Goal: Task Accomplishment & Management: Complete application form

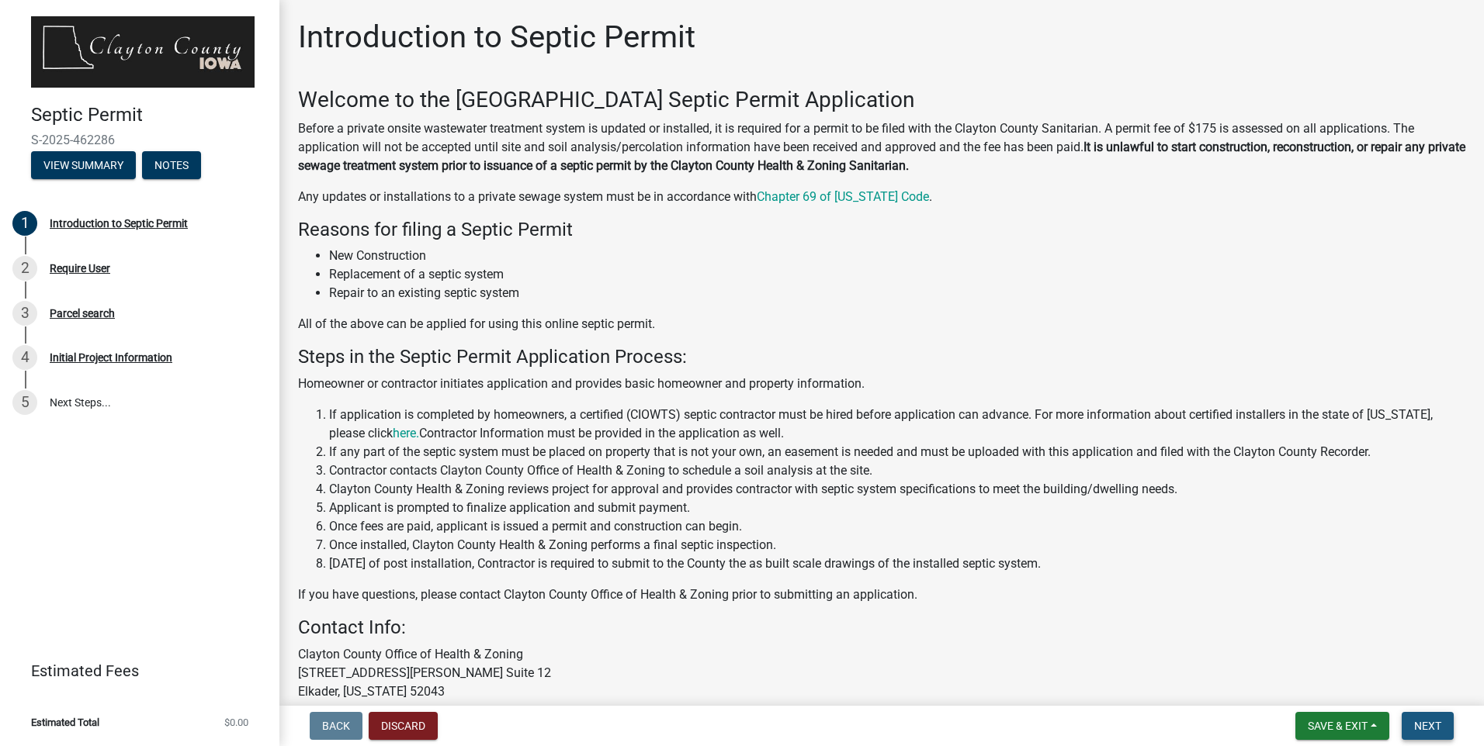
click at [1424, 720] on span "Next" at bounding box center [1427, 726] width 27 height 12
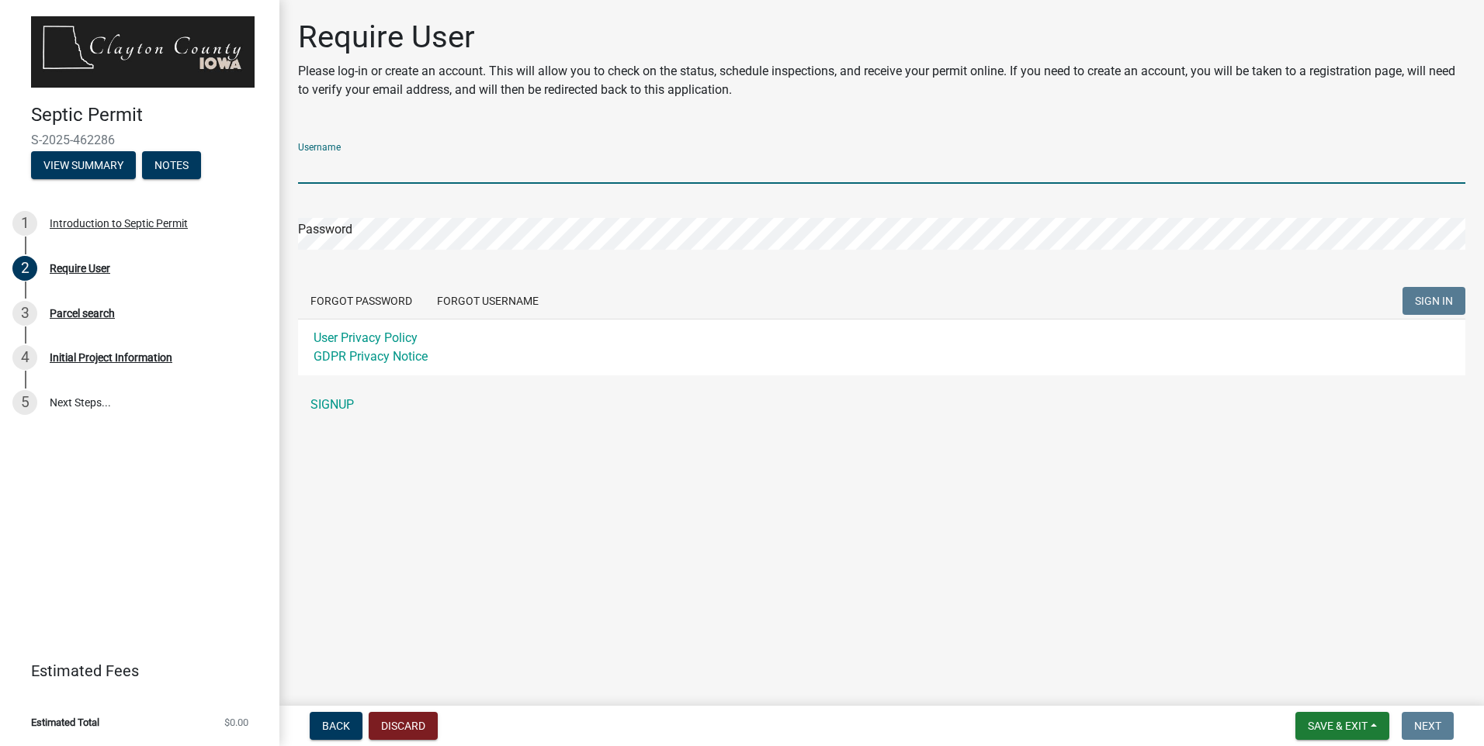
click at [324, 168] on input "Username" at bounding box center [881, 168] width 1167 height 32
type input "MB Construction"
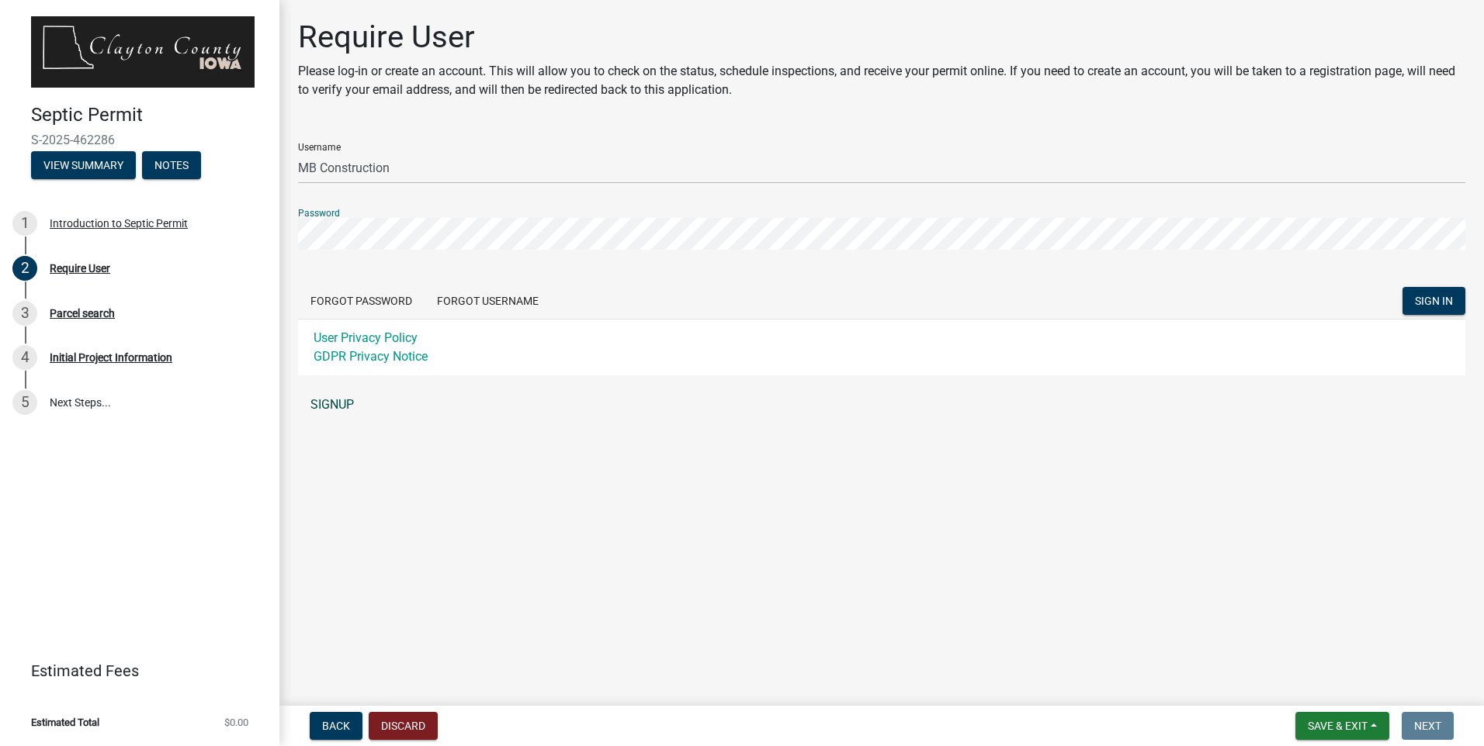
click at [327, 402] on link "SIGNUP" at bounding box center [881, 405] width 1167 height 31
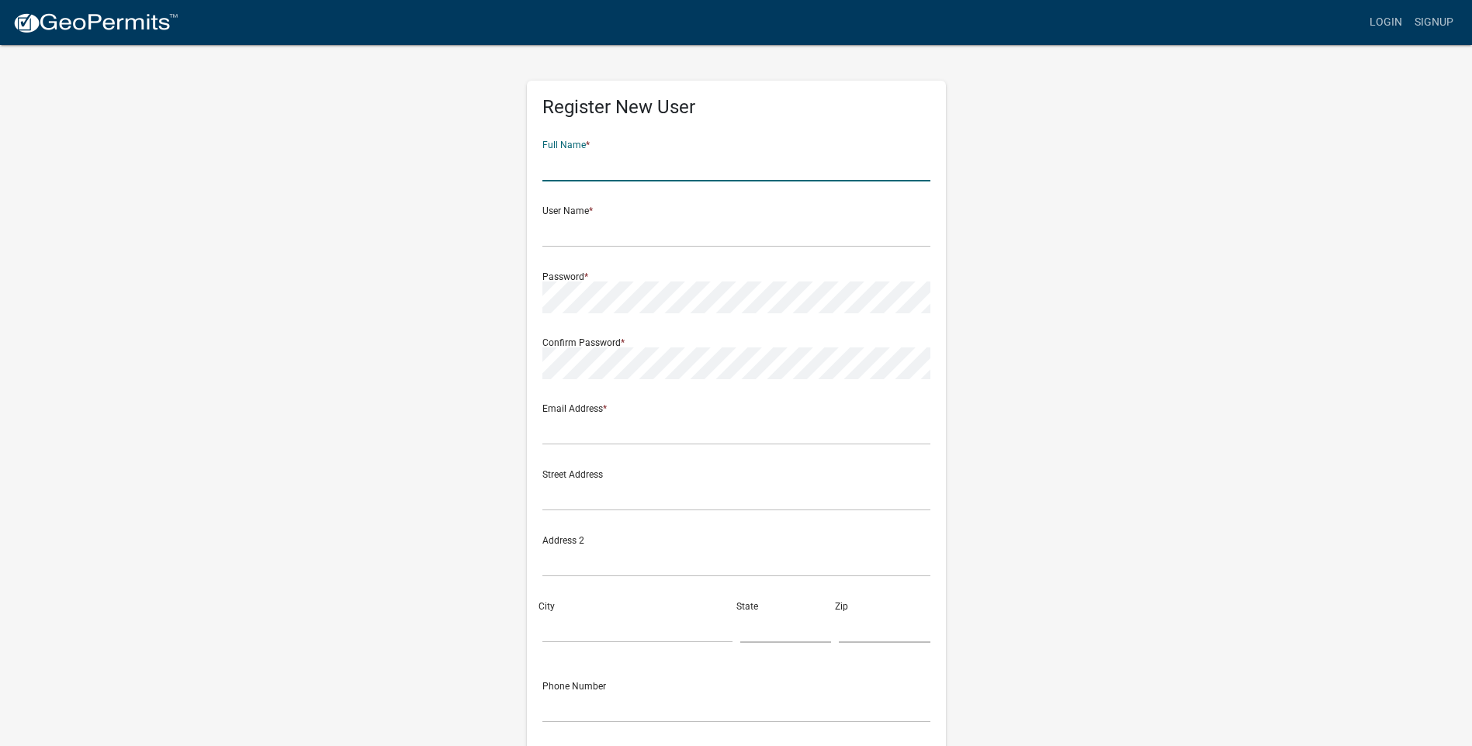
click at [613, 171] on input "text" at bounding box center [736, 166] width 388 height 32
type input "Mark"
type input "MB Construction"
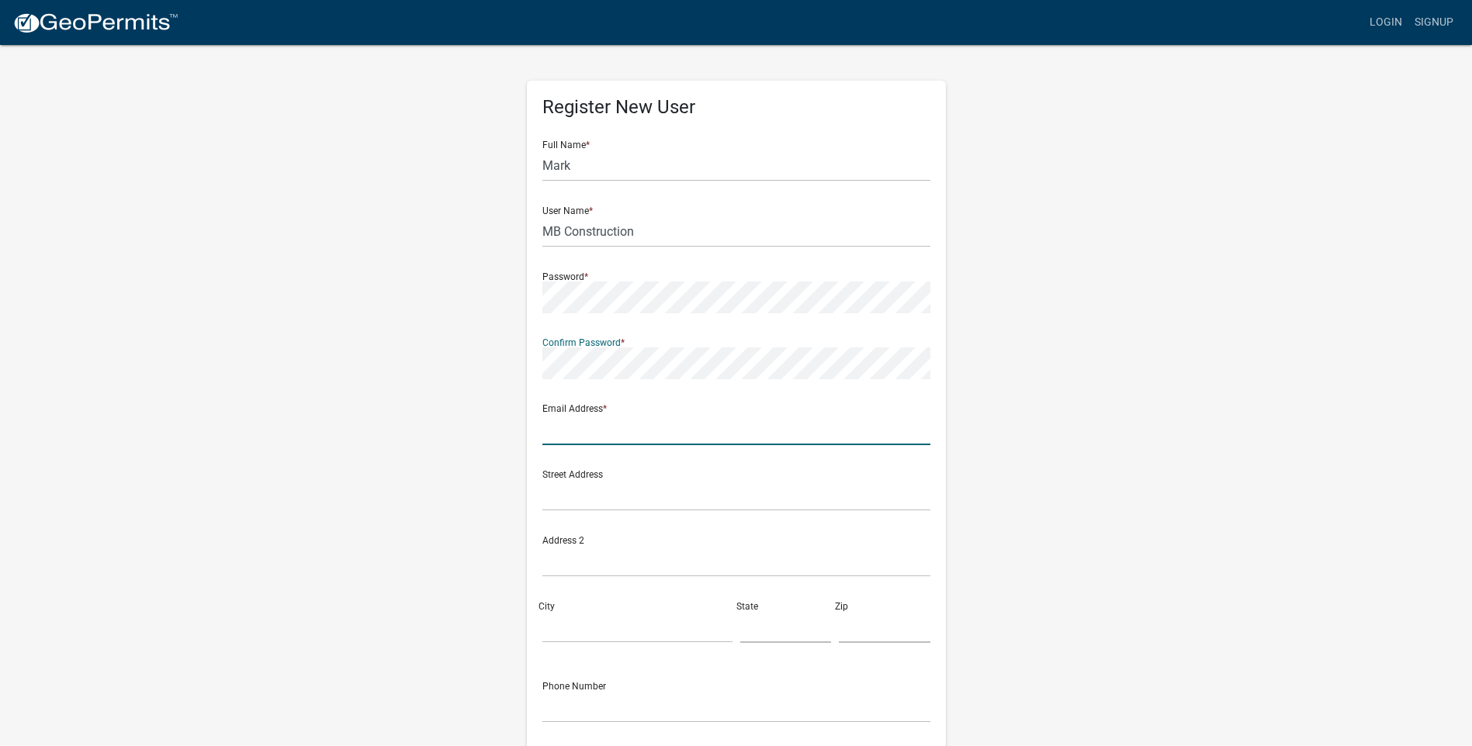
click at [618, 428] on input "text" at bounding box center [736, 430] width 388 height 32
type input "mbconstruction@neitel.net"
click at [344, 390] on div "Register New User Full Name * Mark User Name * MB Construction Password * Confi…" at bounding box center [736, 458] width 885 height 830
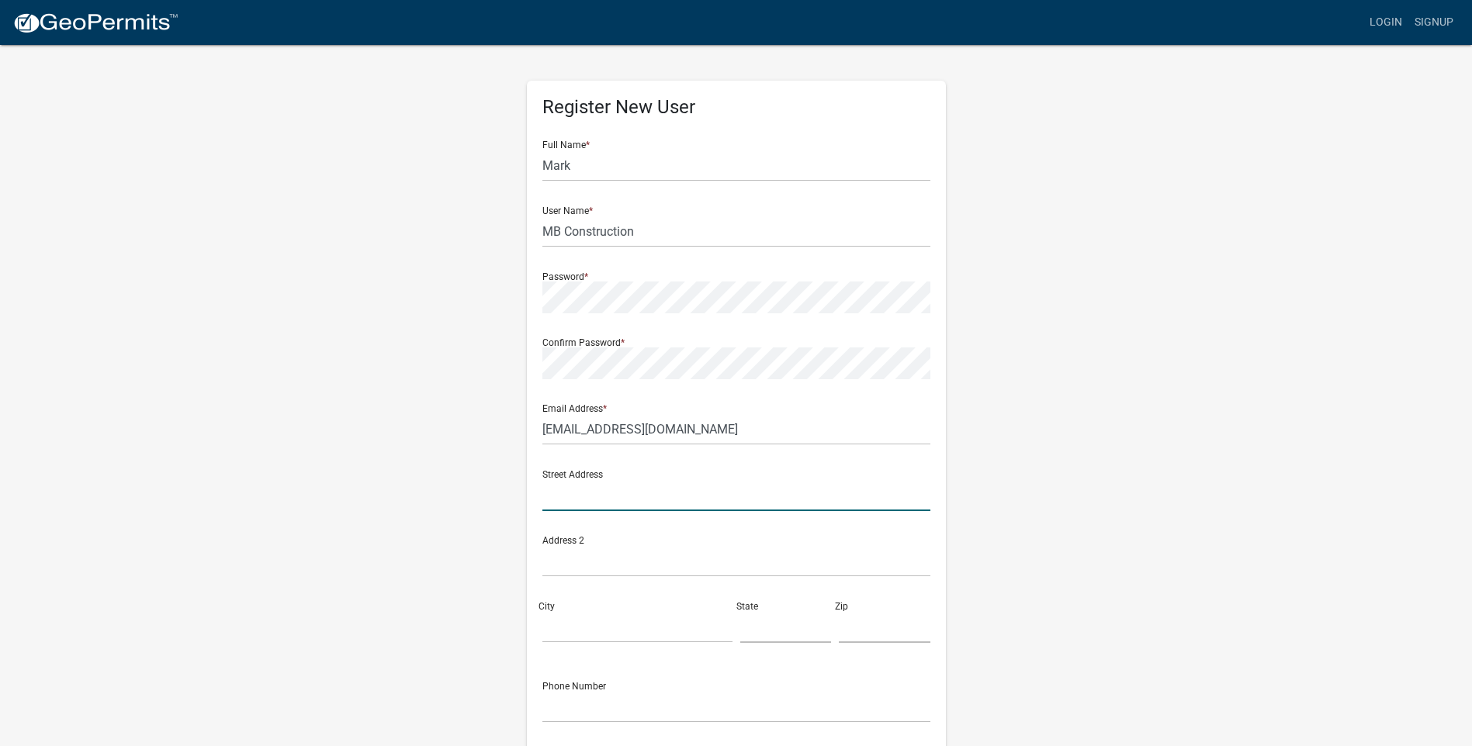
click at [599, 498] on input "text" at bounding box center [736, 496] width 388 height 32
click at [404, 489] on div "Register New User Full Name * Mark User Name * MB Construction Password * Confi…" at bounding box center [736, 458] width 885 height 830
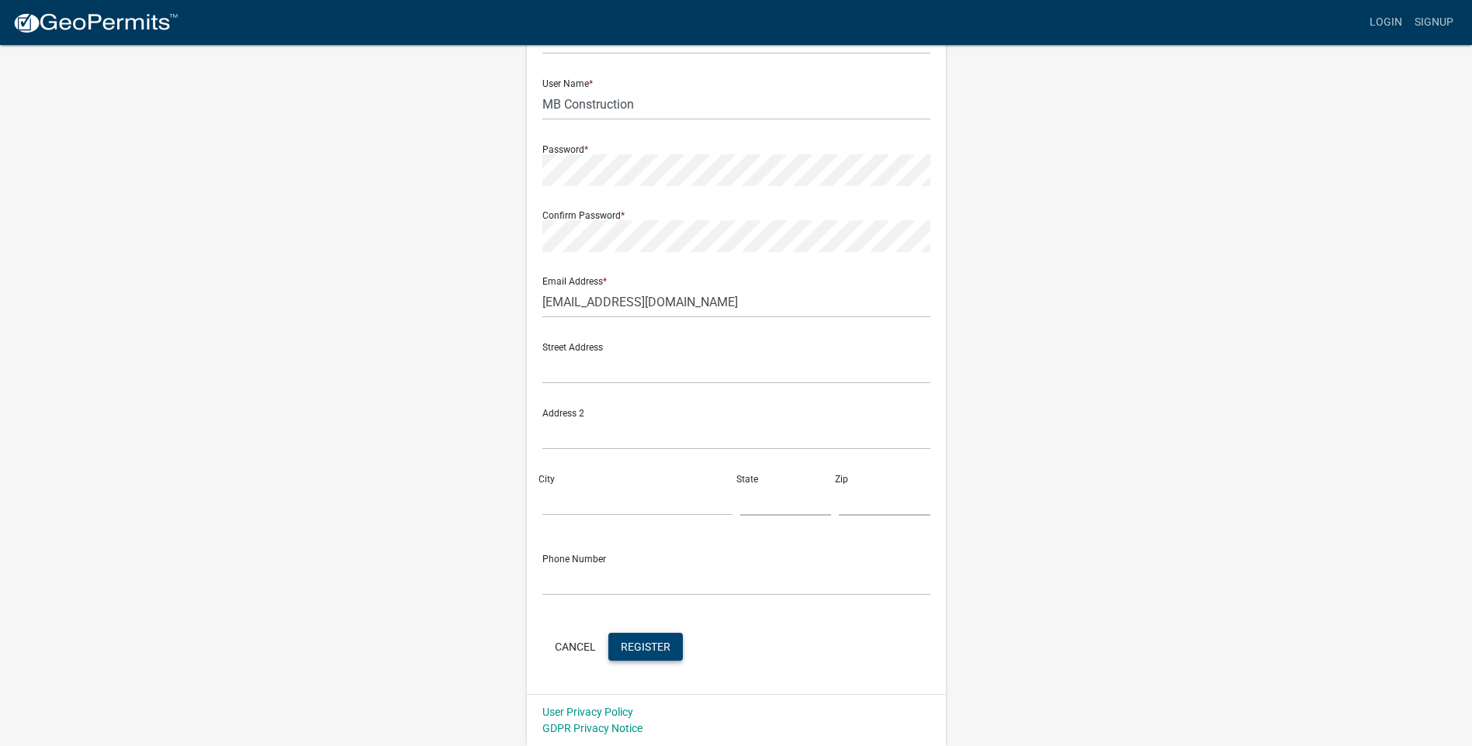
click at [673, 651] on button "Register" at bounding box center [645, 647] width 74 height 28
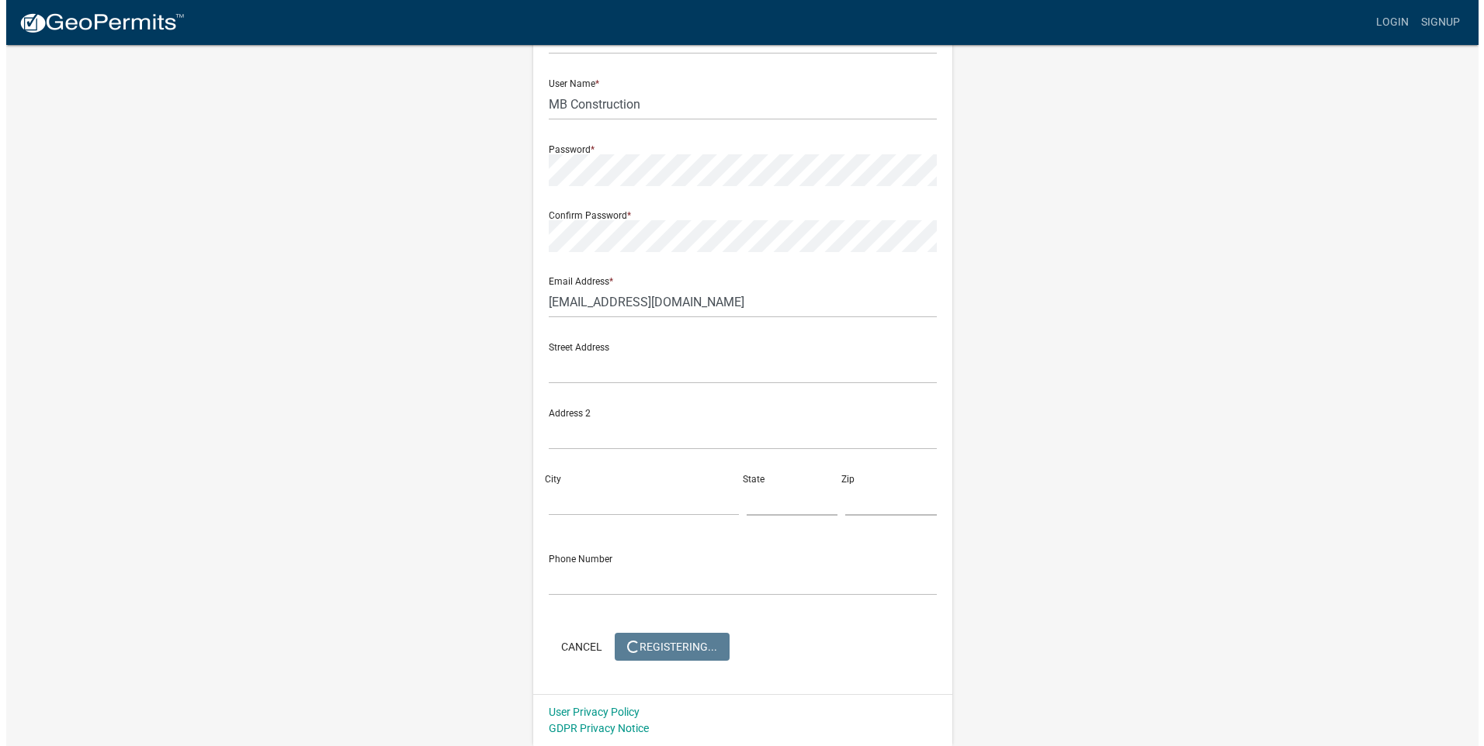
scroll to position [0, 0]
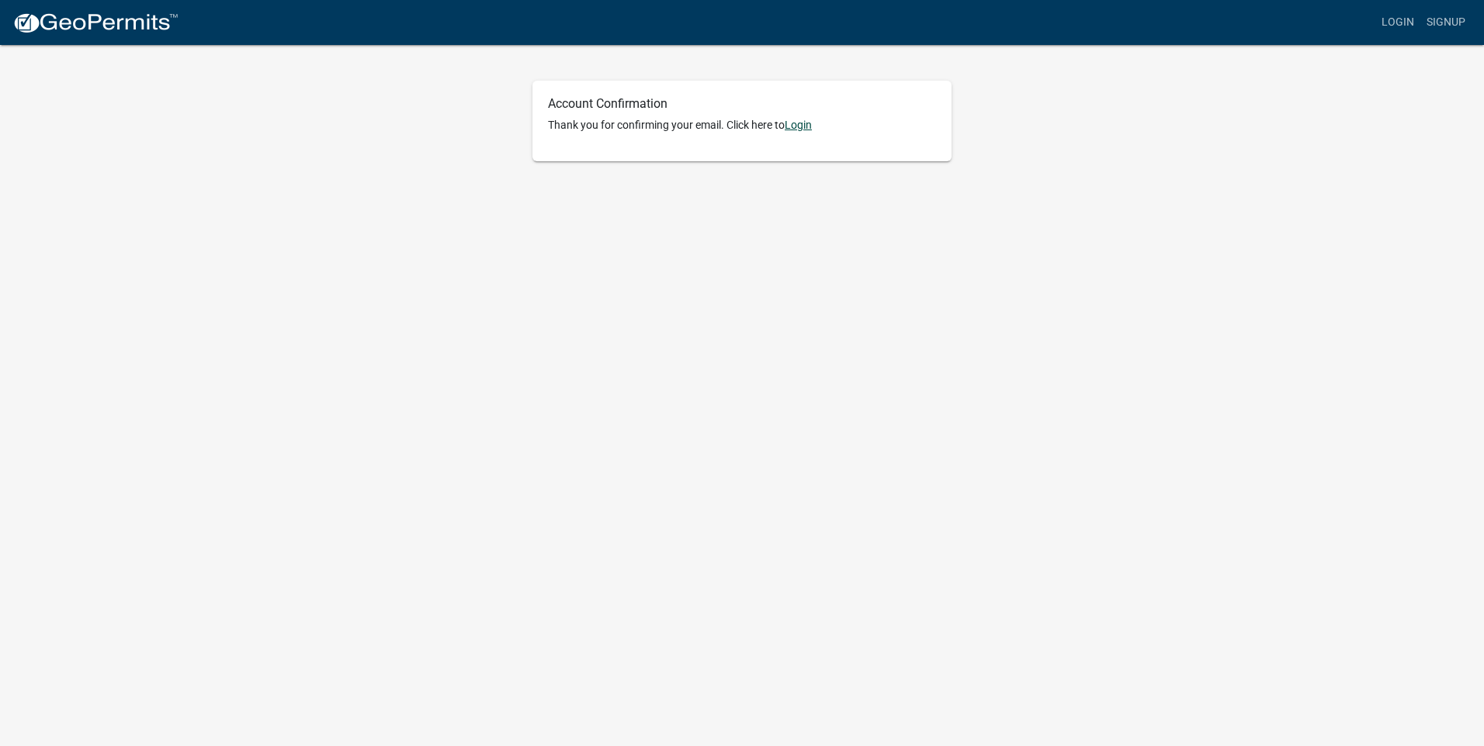
click at [802, 129] on link "Login" at bounding box center [798, 125] width 27 height 12
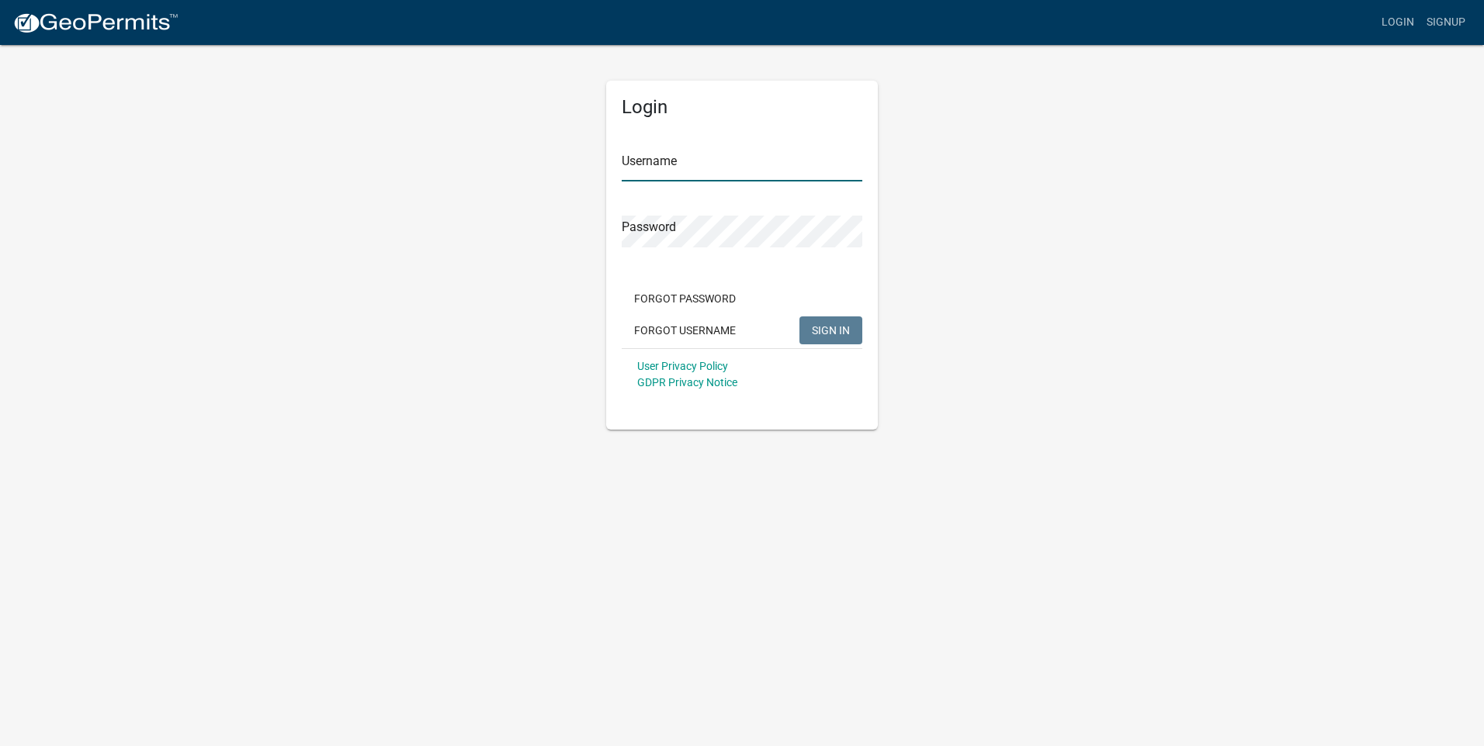
click at [641, 171] on input "Username" at bounding box center [742, 166] width 241 height 32
type input "MB Construction"
click at [826, 327] on span "SIGN IN" at bounding box center [831, 330] width 38 height 12
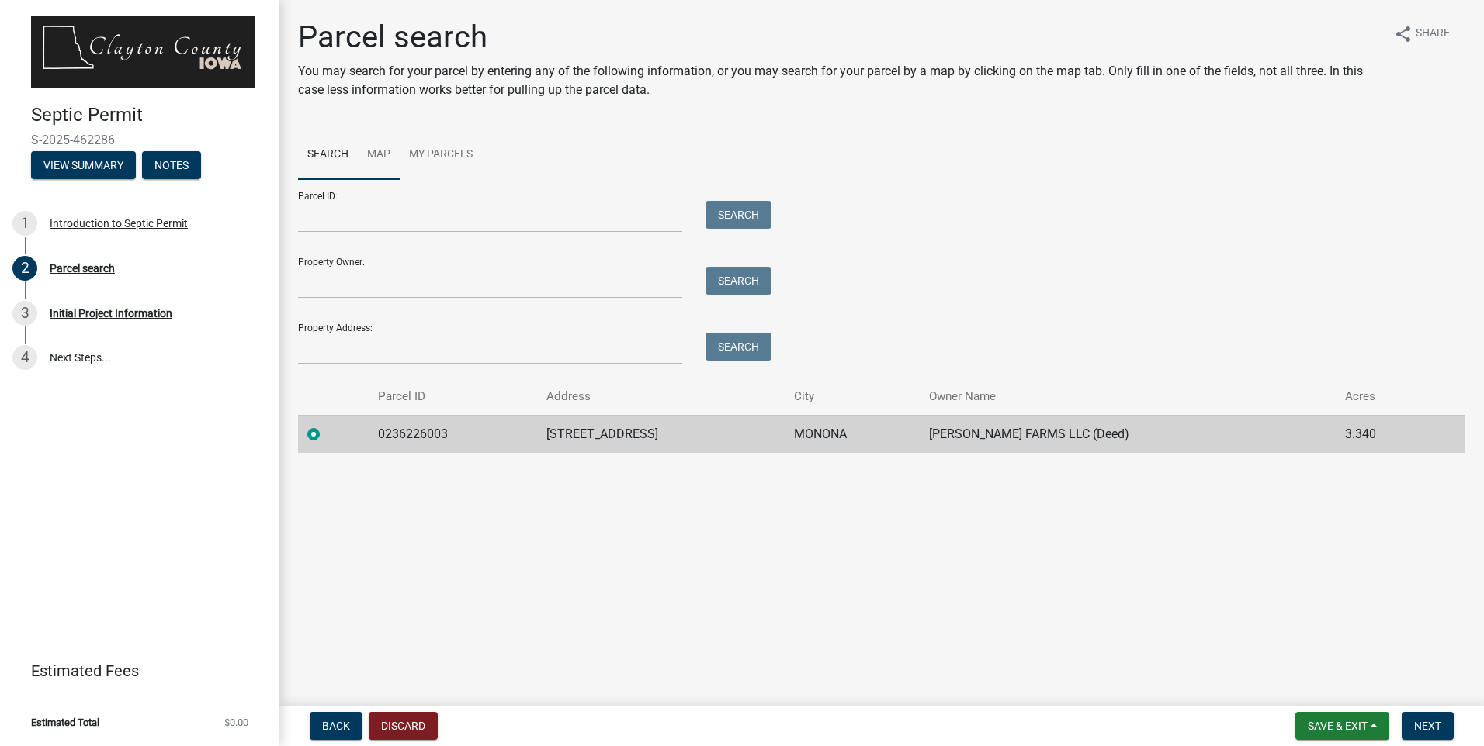
click at [377, 161] on link "Map" at bounding box center [379, 155] width 42 height 50
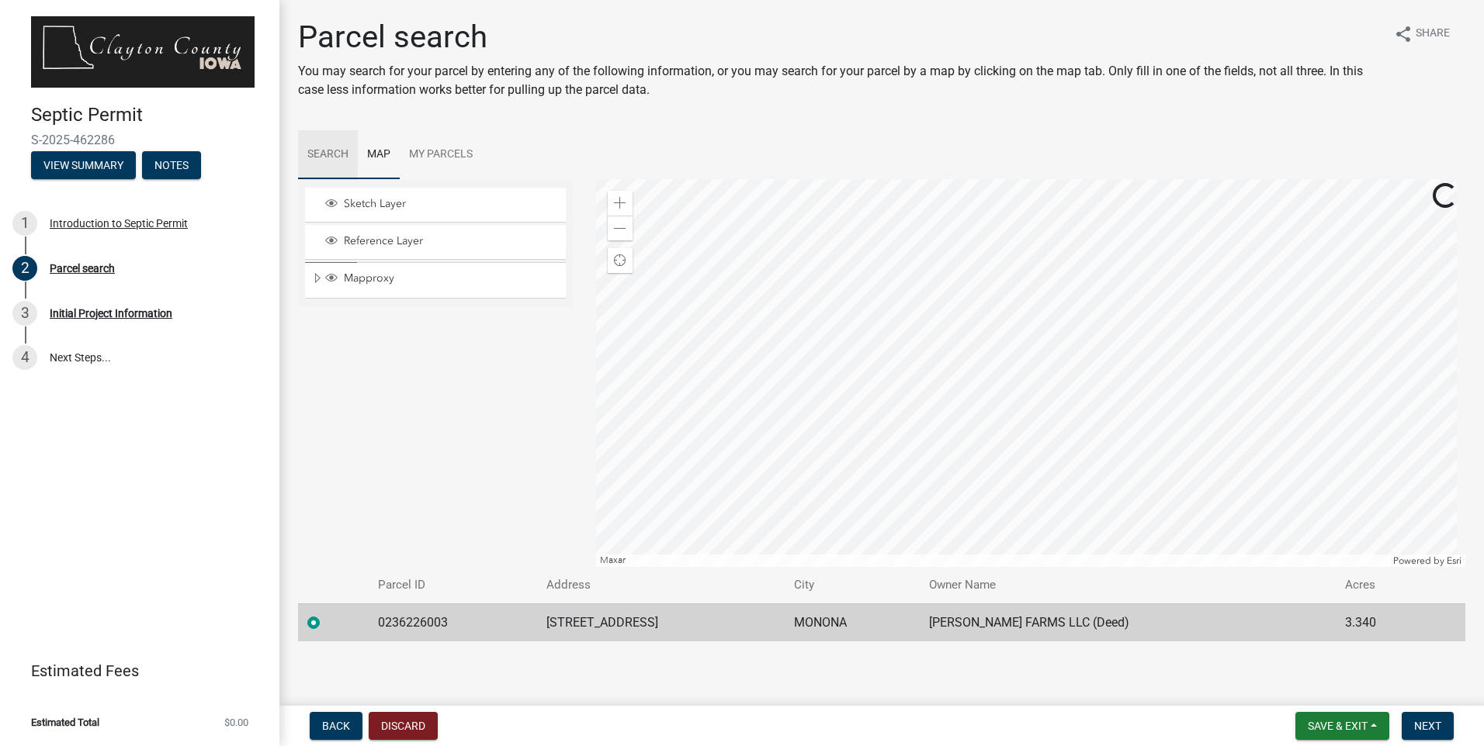
click at [327, 155] on link "Search" at bounding box center [328, 155] width 60 height 50
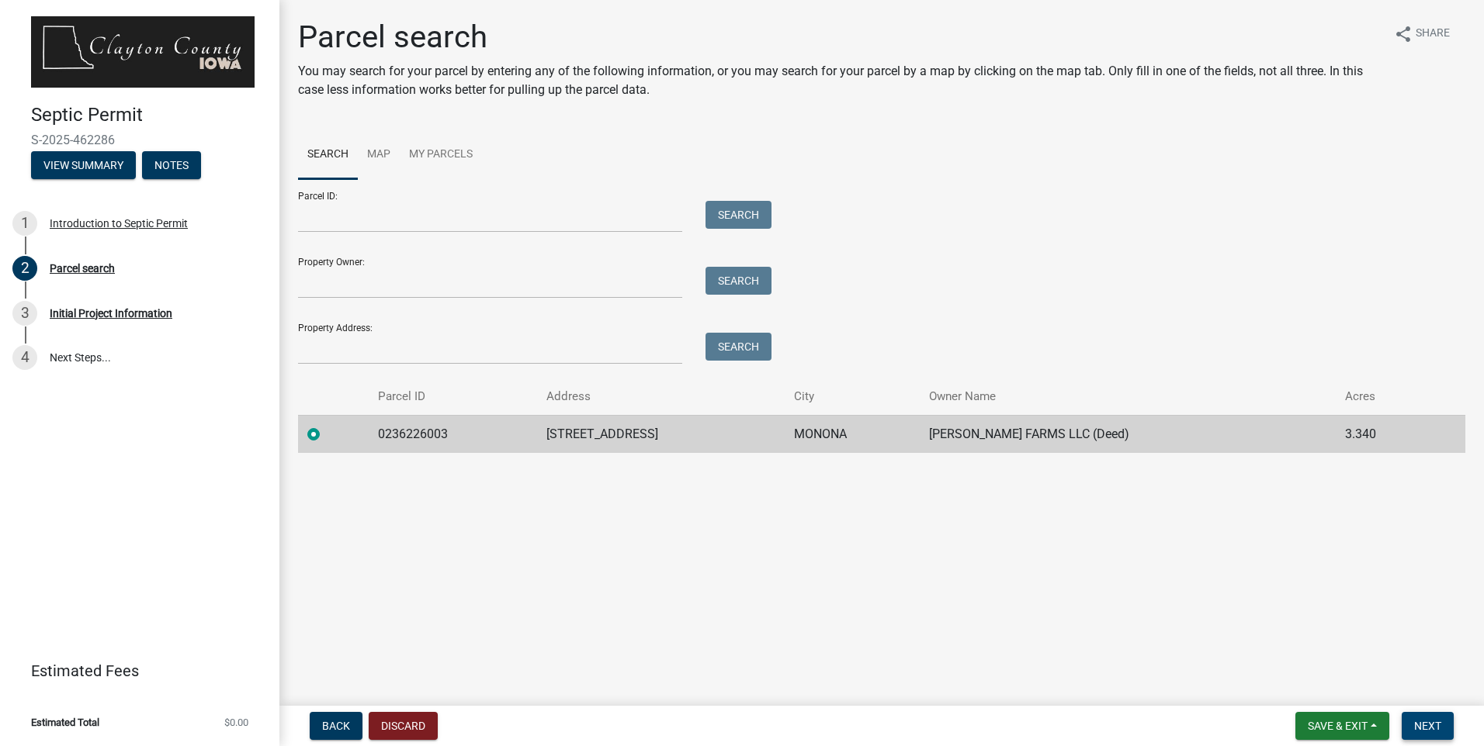
click at [1420, 719] on button "Next" at bounding box center [1427, 726] width 52 height 28
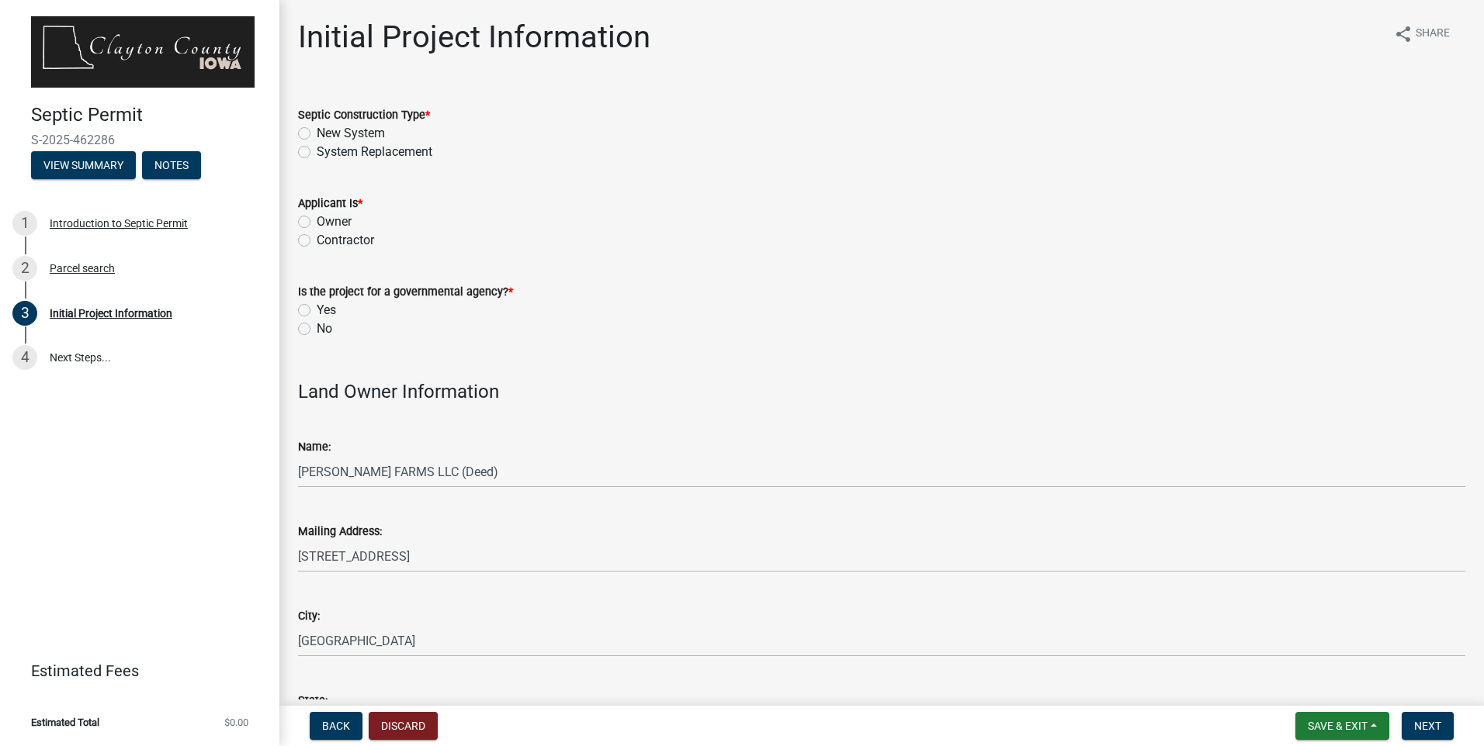
click at [317, 154] on label "System Replacement" at bounding box center [375, 152] width 116 height 19
click at [317, 153] on input "System Replacement" at bounding box center [322, 148] width 10 height 10
radio input "true"
click at [317, 239] on label "Contractor" at bounding box center [345, 240] width 57 height 19
click at [317, 239] on input "Contractor" at bounding box center [322, 236] width 10 height 10
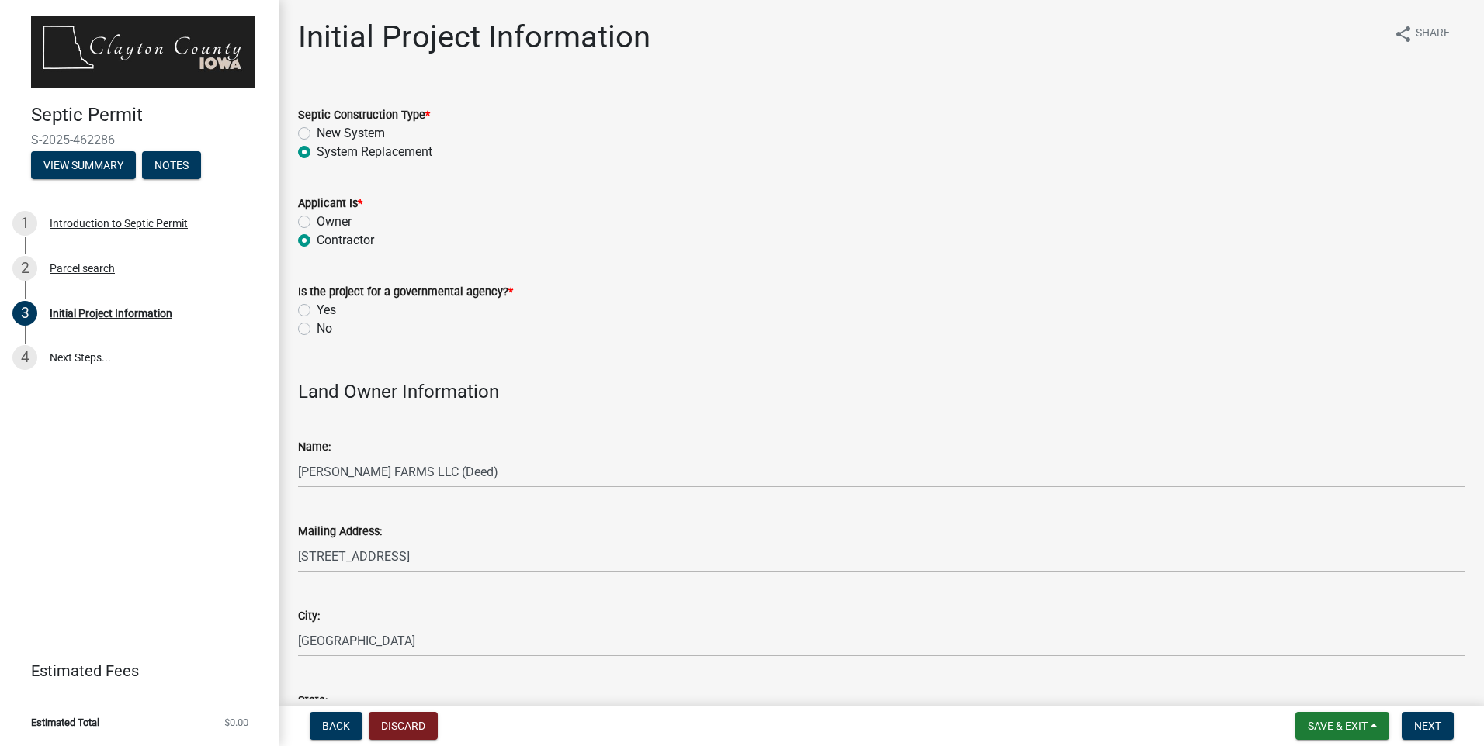
radio input "true"
click at [317, 330] on label "No" at bounding box center [325, 329] width 16 height 19
click at [317, 330] on input "No" at bounding box center [322, 325] width 10 height 10
radio input "true"
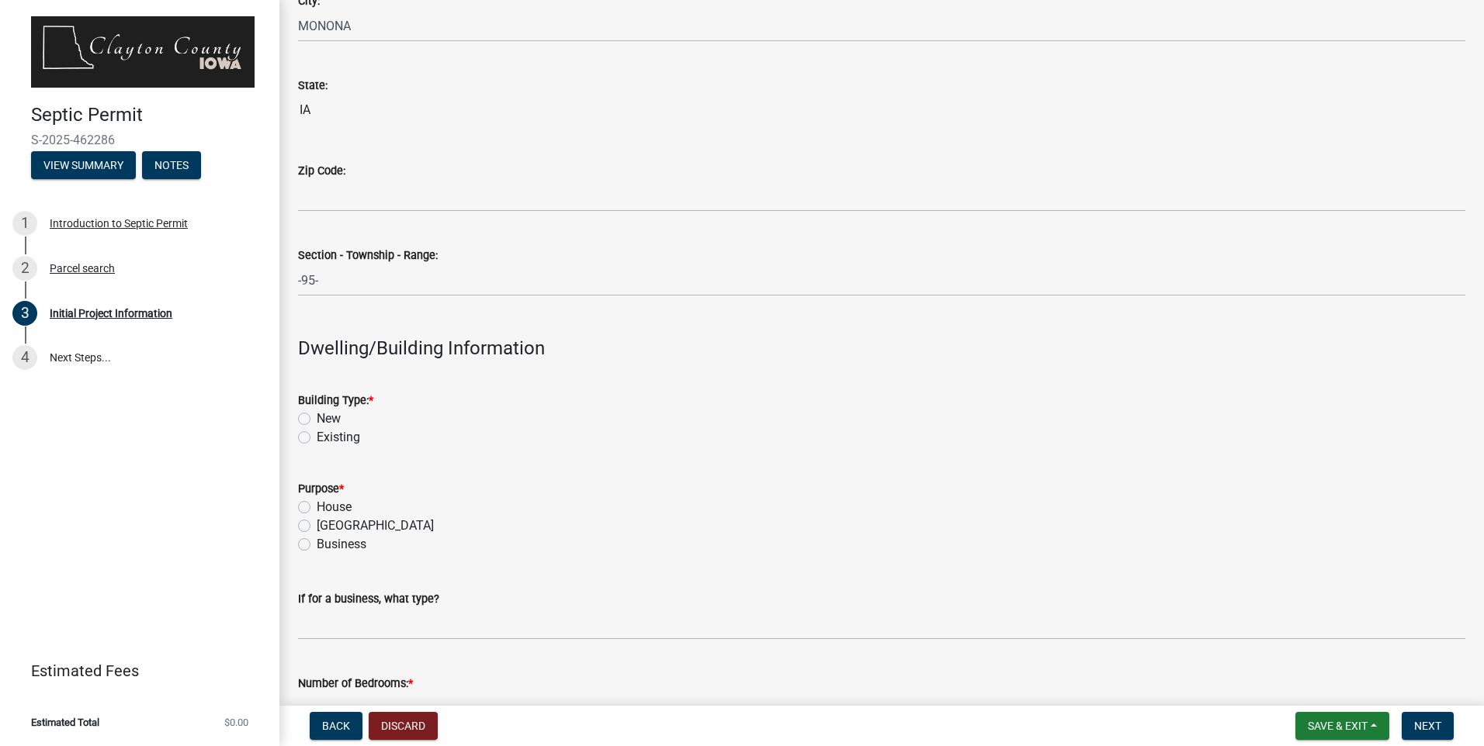
scroll to position [1397, 0]
click at [317, 437] on label "Existing" at bounding box center [338, 437] width 43 height 19
click at [317, 437] on input "Existing" at bounding box center [322, 433] width 10 height 10
radio input "true"
click at [317, 506] on label "House" at bounding box center [334, 506] width 35 height 19
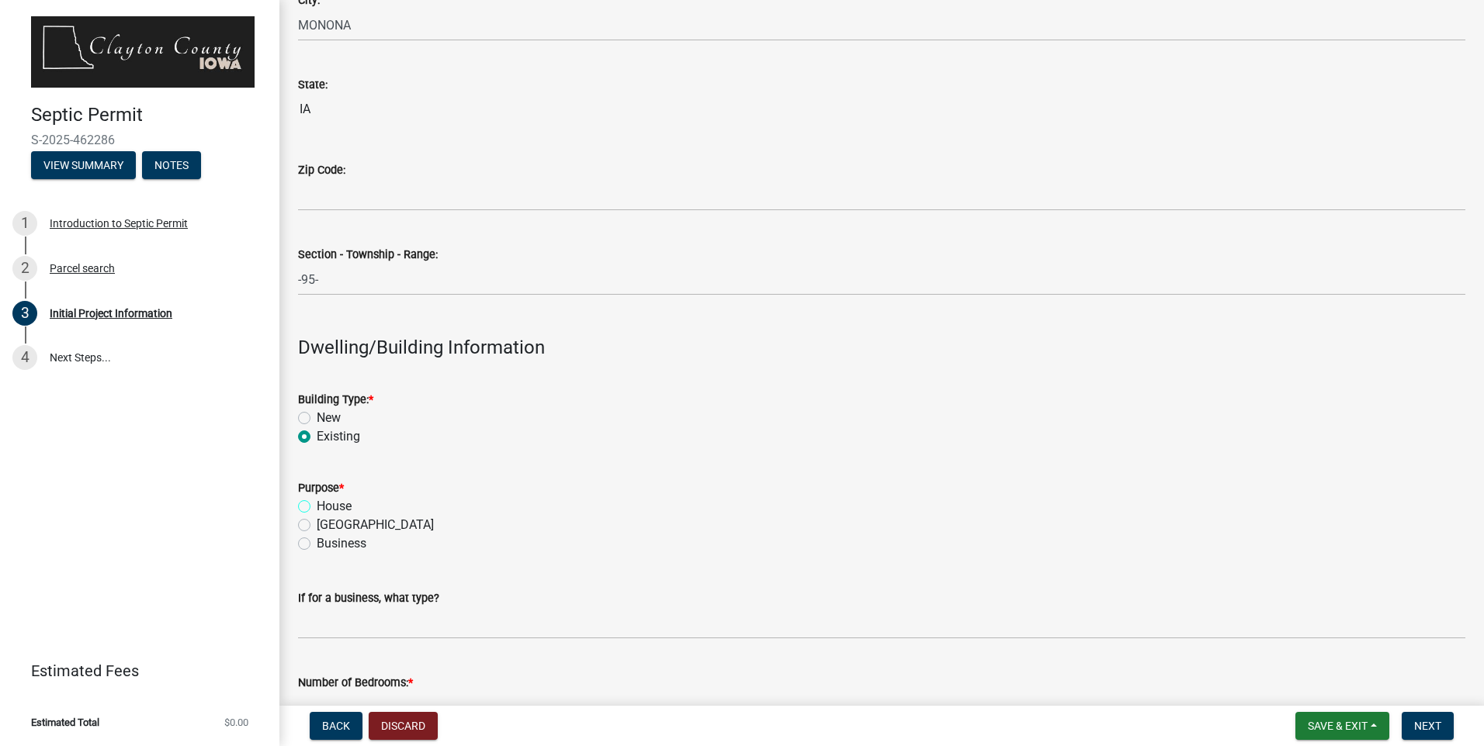
click at [317, 506] on input "House" at bounding box center [322, 502] width 10 height 10
radio input "true"
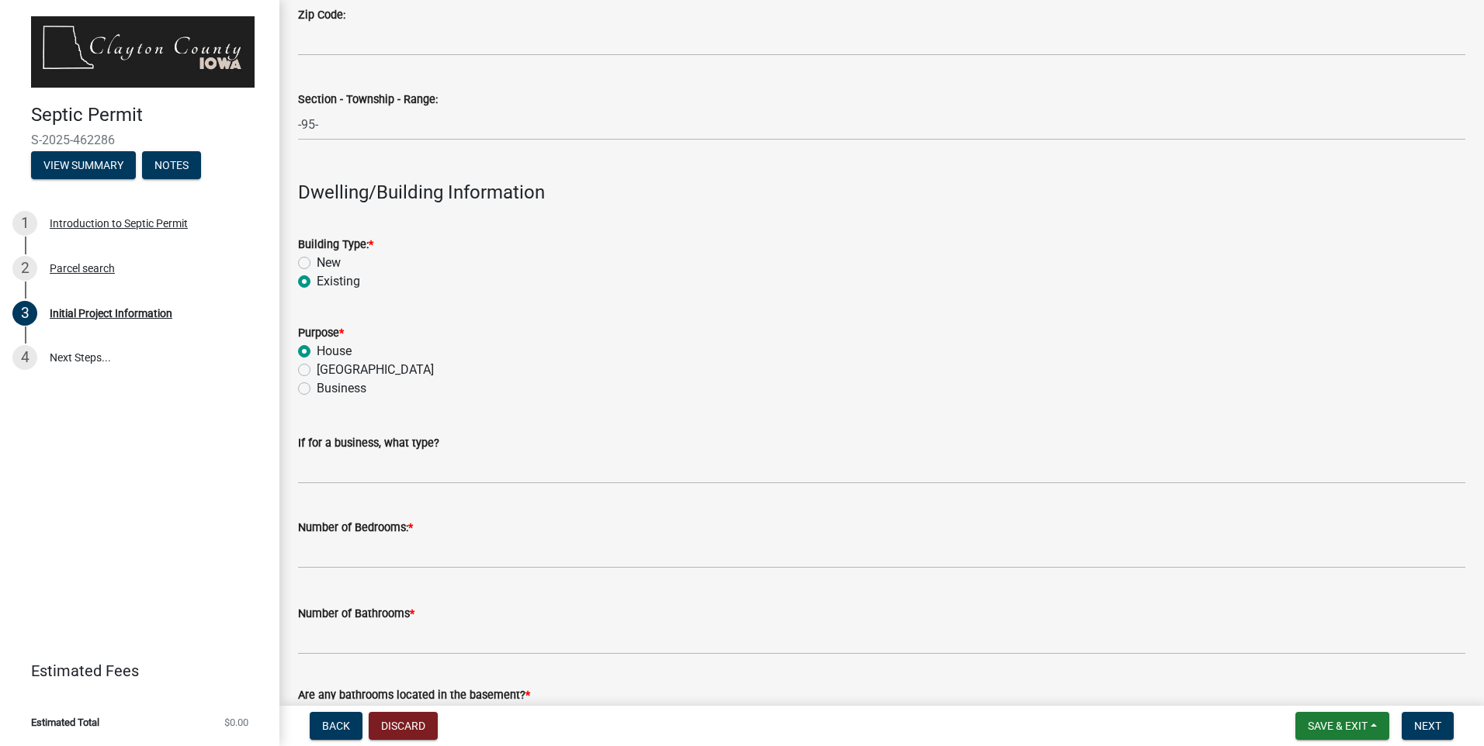
scroll to position [1630, 0]
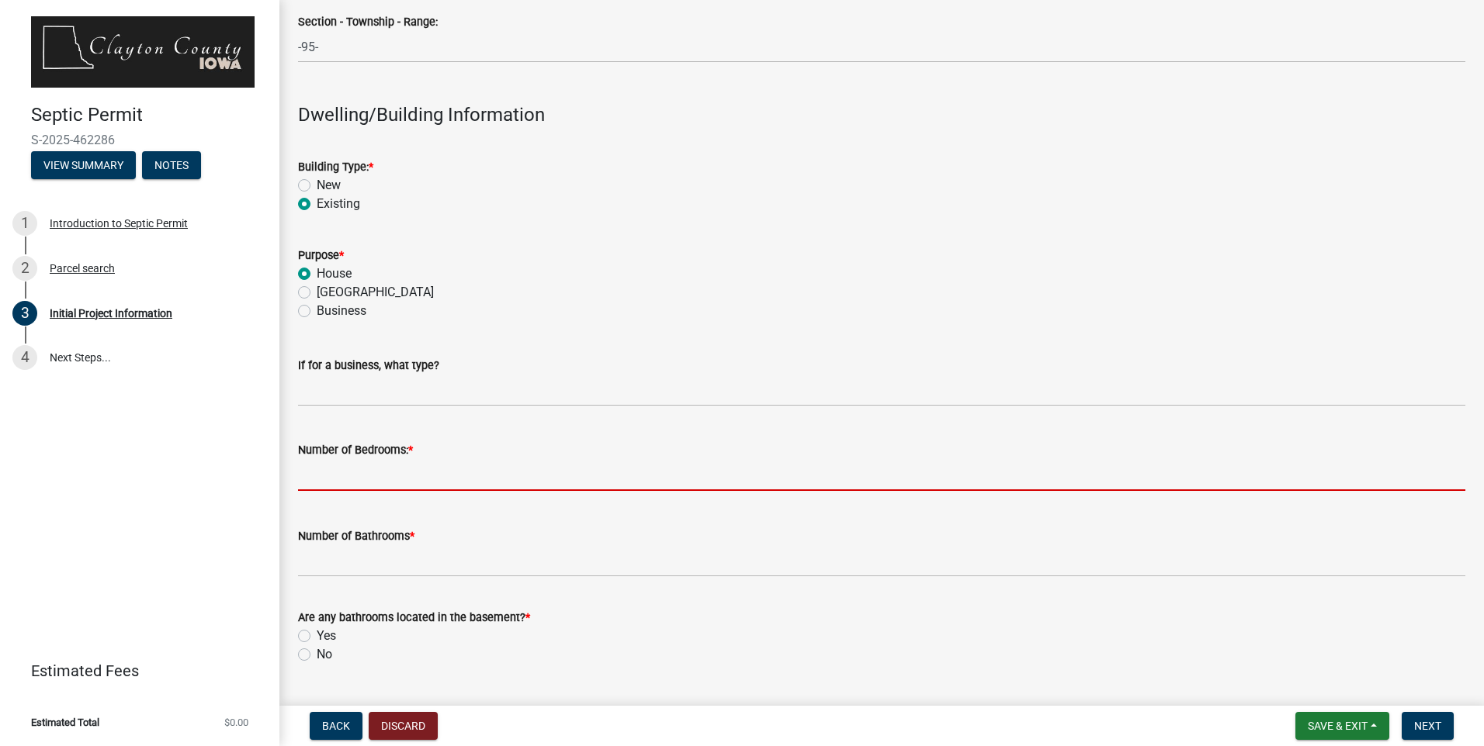
click at [369, 480] on input "text" at bounding box center [881, 475] width 1167 height 32
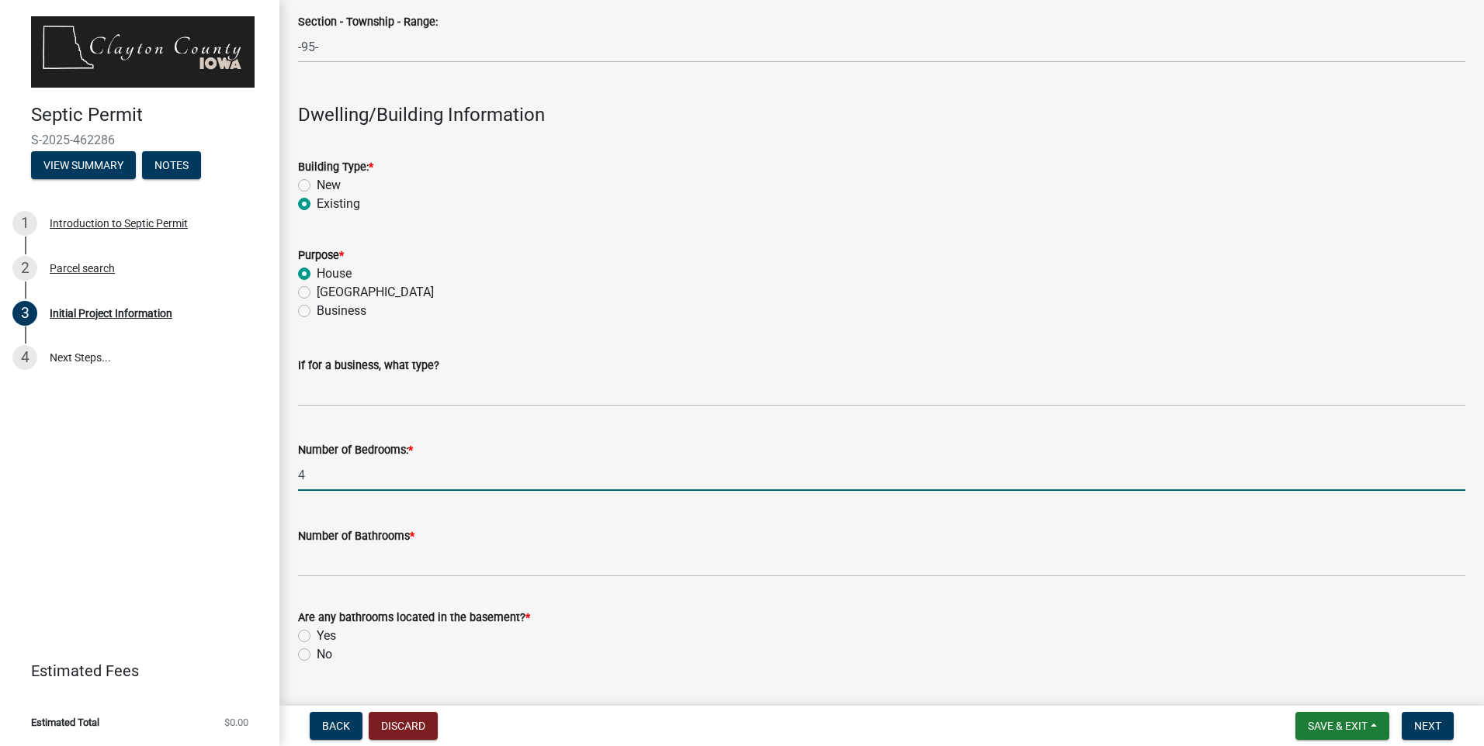
type input "4"
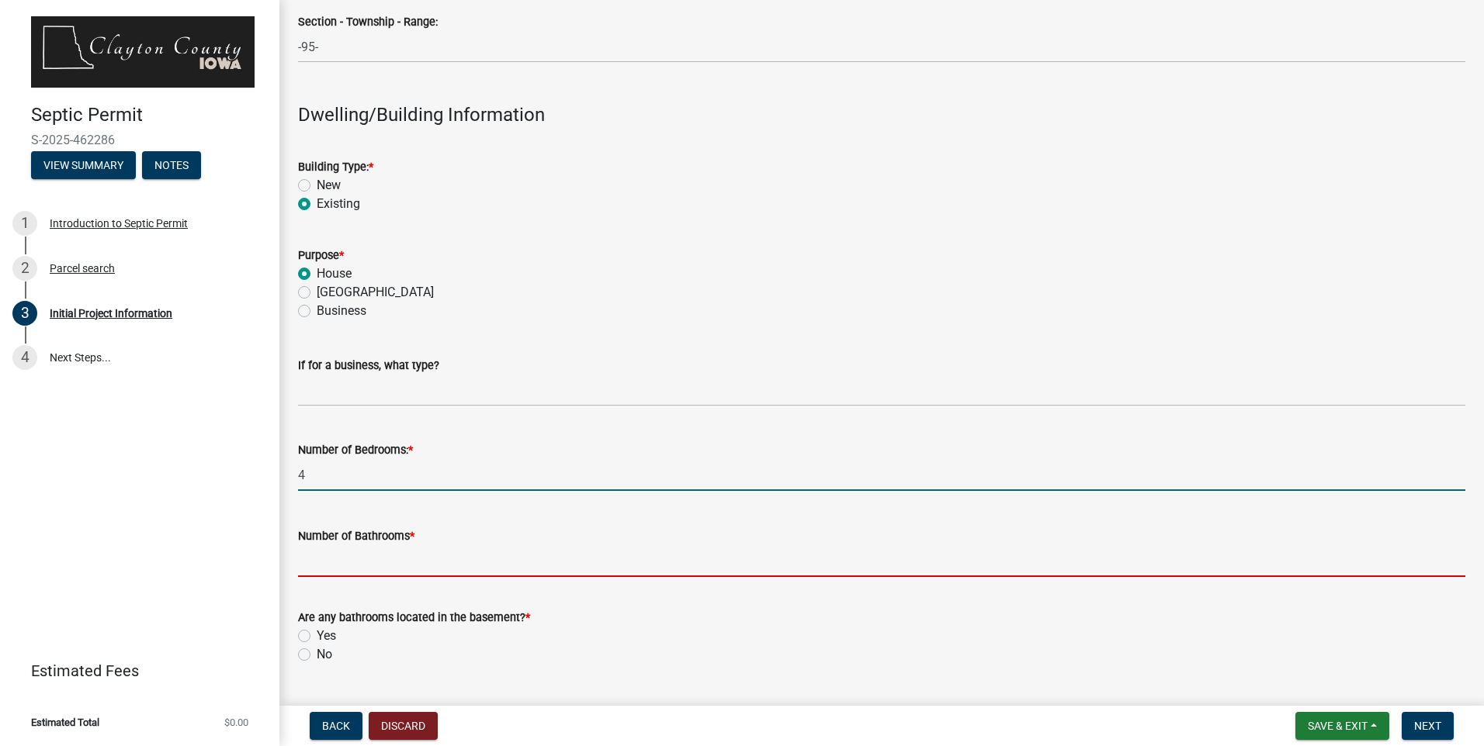
click at [394, 561] on input "Number of Bathrooms *" at bounding box center [881, 562] width 1167 height 32
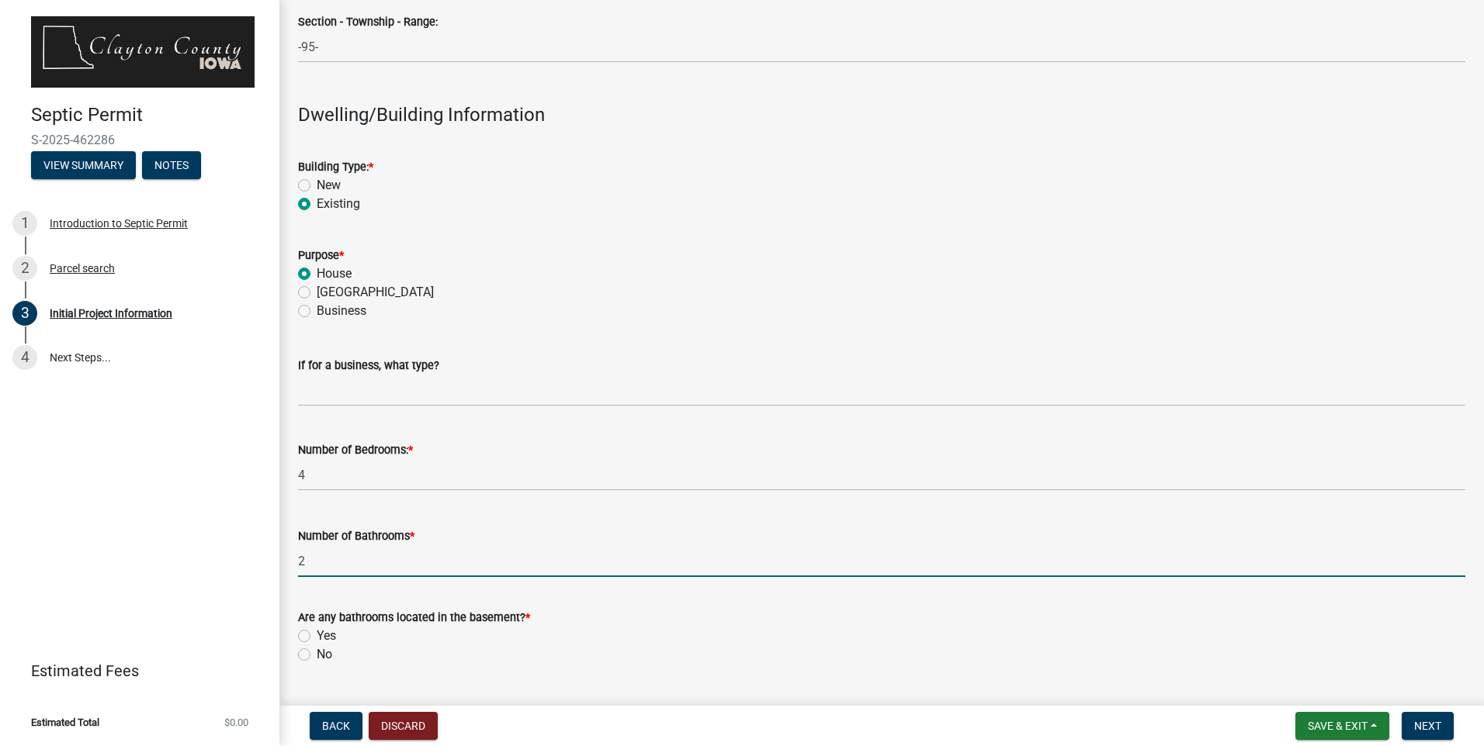
type input "2"
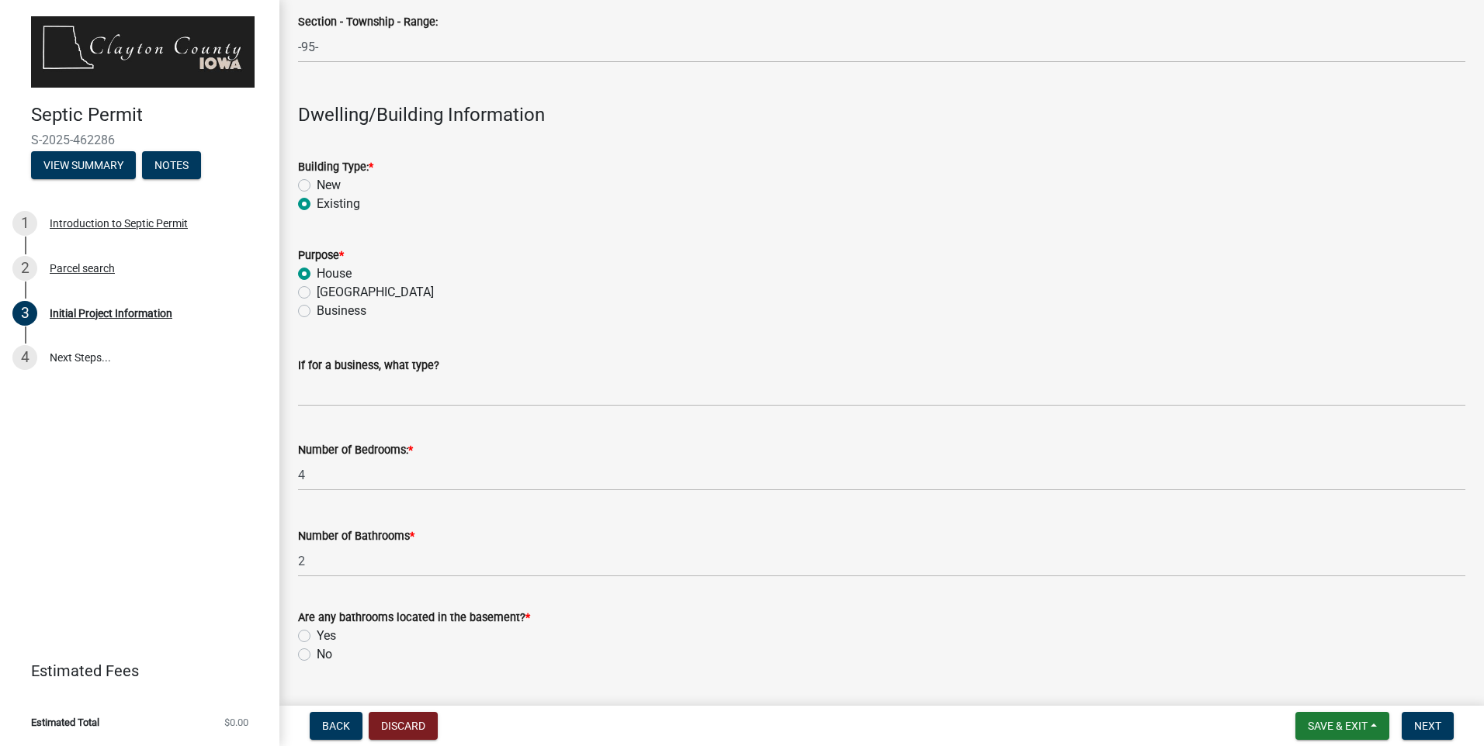
drag, startPoint x: 304, startPoint y: 653, endPoint x: 312, endPoint y: 654, distance: 7.8
click at [317, 653] on label "No" at bounding box center [325, 655] width 16 height 19
click at [317, 653] on input "No" at bounding box center [322, 651] width 10 height 10
radio input "true"
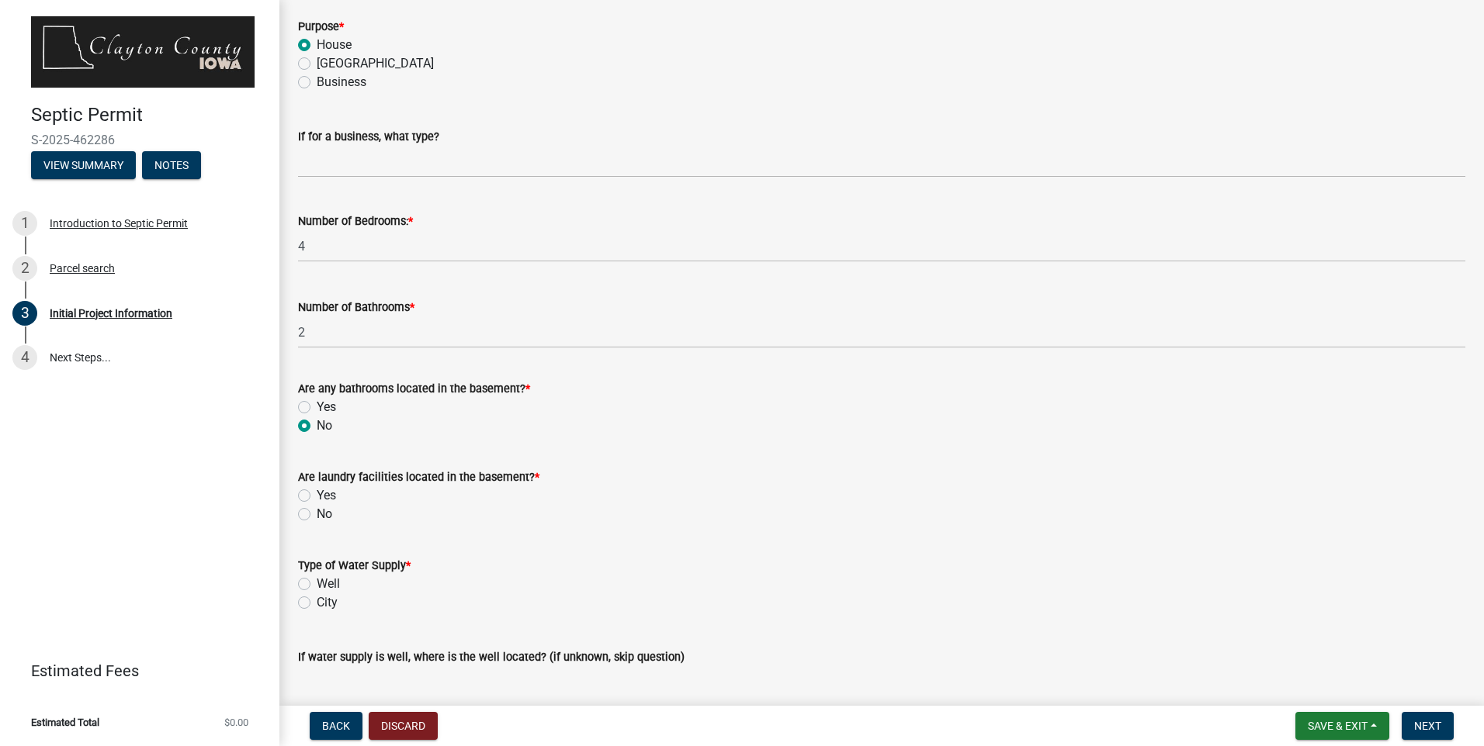
scroll to position [1862, 0]
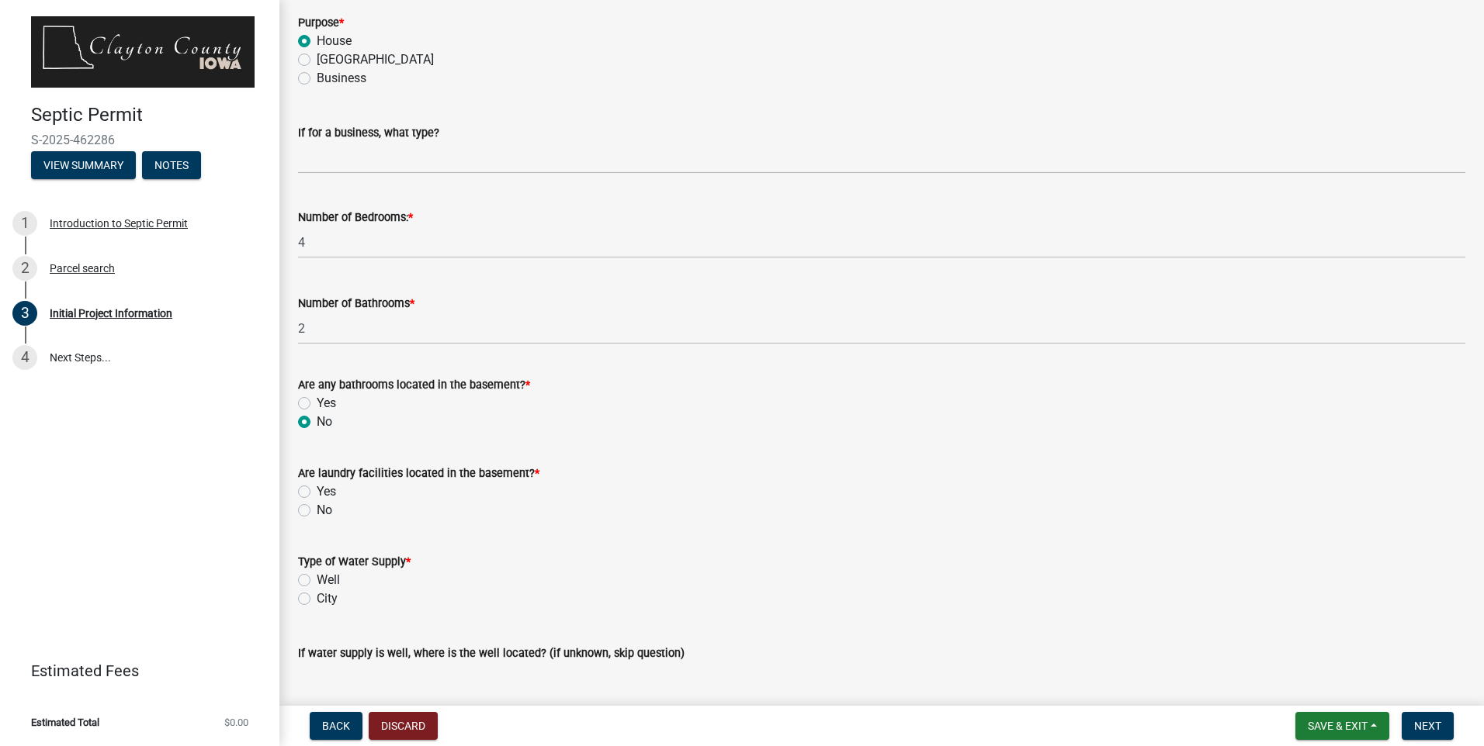
click at [317, 510] on label "No" at bounding box center [325, 510] width 16 height 19
click at [317, 510] on input "No" at bounding box center [322, 506] width 10 height 10
radio input "true"
click at [317, 577] on label "Well" at bounding box center [328, 580] width 23 height 19
click at [317, 577] on input "Well" at bounding box center [322, 576] width 10 height 10
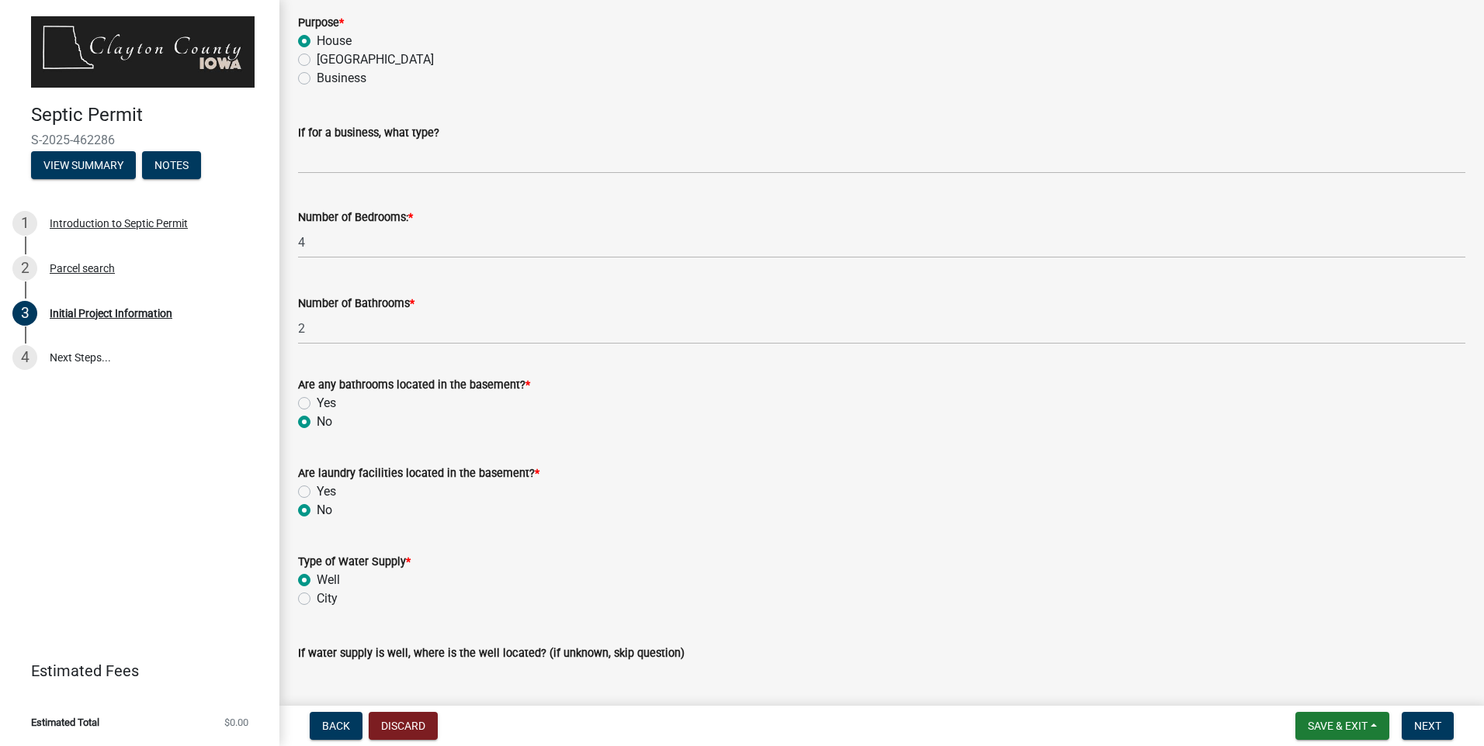
radio input "true"
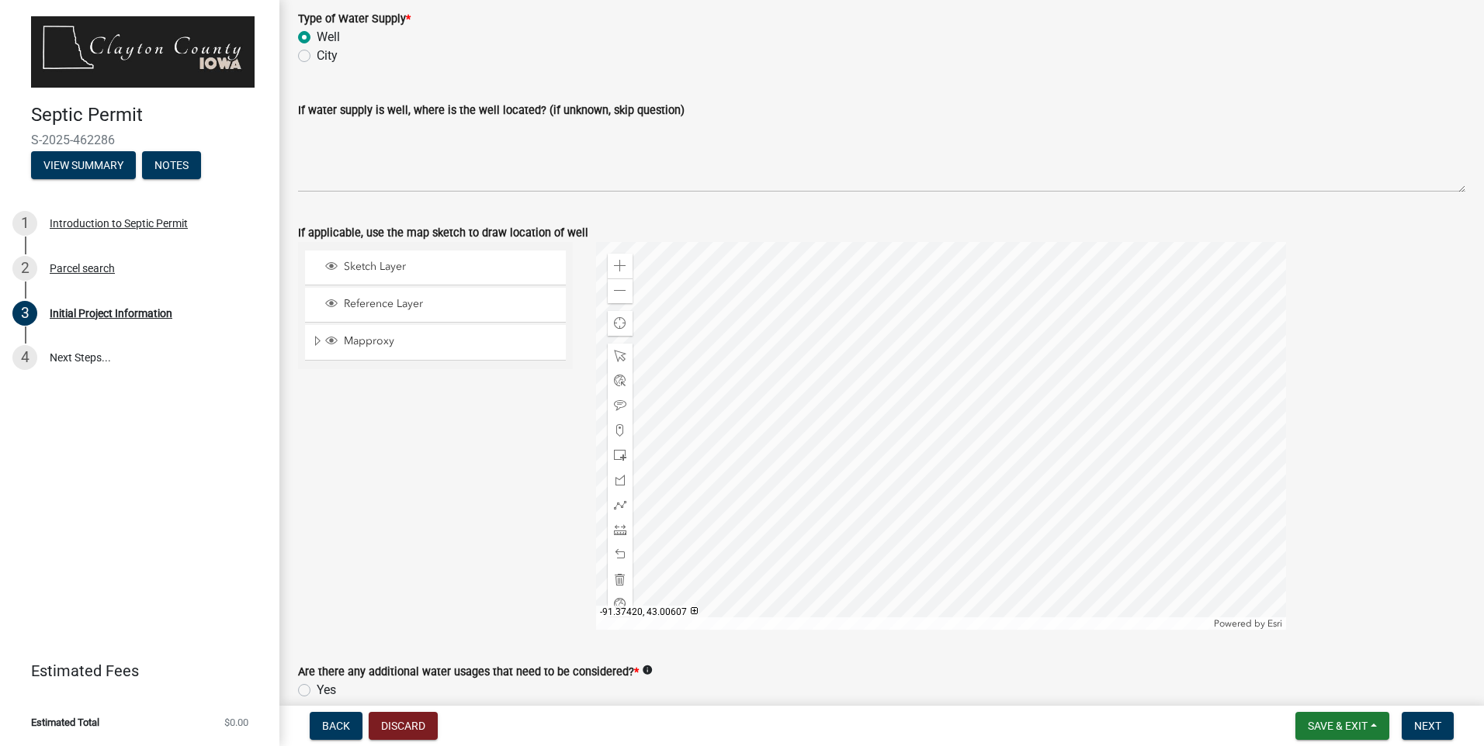
scroll to position [2483, 0]
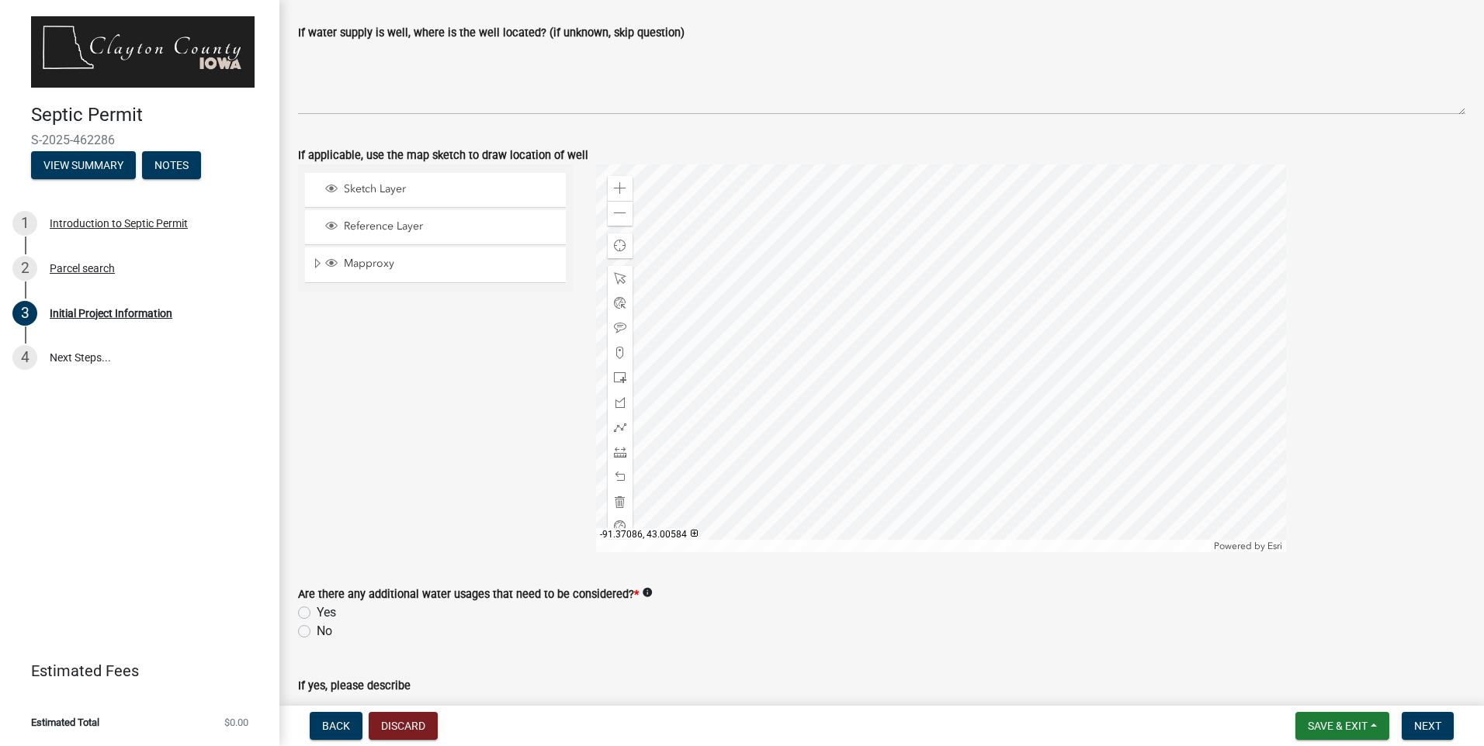
click at [892, 400] on div at bounding box center [941, 359] width 690 height 388
click at [397, 197] on div "Sketch Layer" at bounding box center [441, 190] width 237 height 16
click at [390, 227] on span "Reference Layer" at bounding box center [450, 227] width 220 height 14
click at [380, 262] on span "Mapproxy" at bounding box center [450, 264] width 220 height 14
click at [380, 261] on span "Mapproxy" at bounding box center [450, 264] width 220 height 14
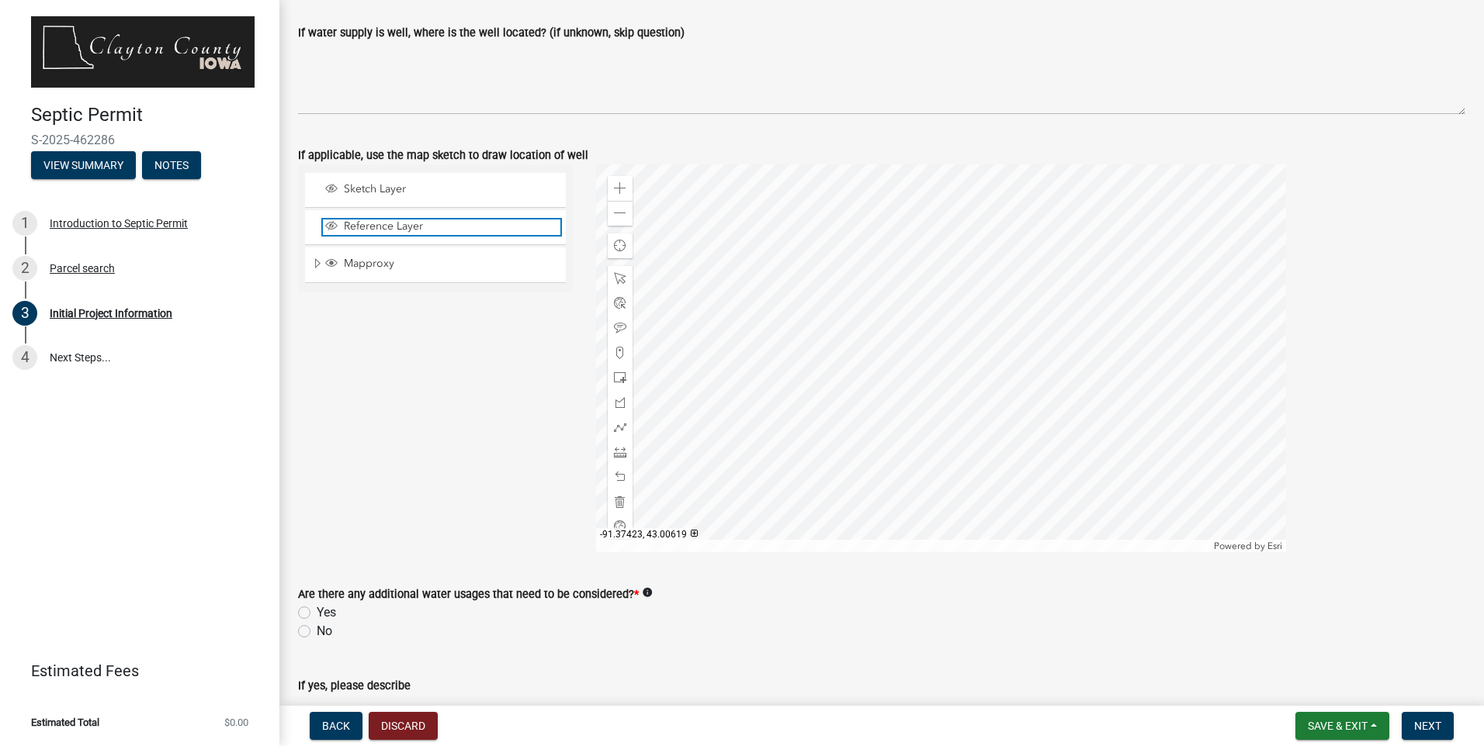
click at [373, 224] on span "Reference Layer" at bounding box center [450, 227] width 220 height 14
click at [399, 180] on div "Sketch Layer" at bounding box center [435, 190] width 261 height 34
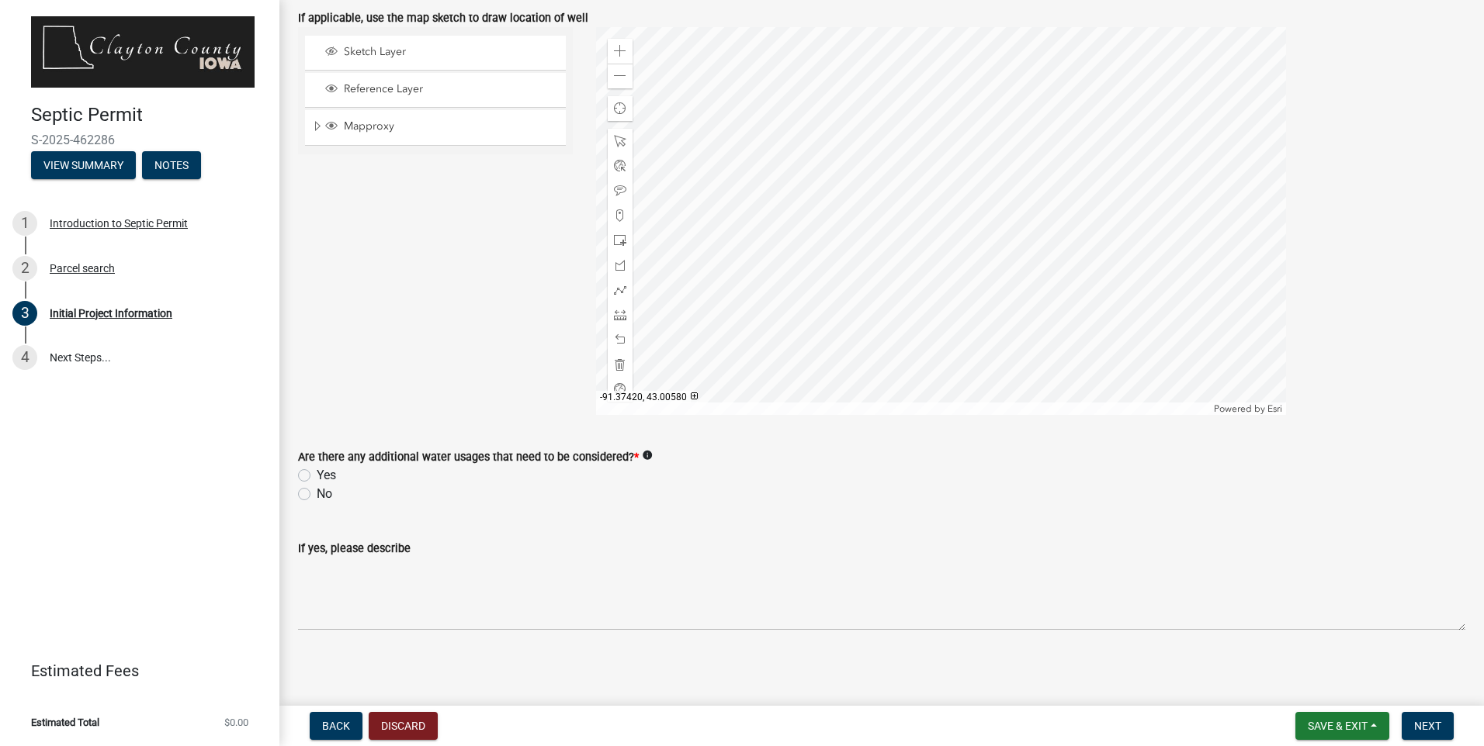
scroll to position [2624, 0]
click at [317, 484] on label "No" at bounding box center [325, 490] width 16 height 19
click at [317, 484] on input "No" at bounding box center [322, 486] width 10 height 10
radio input "true"
click at [1425, 725] on span "Next" at bounding box center [1427, 726] width 27 height 12
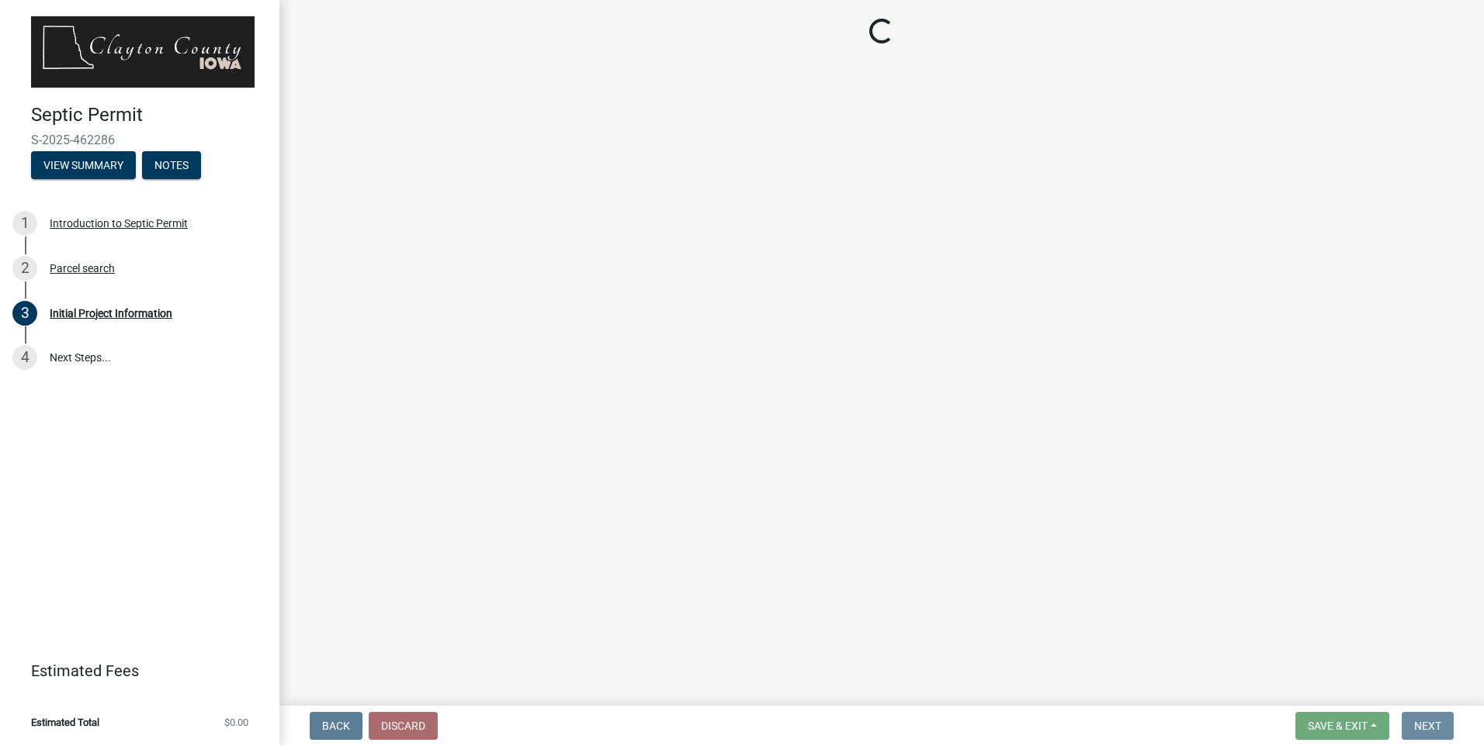
scroll to position [0, 0]
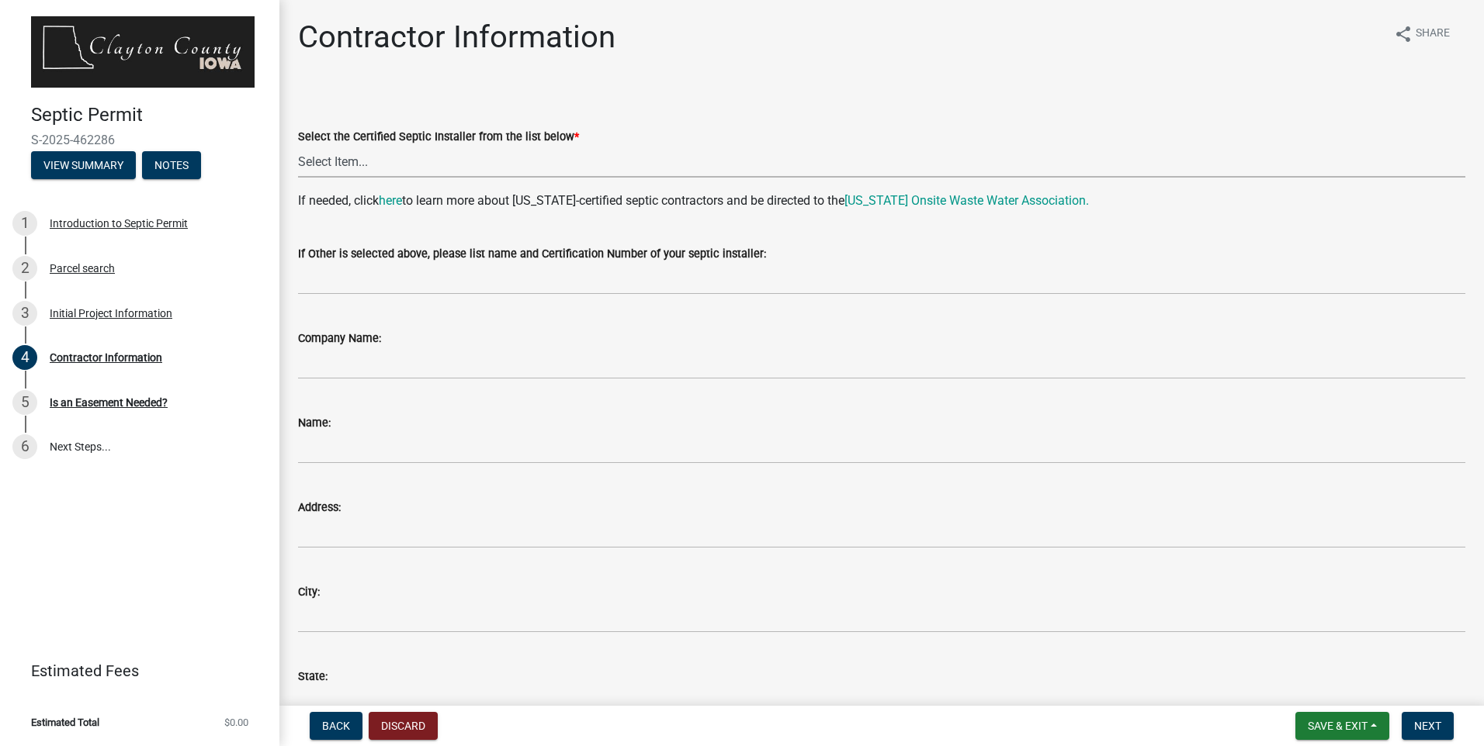
click at [376, 161] on select "Select Item... John Bonart |CIOWTS ID#509990 M. B. Construction | Mark Bries | …" at bounding box center [881, 162] width 1167 height 32
click at [298, 146] on select "Select Item... John Bonart |CIOWTS ID#509990 M. B. Construction | Mark Bries | …" at bounding box center [881, 162] width 1167 height 32
select select "1013ce6c-a7dd-4e34-967d-9a35c06e1cd9"
click at [1420, 722] on span "Next" at bounding box center [1427, 726] width 27 height 12
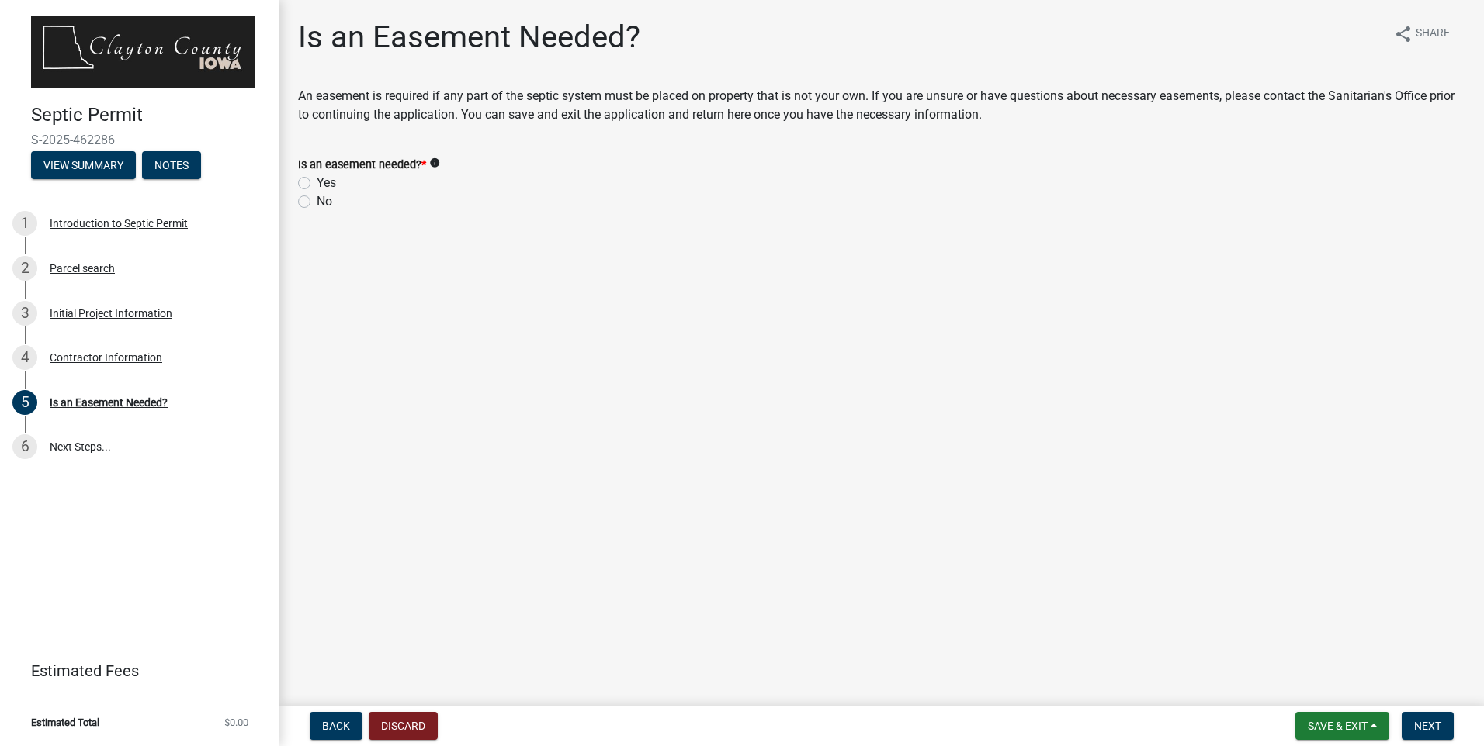
click at [297, 200] on div "Is an easement needed? * info Yes No" at bounding box center [881, 174] width 1190 height 74
click at [317, 203] on label "No" at bounding box center [325, 201] width 16 height 19
click at [317, 203] on input "No" at bounding box center [322, 197] width 10 height 10
radio input "true"
click at [1432, 720] on span "Next" at bounding box center [1427, 726] width 27 height 12
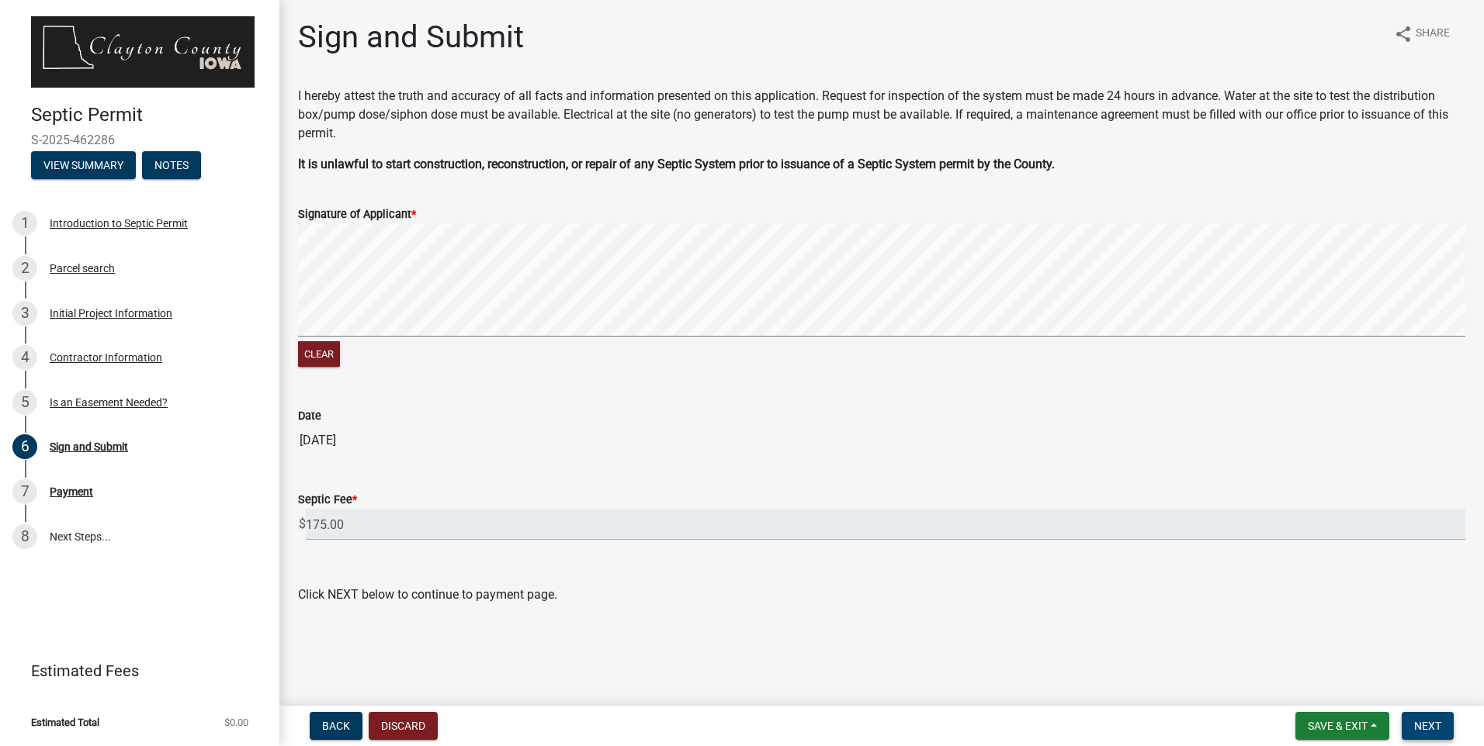
click at [1424, 722] on span "Next" at bounding box center [1427, 726] width 27 height 12
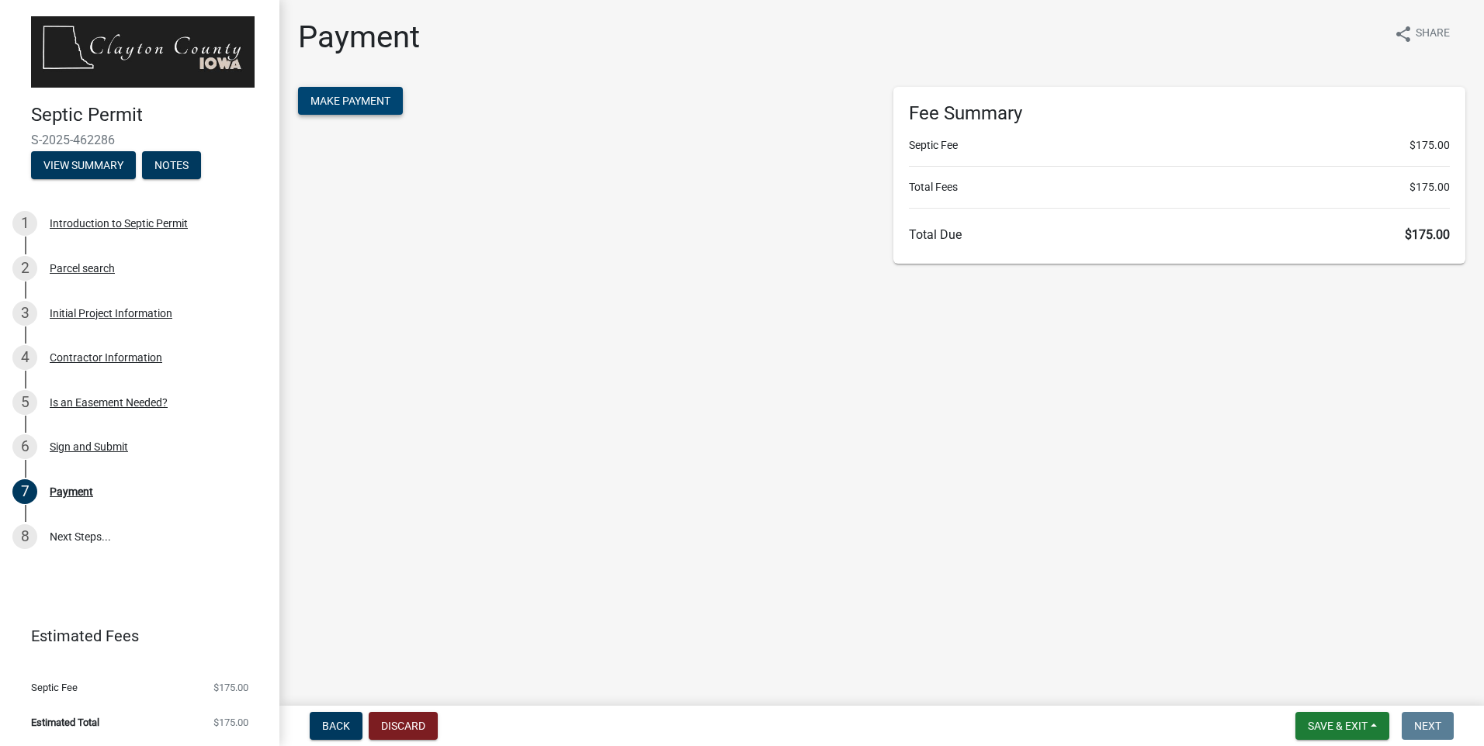
click at [369, 96] on span "Make Payment" at bounding box center [350, 101] width 80 height 12
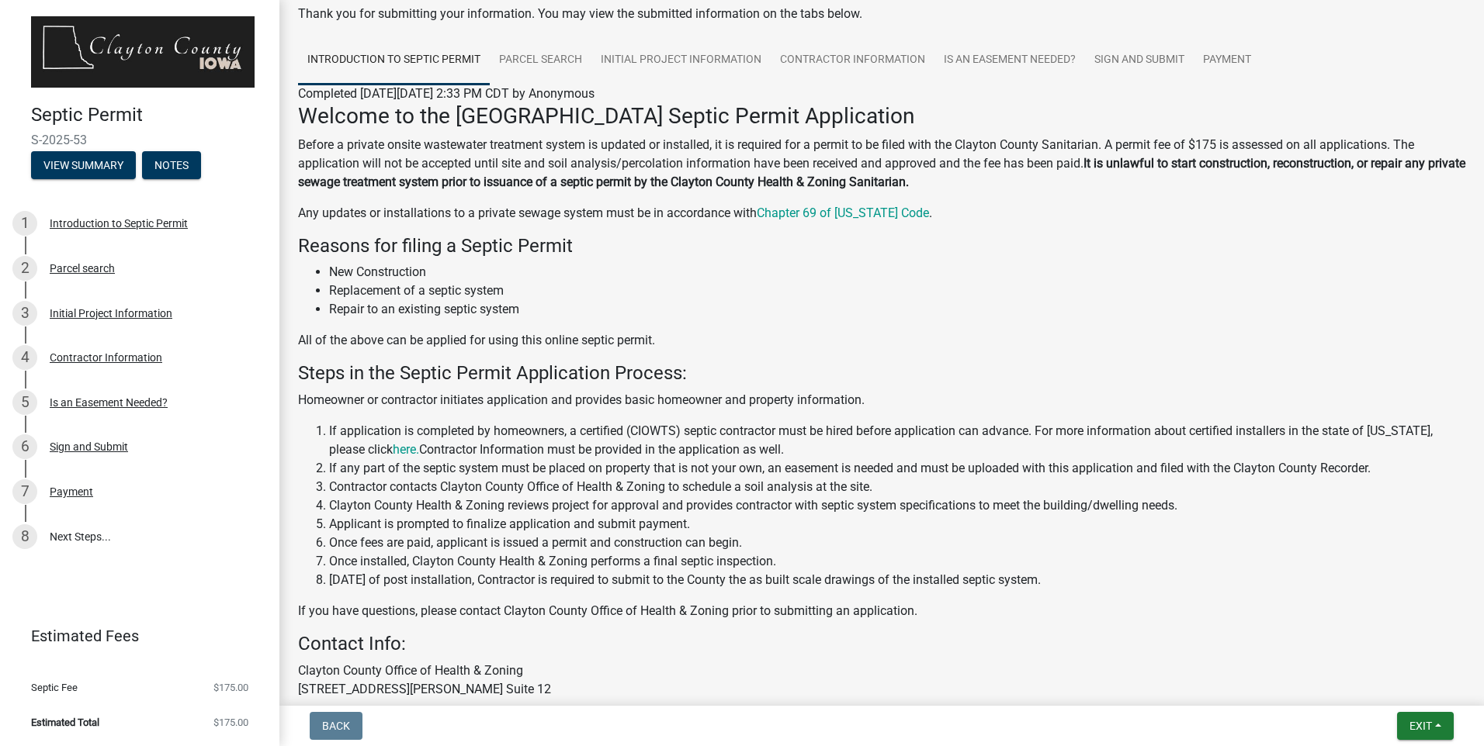
scroll to position [74, 0]
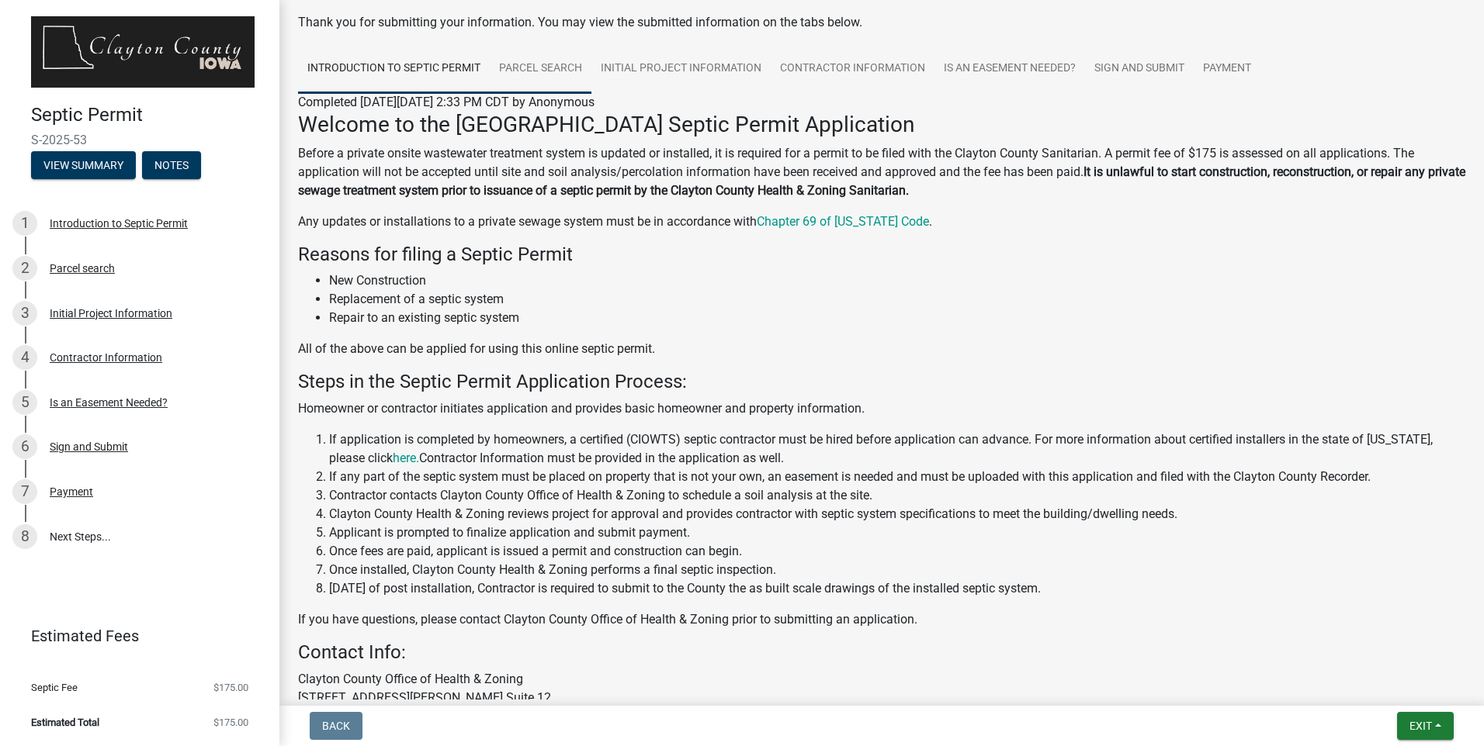
click at [532, 61] on link "Parcel search" at bounding box center [541, 69] width 102 height 50
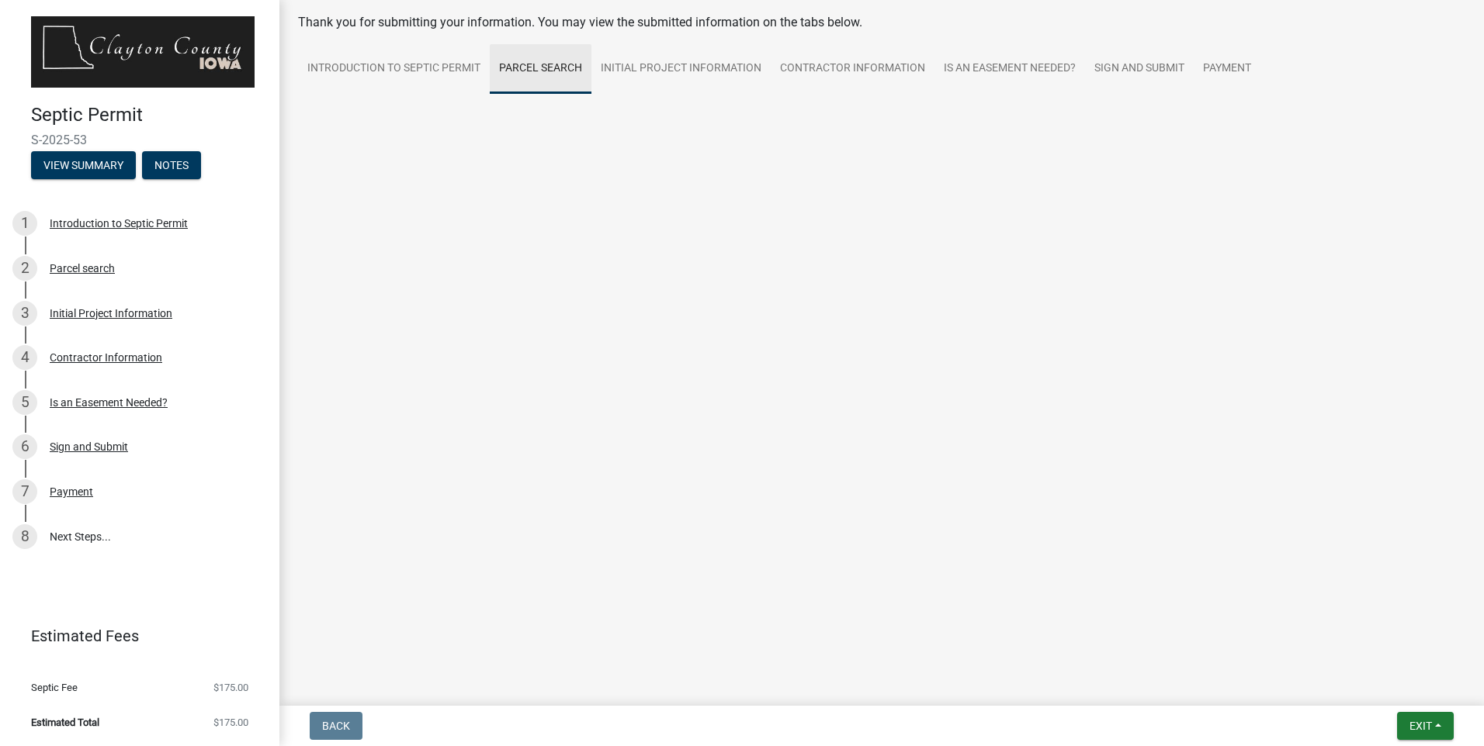
scroll to position [41, 0]
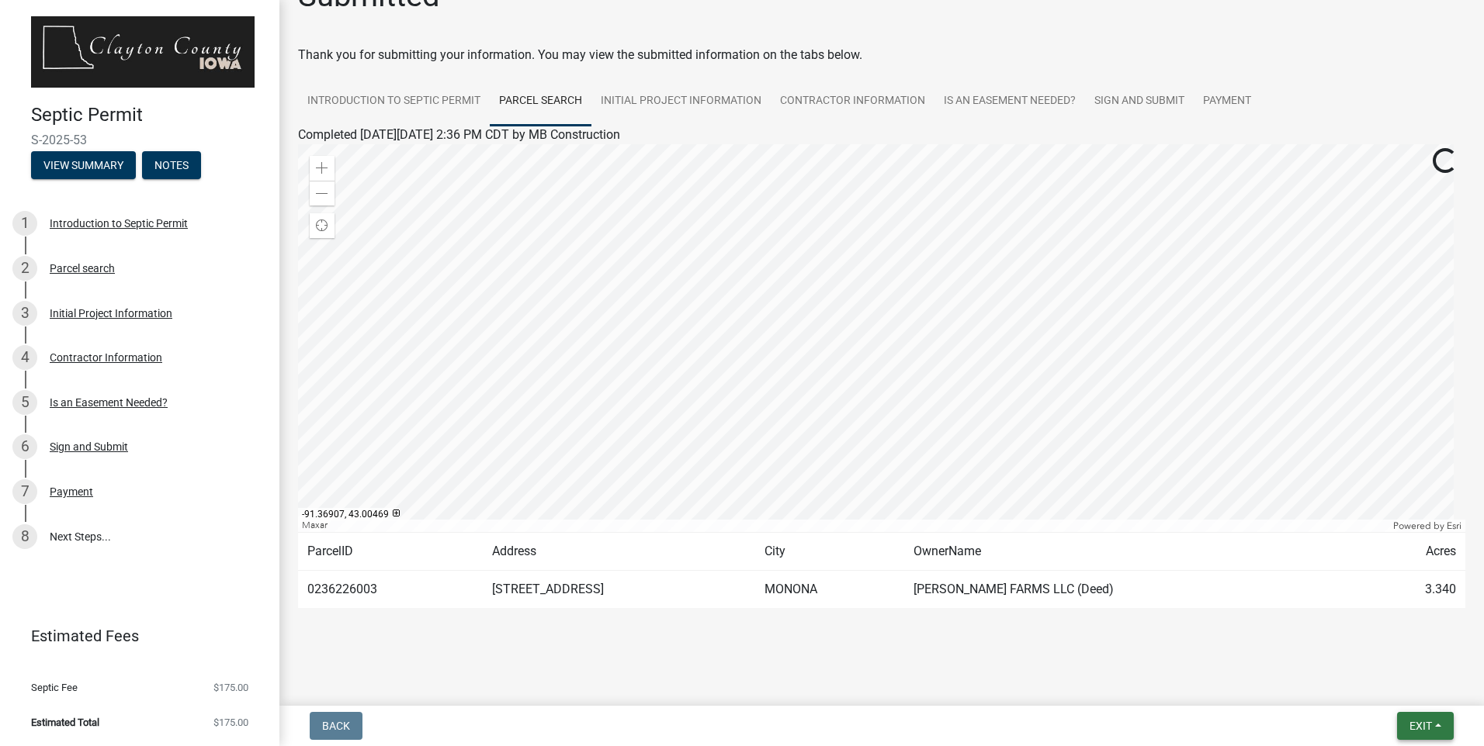
click at [1429, 732] on span "Exit" at bounding box center [1420, 726] width 23 height 12
click at [1393, 682] on button "Save & Exit" at bounding box center [1391, 685] width 124 height 37
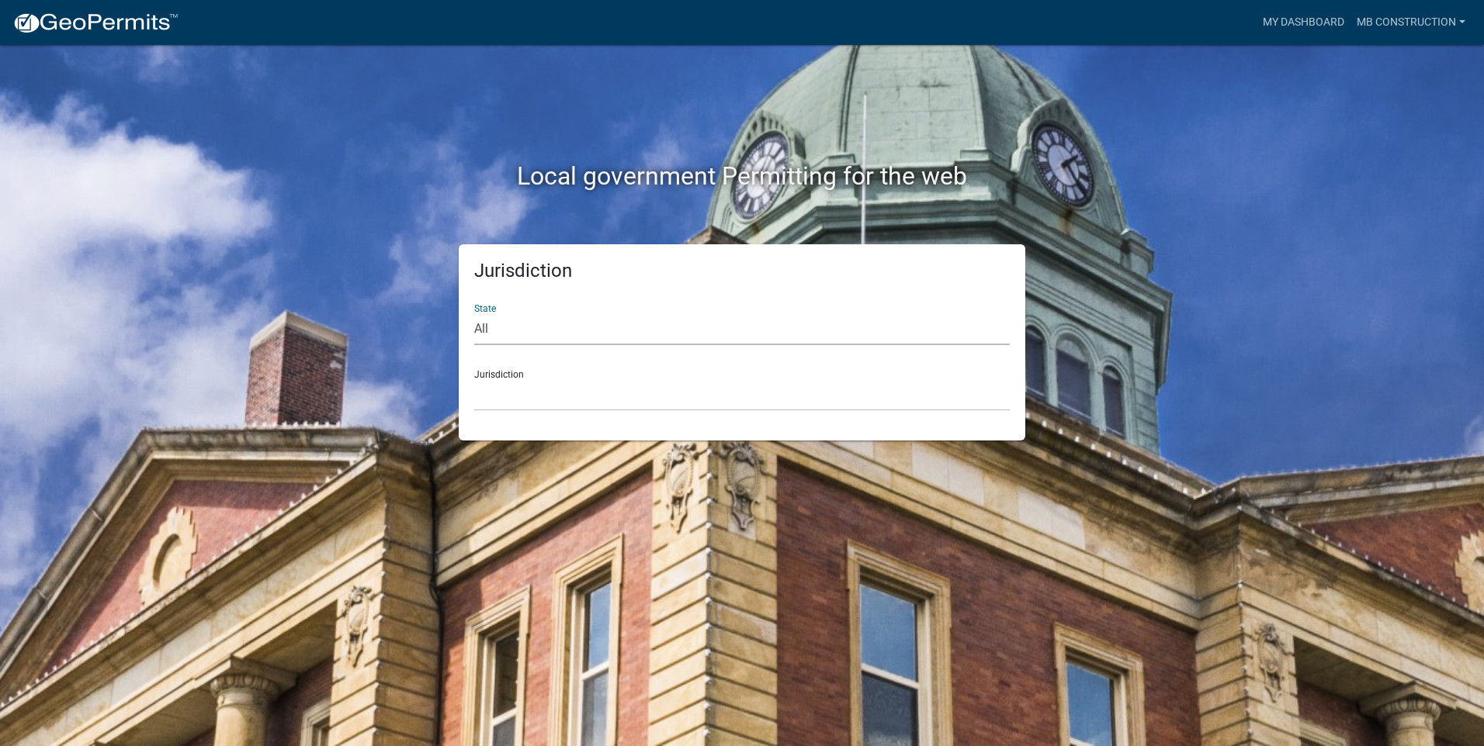
drag, startPoint x: 500, startPoint y: 317, endPoint x: 506, endPoint y: 327, distance: 11.2
click at [504, 321] on select "All Colorado Georgia Indiana Iowa Kansas Minnesota Ohio South Carolina Wisconsin" at bounding box center [741, 329] width 535 height 32
select select "[US_STATE]"
click at [474, 313] on select "All Colorado Georgia Indiana Iowa Kansas Minnesota Ohio South Carolina Wisconsin" at bounding box center [741, 329] width 535 height 32
click at [506, 396] on select "Boone County, Iowa Butler County, Iowa Cerro Gordo County, Iowa City of Harlan,…" at bounding box center [741, 395] width 535 height 32
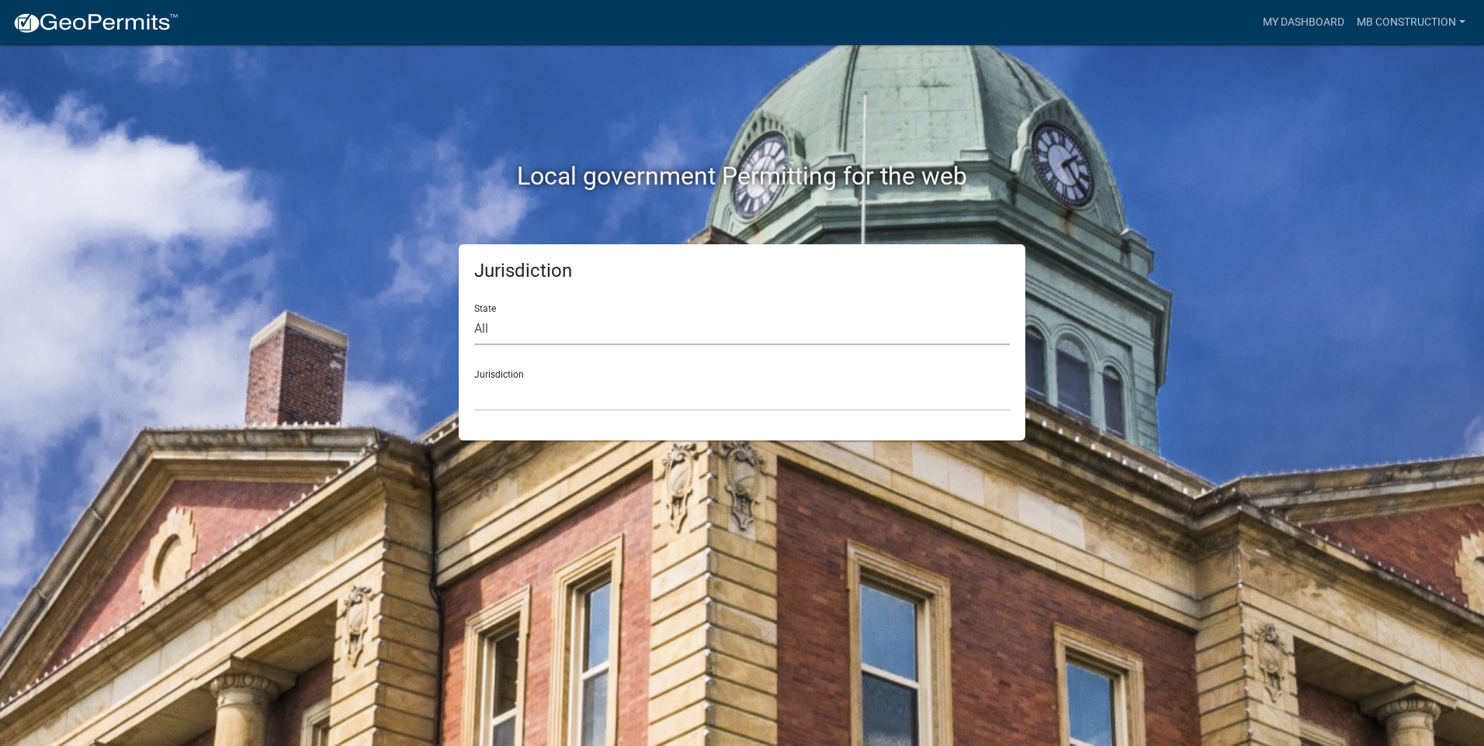
click at [532, 327] on select "All Colorado Georgia Indiana Iowa Kansas Minnesota Ohio South Carolina Wisconsin" at bounding box center [741, 329] width 535 height 32
select select "Iowa"
click at [534, 326] on select "All Colorado Georgia Indiana Iowa Kansas Minnesota Ohio South Carolina Wisconsin" at bounding box center [741, 329] width 535 height 32
click at [504, 397] on select "Boone County, Iowa Butler County, Iowa Cerro Gordo County, Iowa City of Harlan,…" at bounding box center [741, 395] width 535 height 32
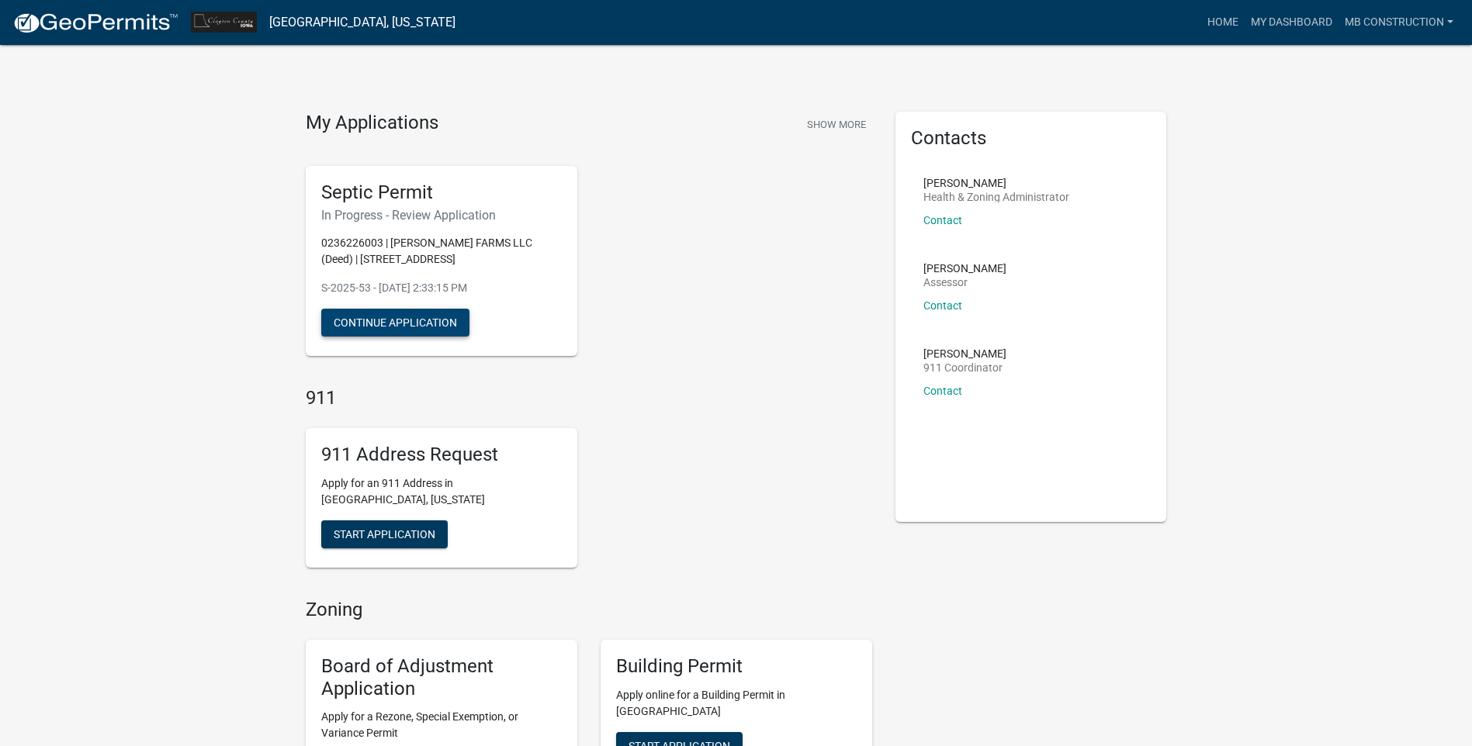
click at [394, 322] on button "Continue Application" at bounding box center [395, 323] width 148 height 28
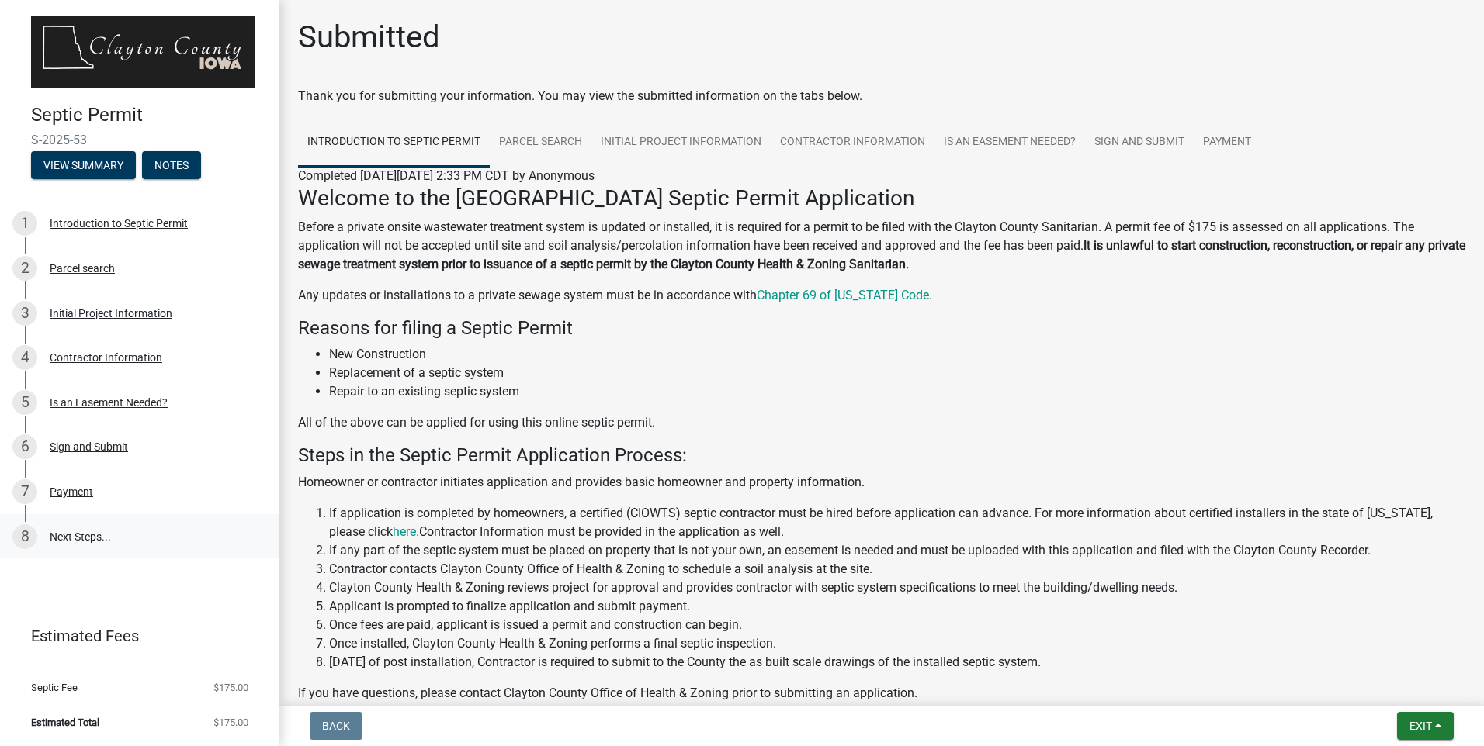
click at [69, 543] on link "8 Next Steps..." at bounding box center [139, 536] width 279 height 45
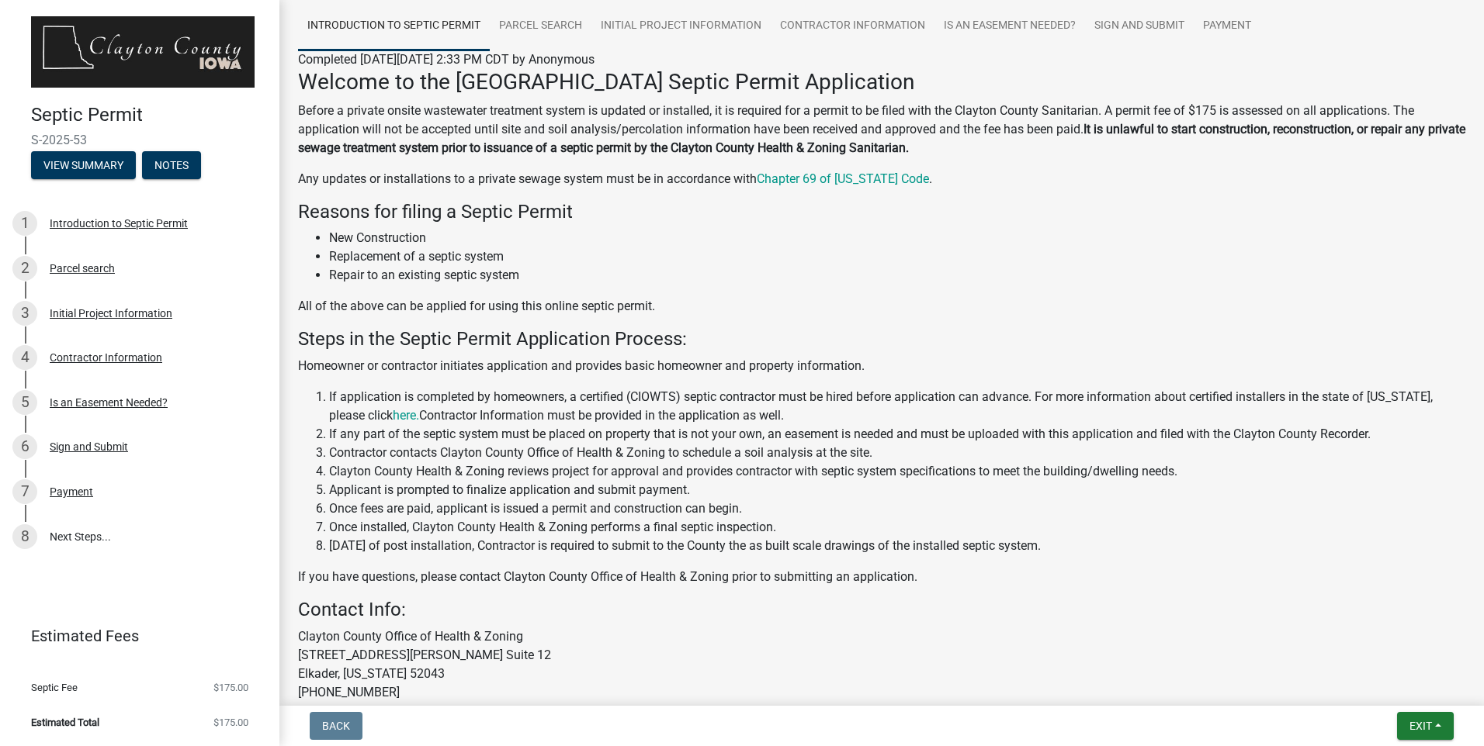
scroll to position [229, 0]
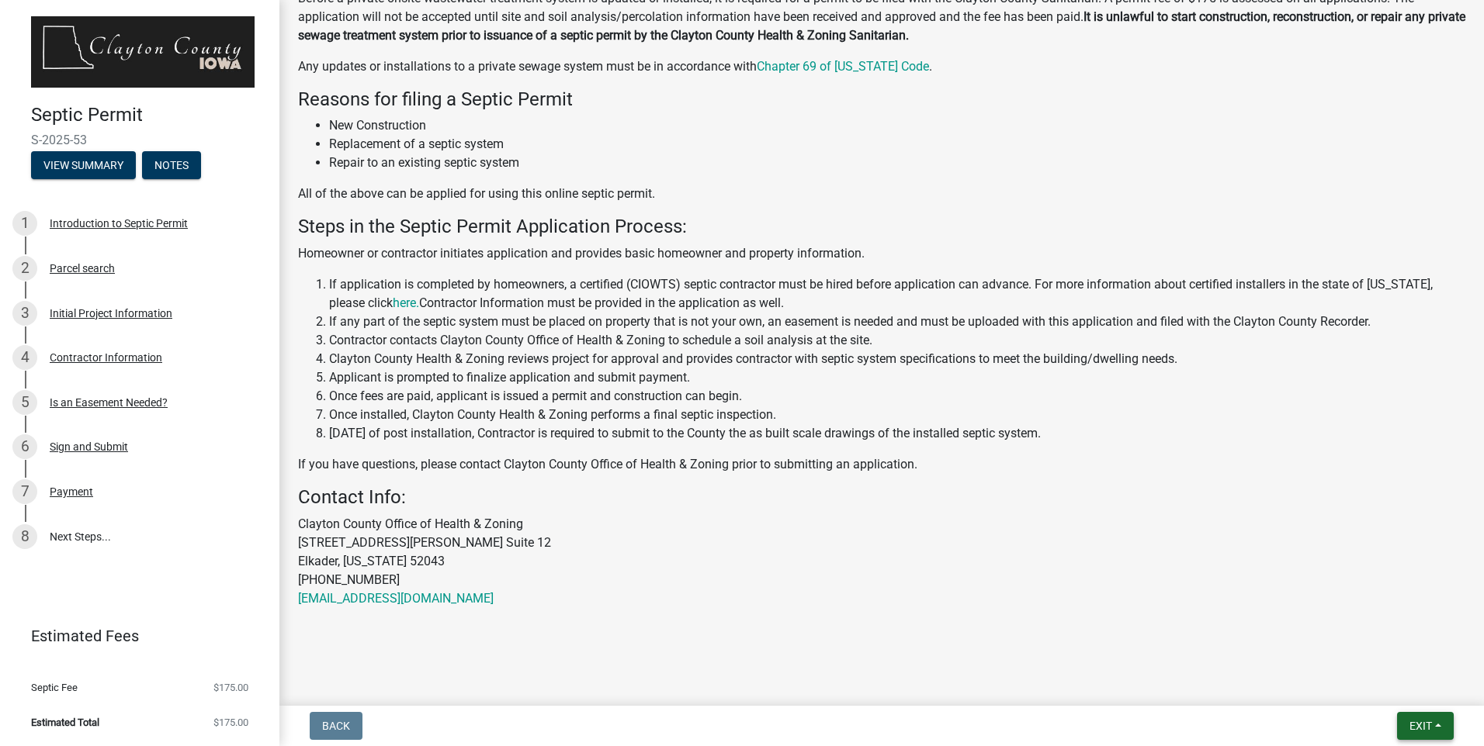
click at [1429, 726] on span "Exit" at bounding box center [1420, 726] width 23 height 12
click at [1380, 653] on button "Save" at bounding box center [1391, 648] width 124 height 37
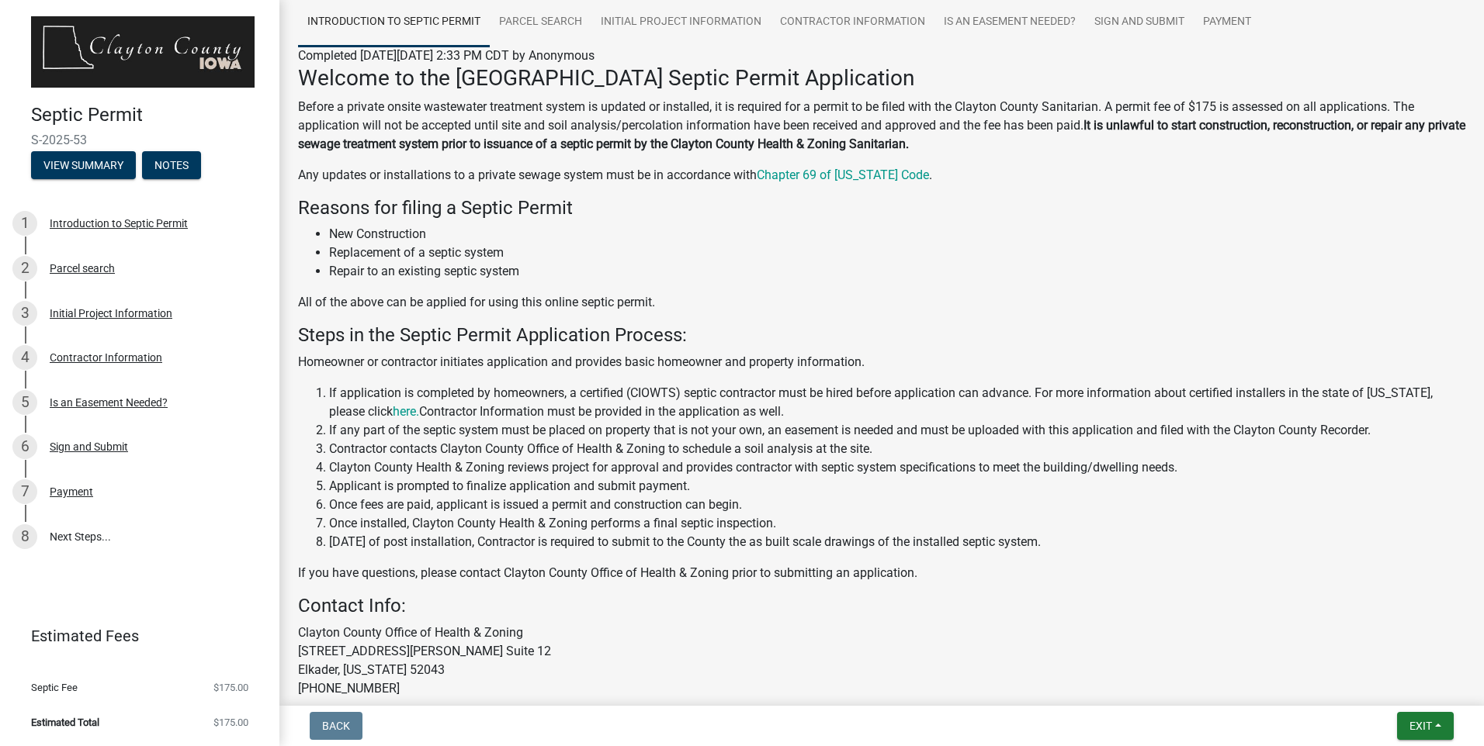
scroll to position [0, 0]
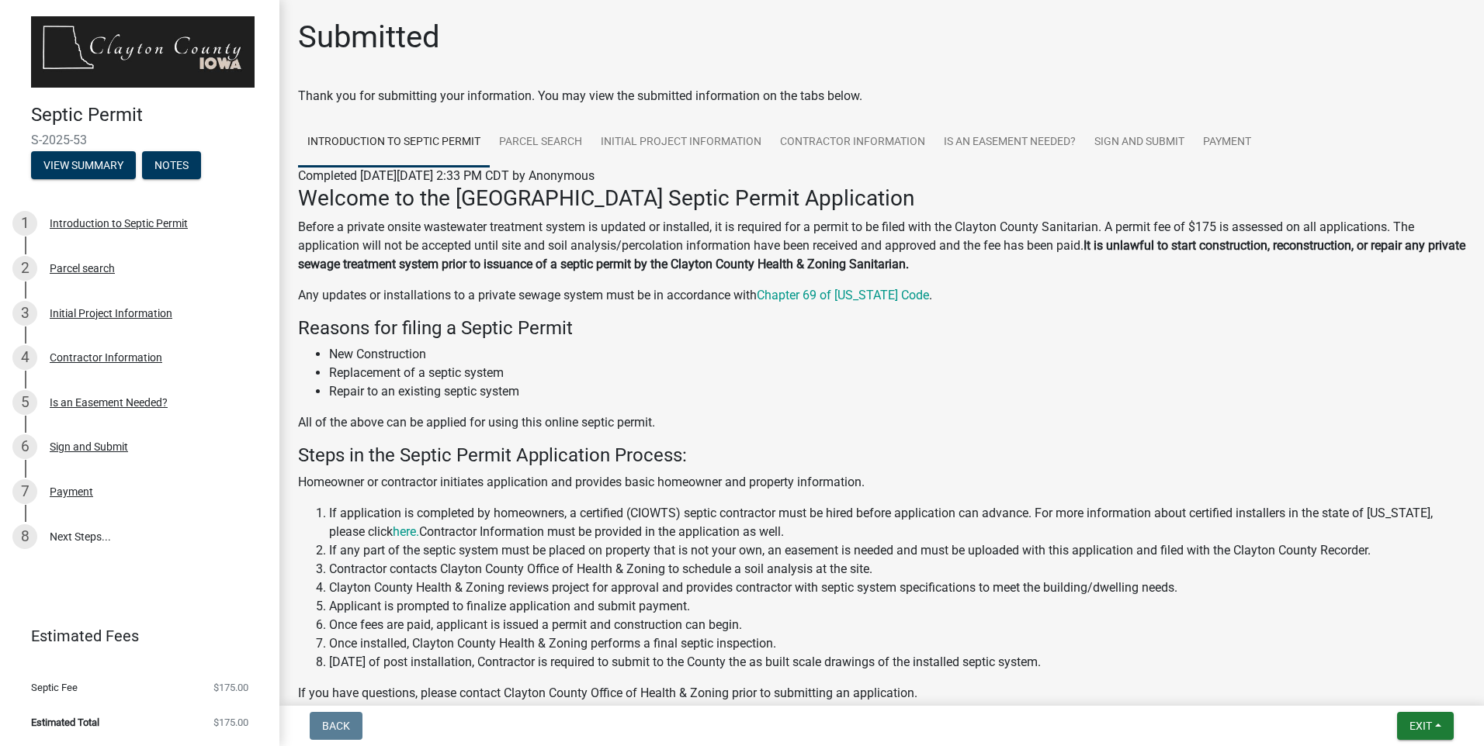
click at [170, 56] on img at bounding box center [142, 51] width 223 height 71
click at [57, 161] on button "View Summary" at bounding box center [83, 165] width 105 height 28
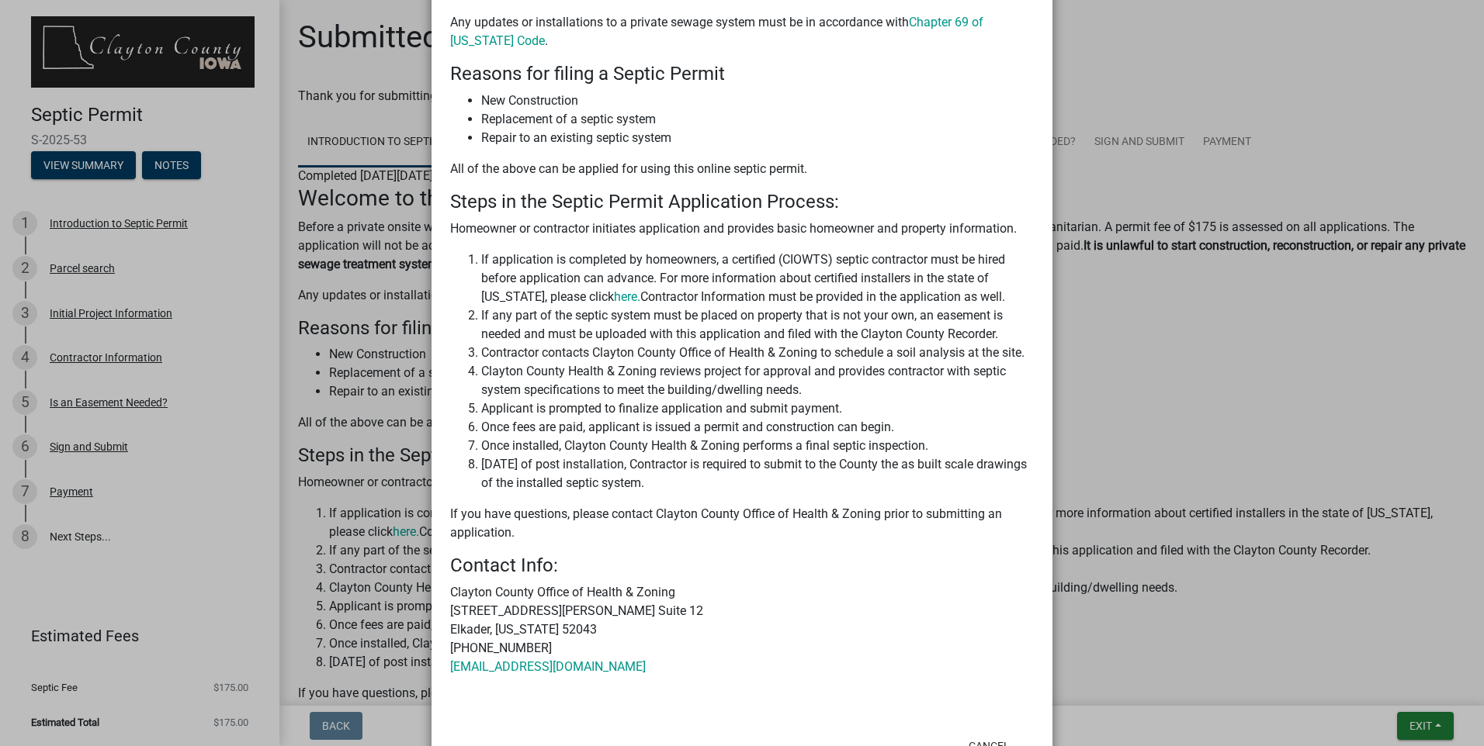
scroll to position [421, 0]
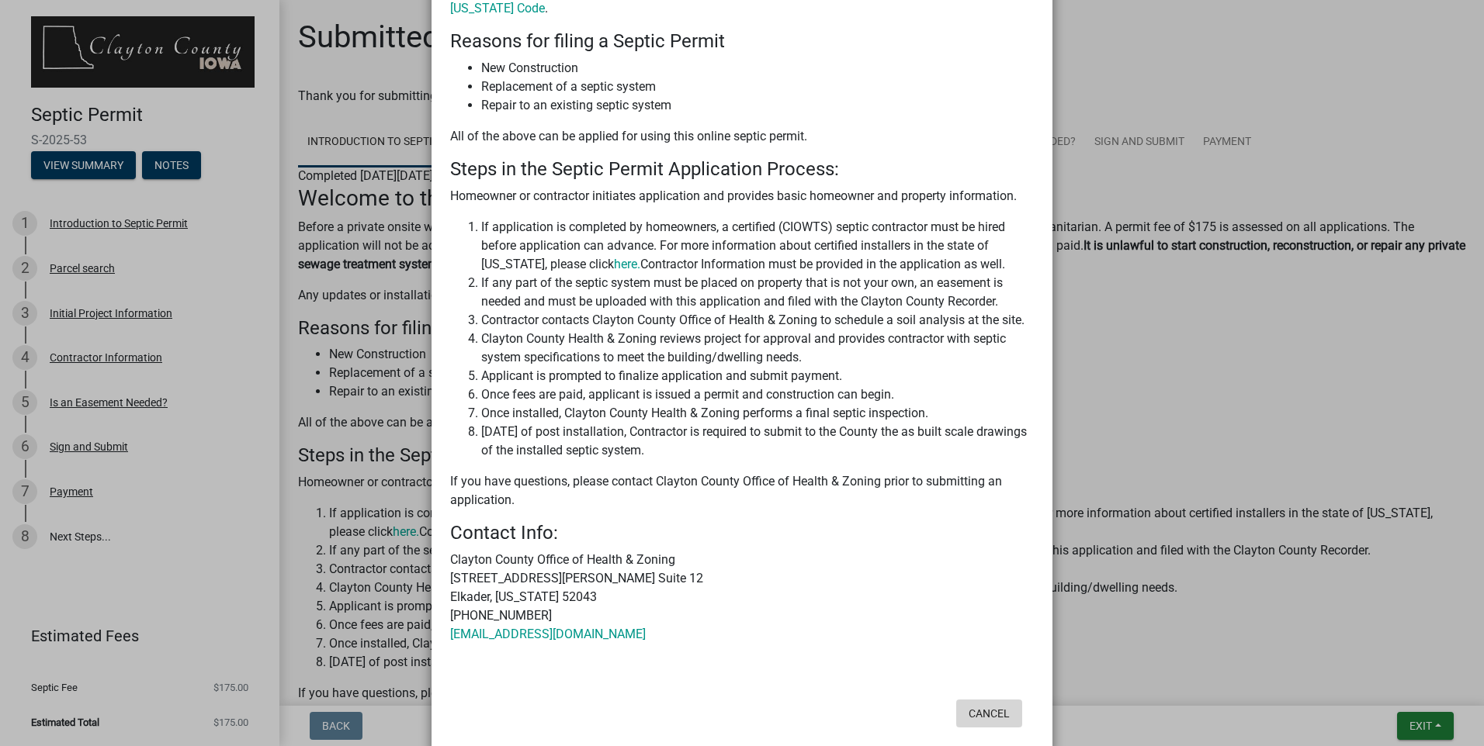
click at [982, 700] on button "Cancel" at bounding box center [989, 714] width 66 height 28
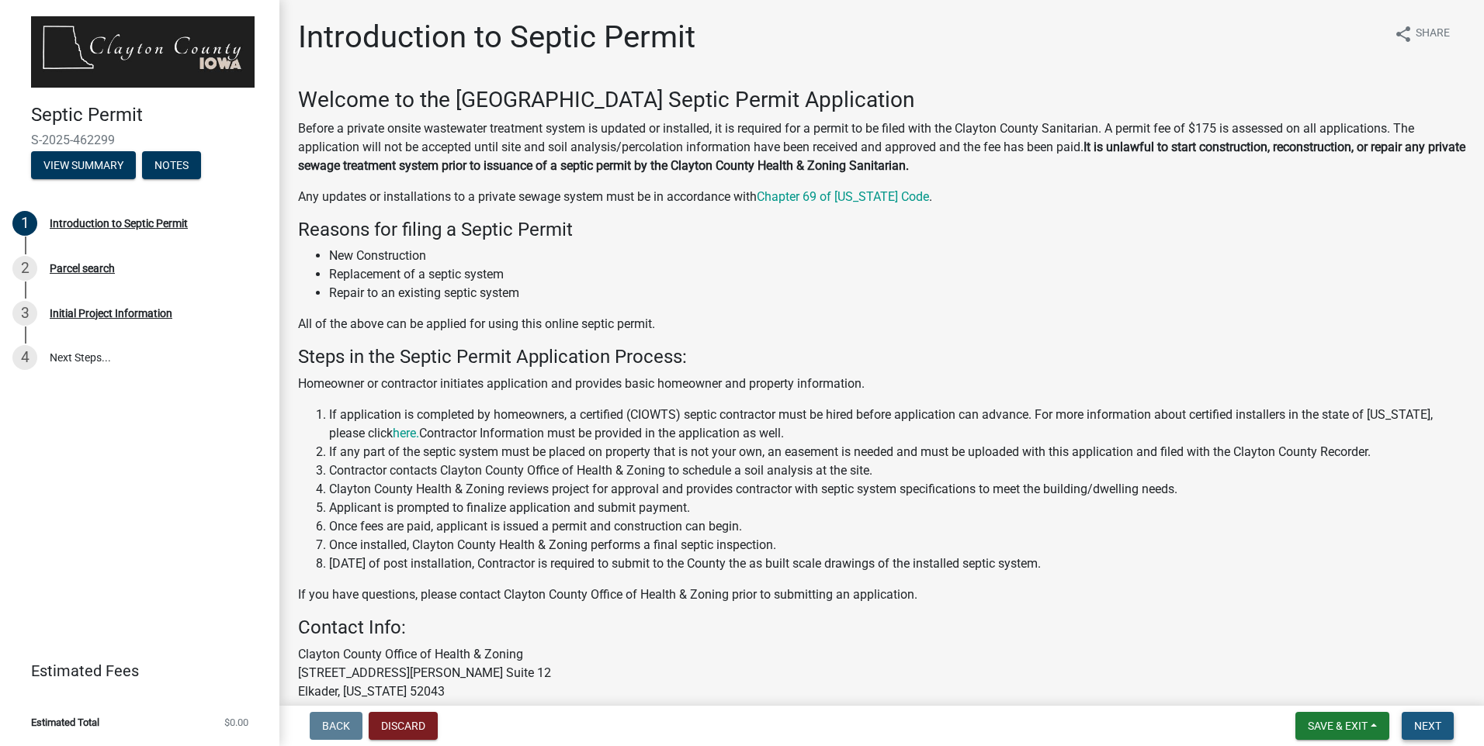
click at [1432, 727] on span "Next" at bounding box center [1427, 726] width 27 height 12
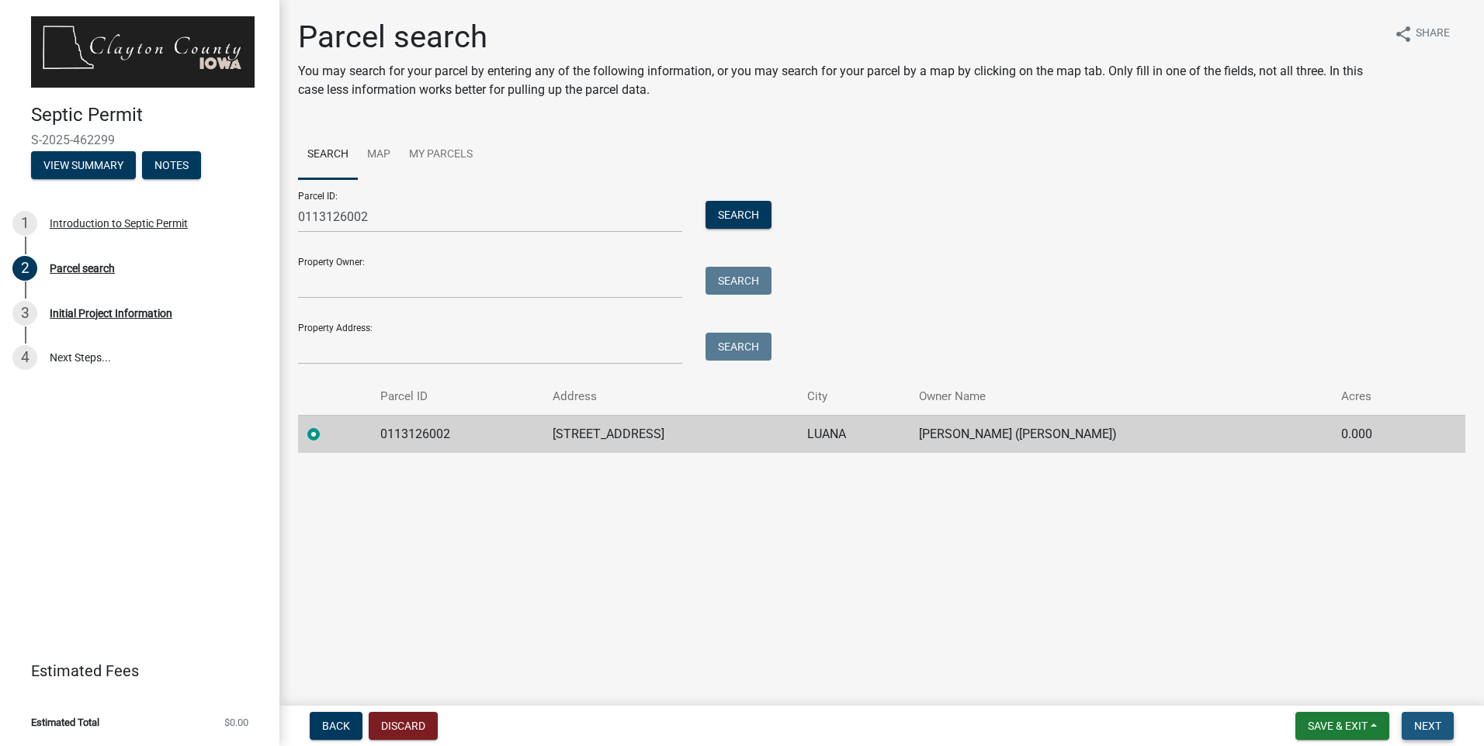
click at [1431, 726] on span "Next" at bounding box center [1427, 726] width 27 height 12
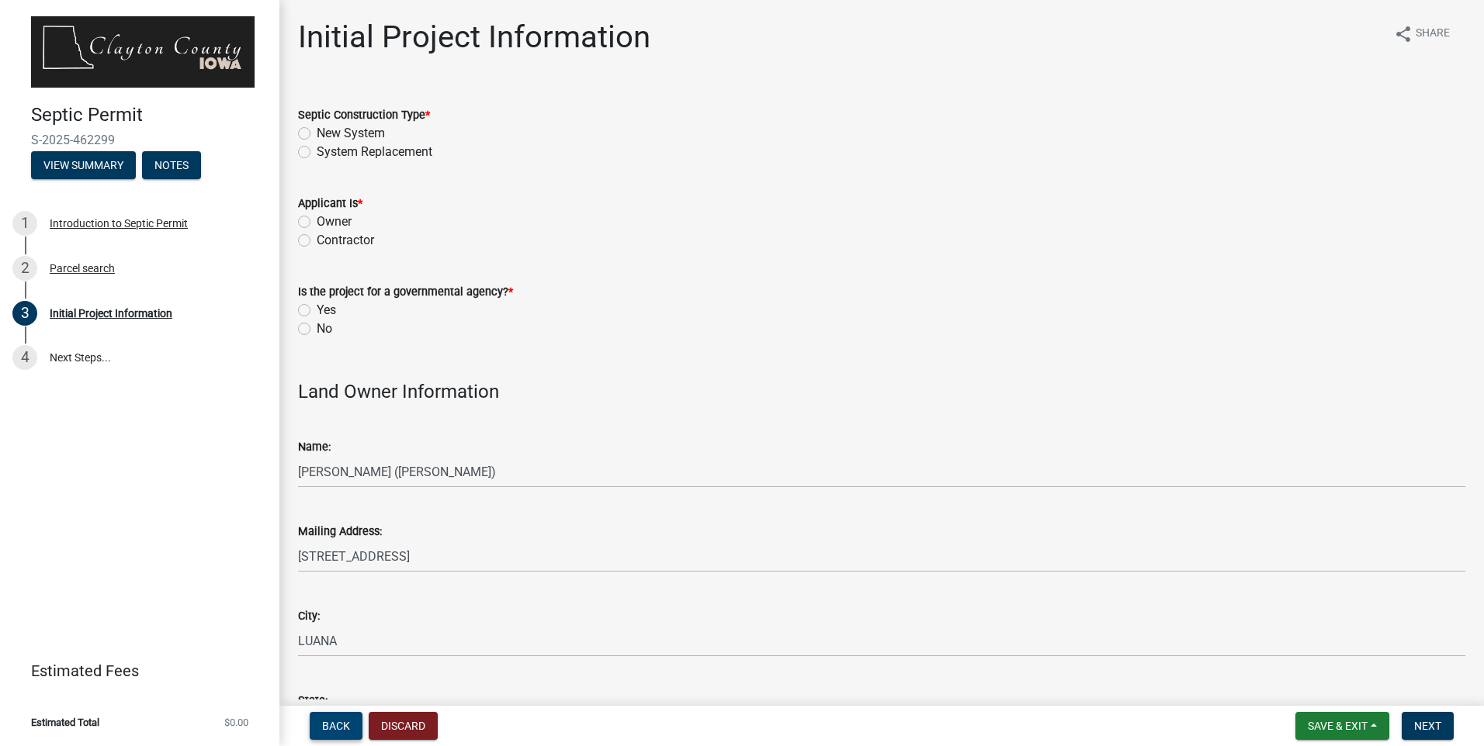
click at [341, 732] on span "Back" at bounding box center [336, 726] width 28 height 12
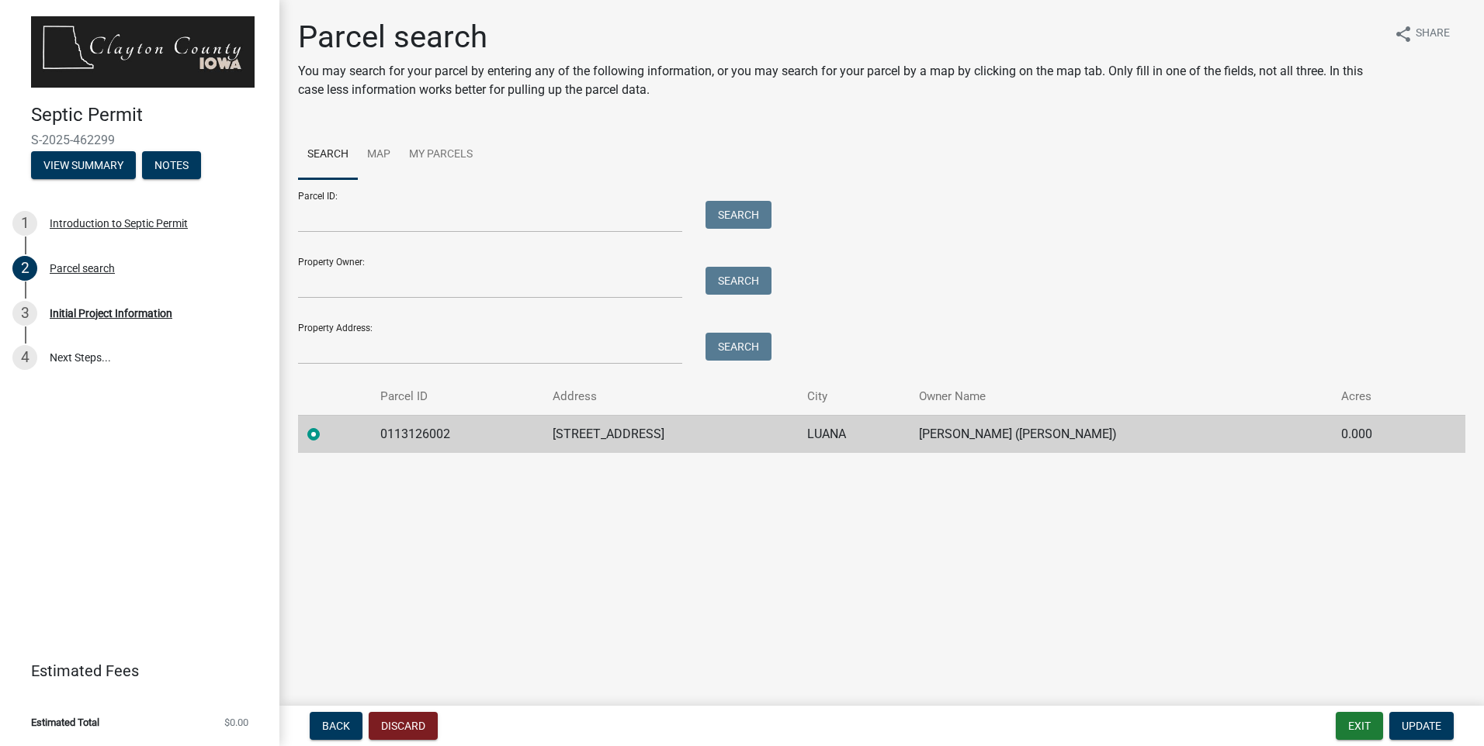
click at [783, 441] on td "[STREET_ADDRESS]" at bounding box center [670, 434] width 255 height 38
click at [1413, 725] on span "Update" at bounding box center [1421, 726] width 40 height 12
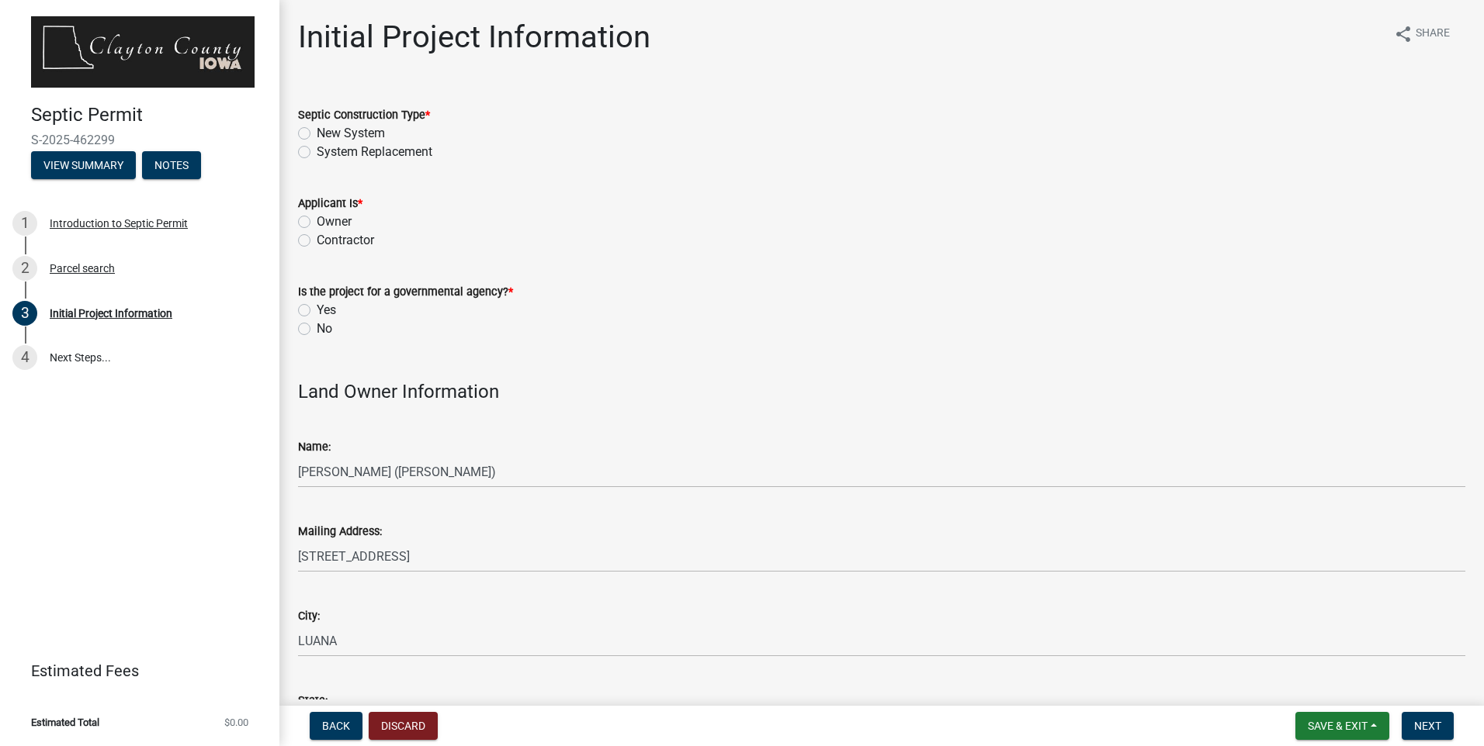
click at [317, 151] on label "System Replacement" at bounding box center [375, 152] width 116 height 19
click at [317, 151] on input "System Replacement" at bounding box center [322, 148] width 10 height 10
radio input "true"
click at [317, 237] on label "Contractor" at bounding box center [345, 240] width 57 height 19
click at [317, 237] on input "Contractor" at bounding box center [322, 236] width 10 height 10
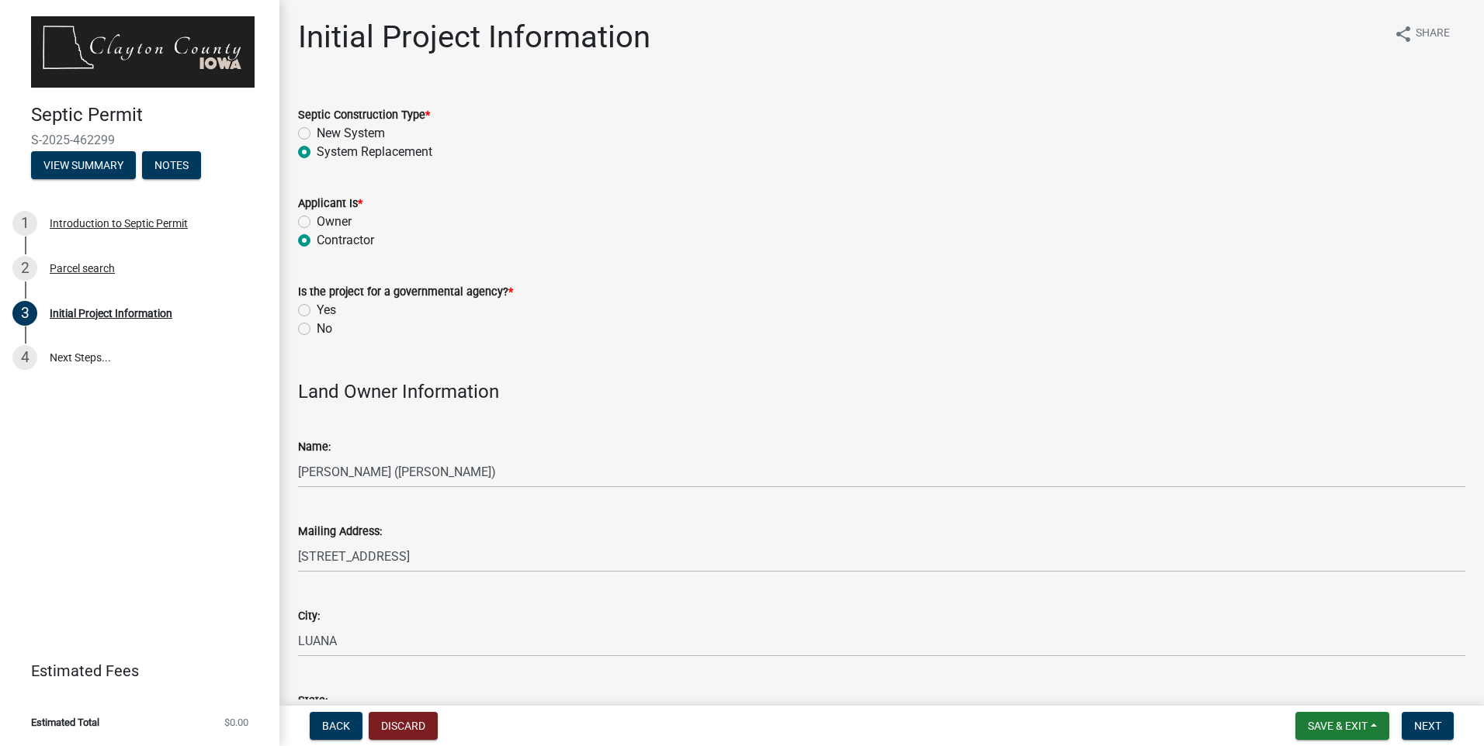
radio input "true"
click at [317, 329] on label "No" at bounding box center [325, 329] width 16 height 19
click at [317, 329] on input "No" at bounding box center [322, 325] width 10 height 10
radio input "true"
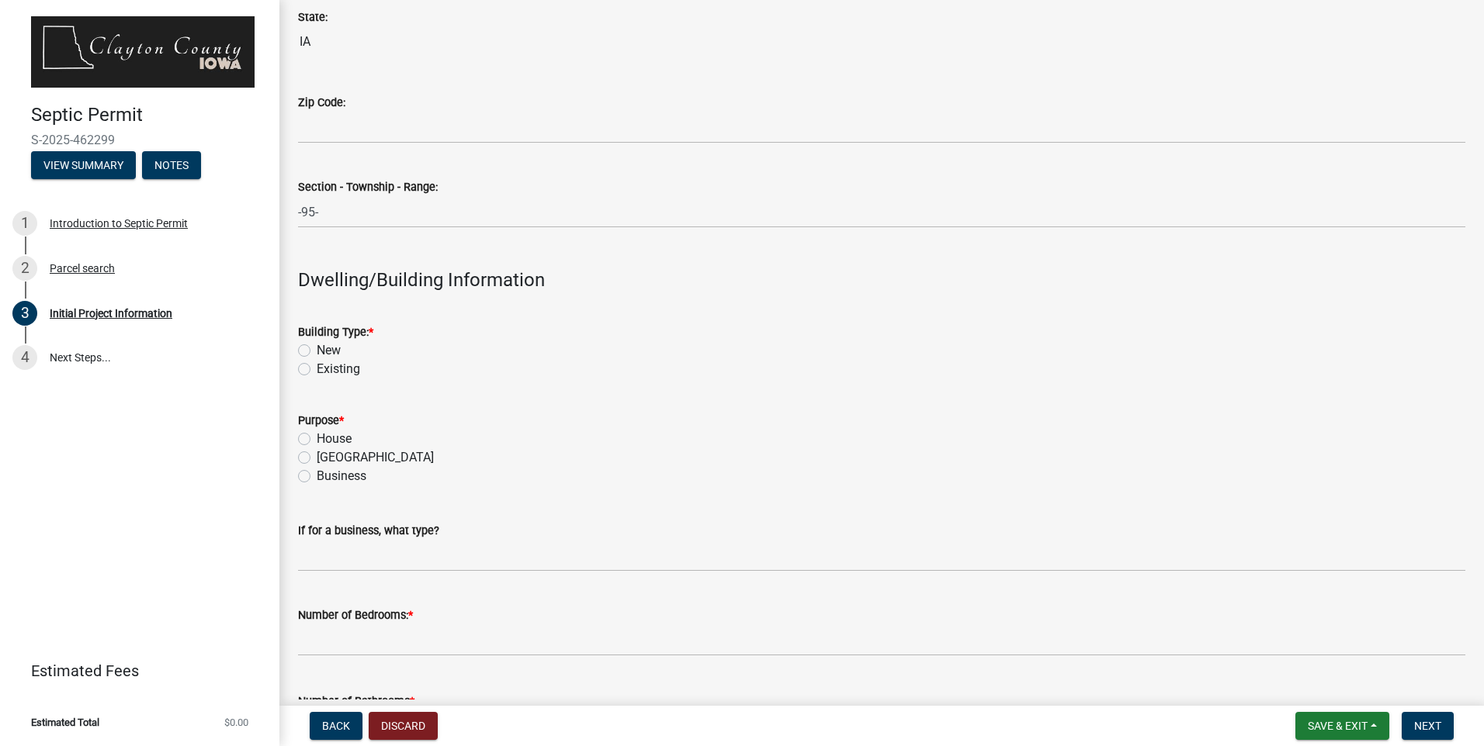
scroll to position [1474, 0]
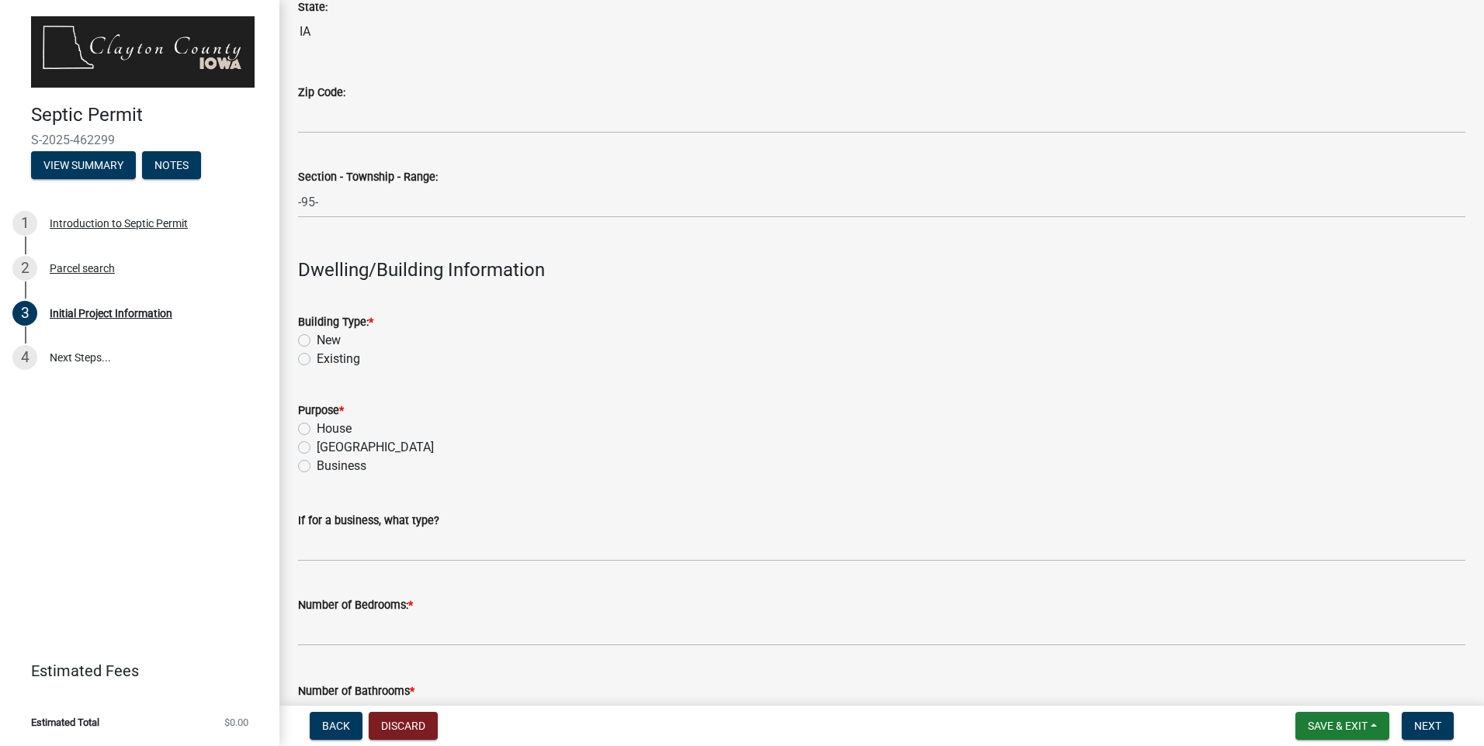
click at [317, 362] on label "Existing" at bounding box center [338, 359] width 43 height 19
click at [317, 360] on input "Existing" at bounding box center [322, 355] width 10 height 10
radio input "true"
click at [317, 429] on label "House" at bounding box center [334, 429] width 35 height 19
click at [317, 429] on input "House" at bounding box center [322, 425] width 10 height 10
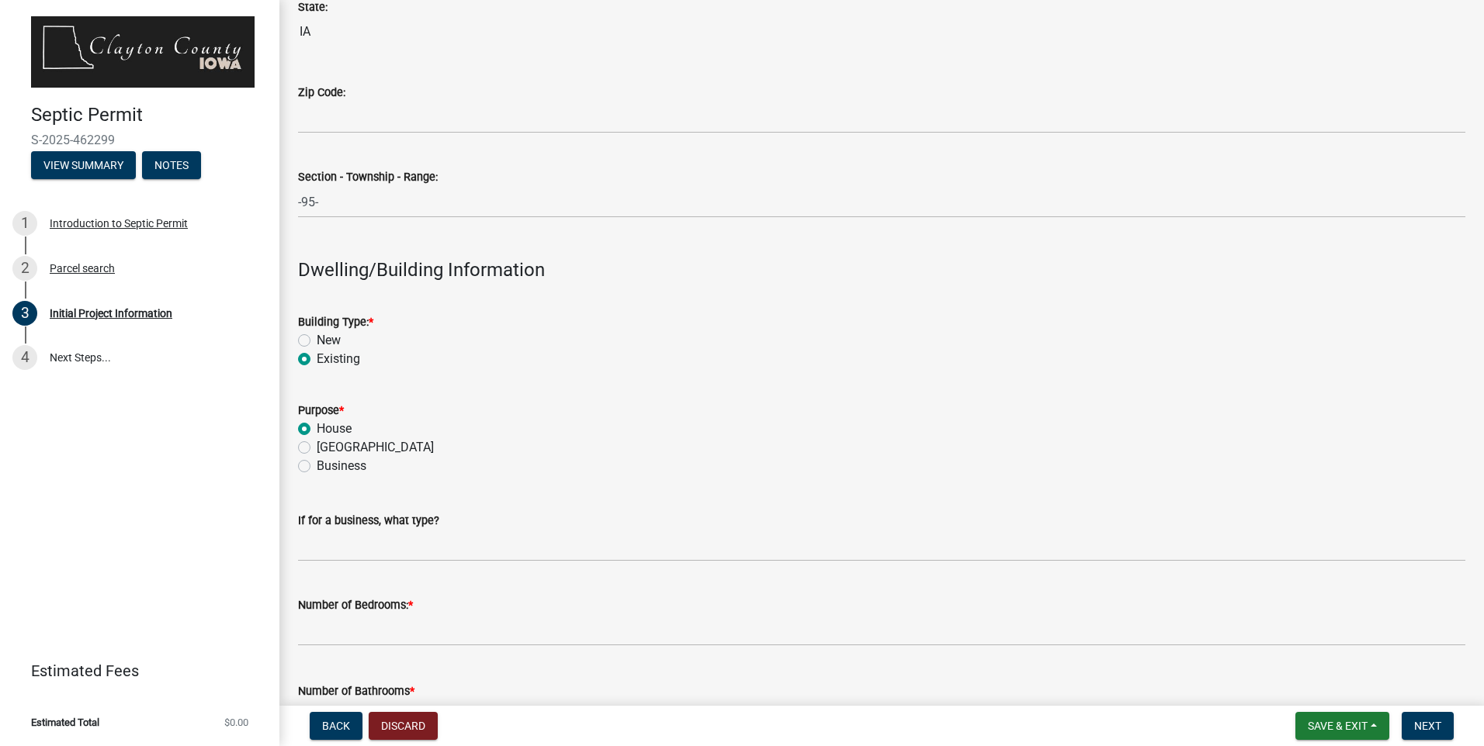
radio input "true"
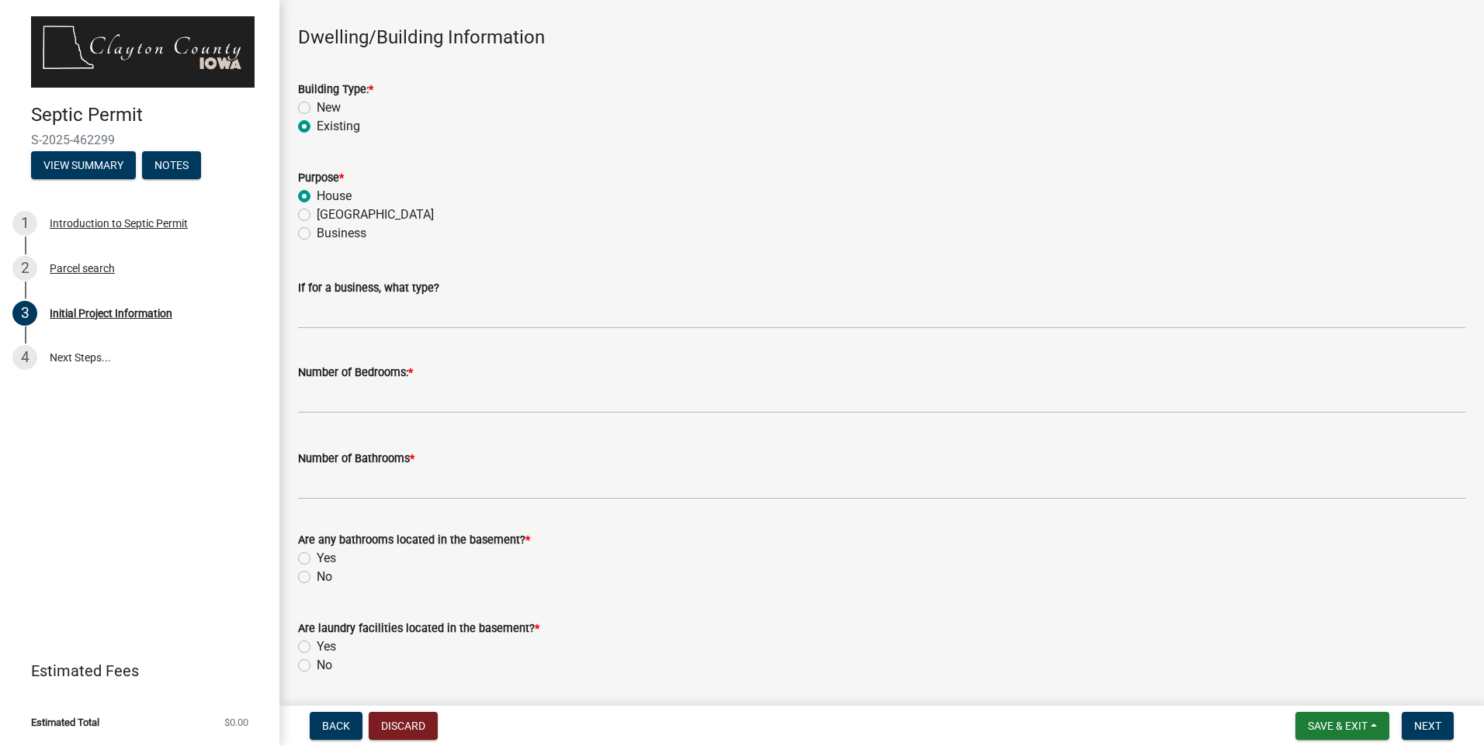
scroll to position [1785, 0]
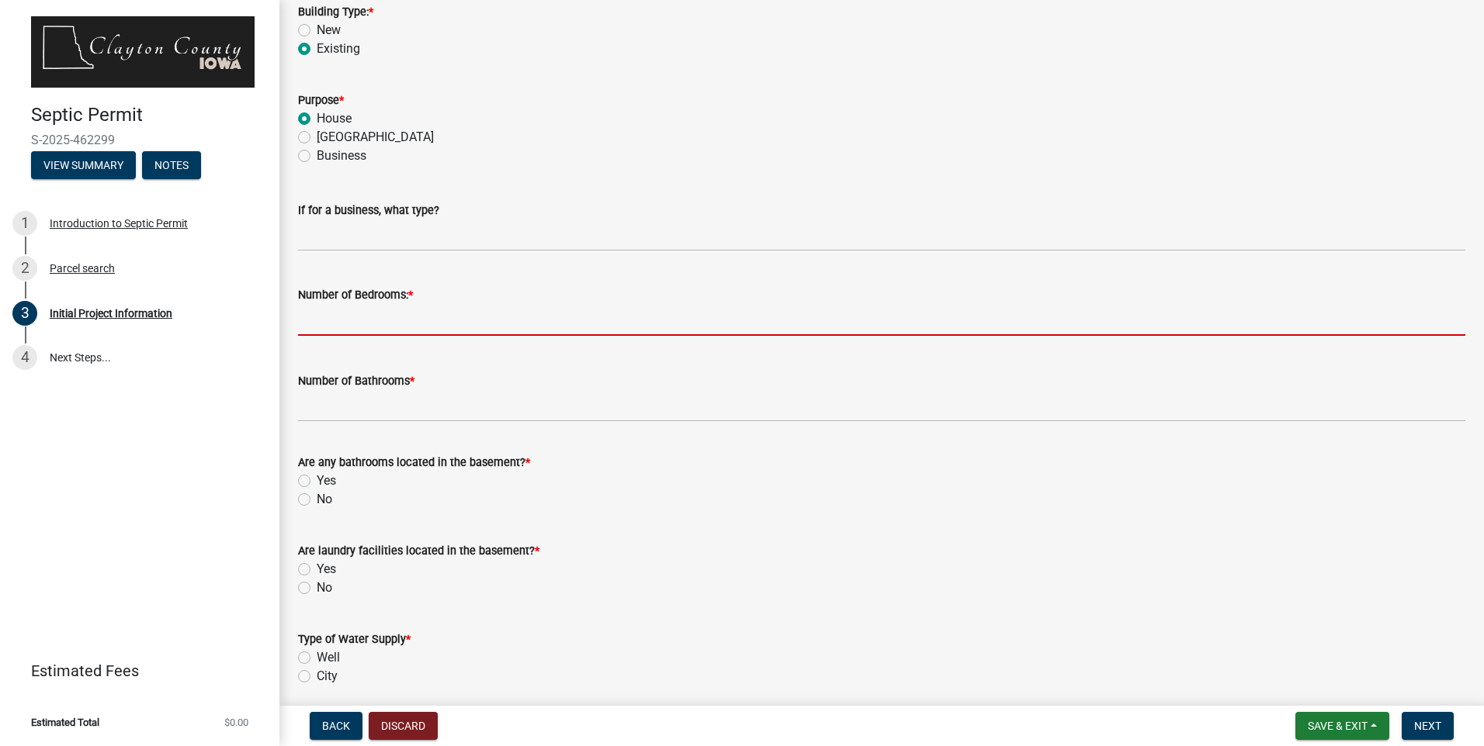
click at [422, 331] on input "text" at bounding box center [881, 320] width 1167 height 32
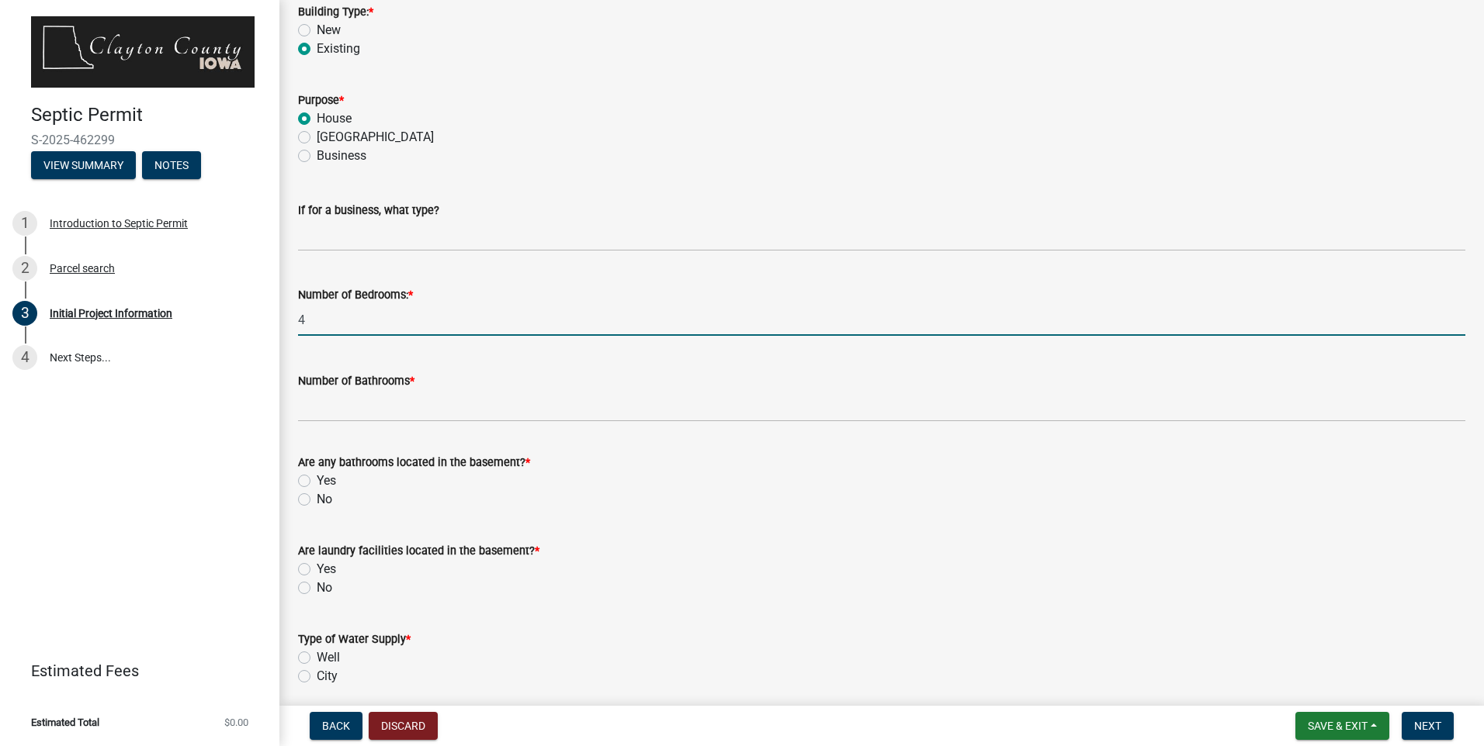
type input "4"
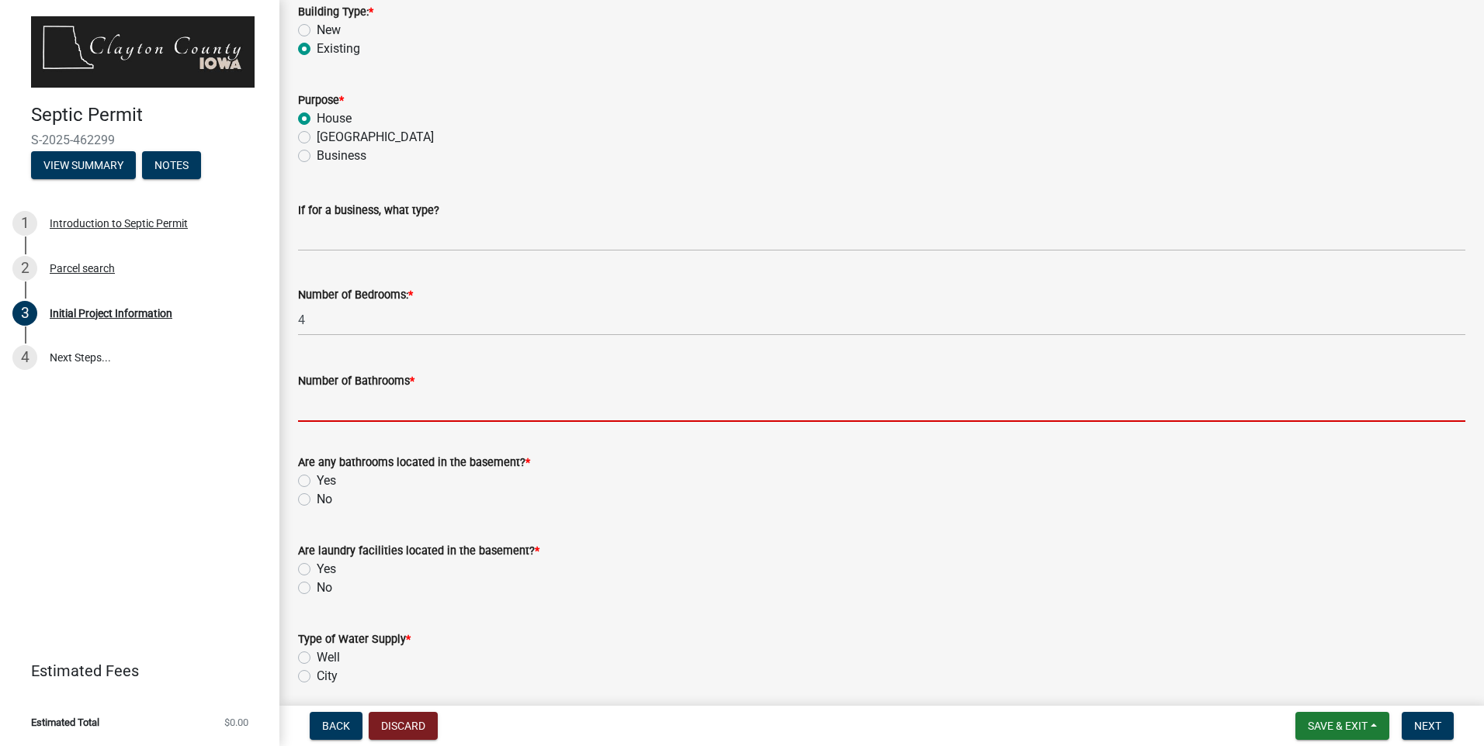
click at [301, 414] on input "Number of Bathrooms *" at bounding box center [881, 406] width 1167 height 32
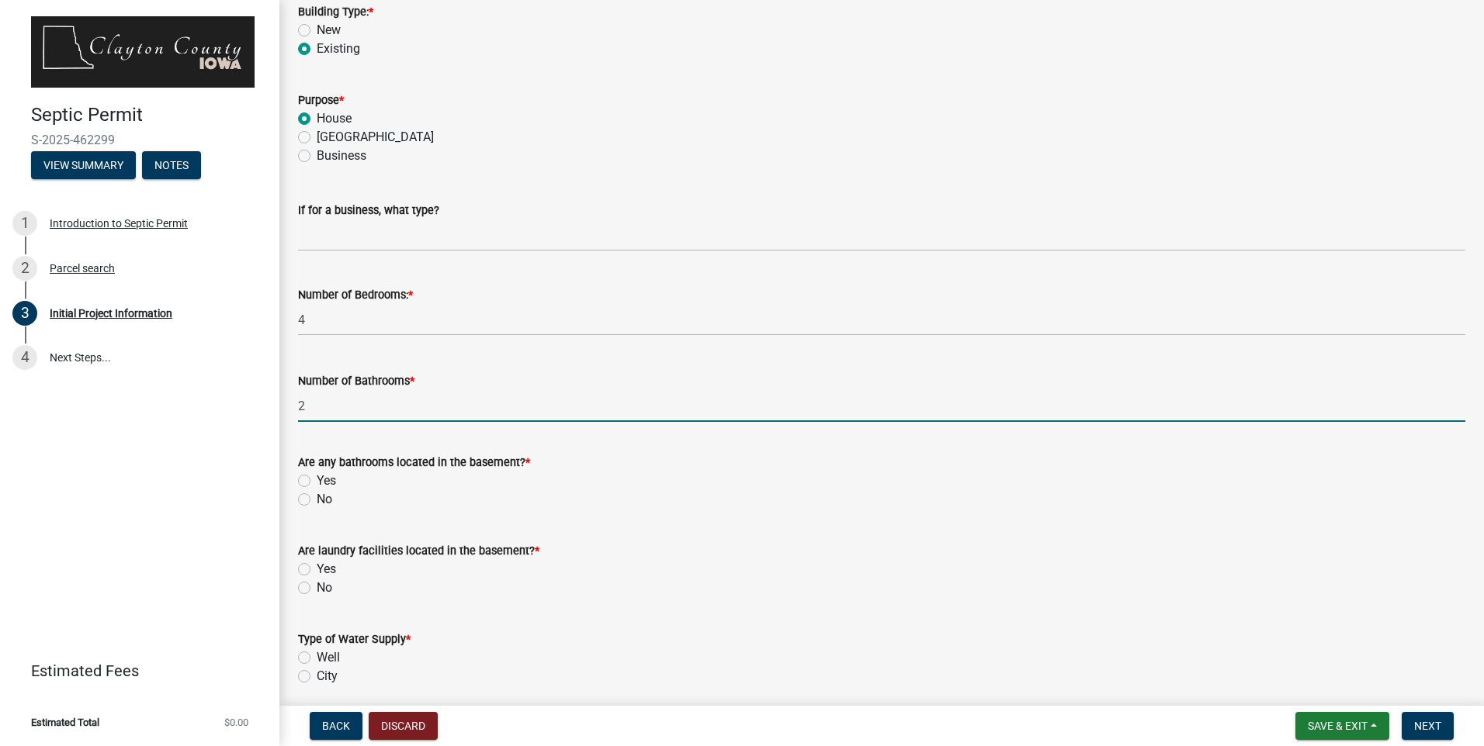
type input "2"
click at [643, 615] on form "Type of Water Supply * Well City" at bounding box center [881, 648] width 1167 height 74
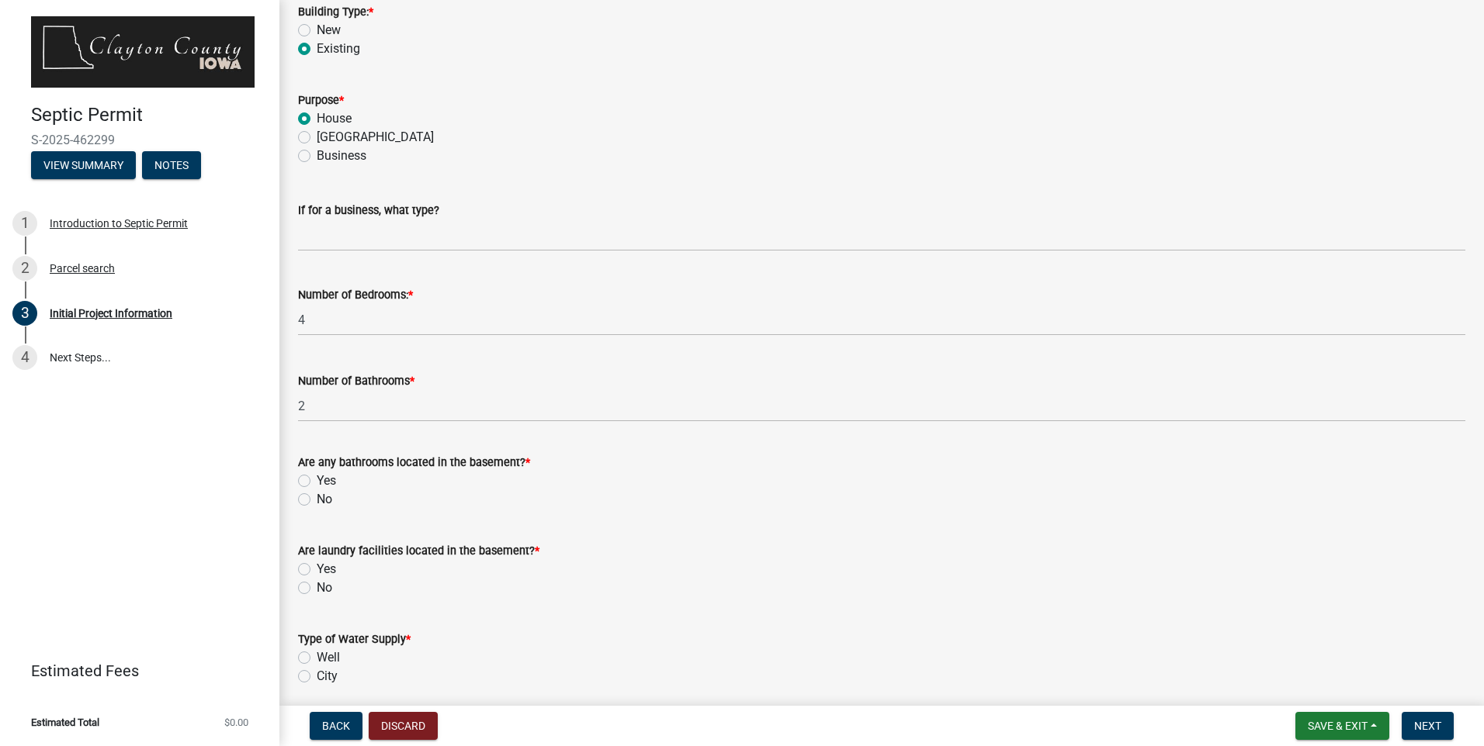
click at [317, 497] on label "No" at bounding box center [325, 499] width 16 height 19
click at [317, 497] on input "No" at bounding box center [322, 495] width 10 height 10
radio input "true"
click at [317, 586] on label "No" at bounding box center [325, 588] width 16 height 19
click at [317, 586] on input "No" at bounding box center [322, 584] width 10 height 10
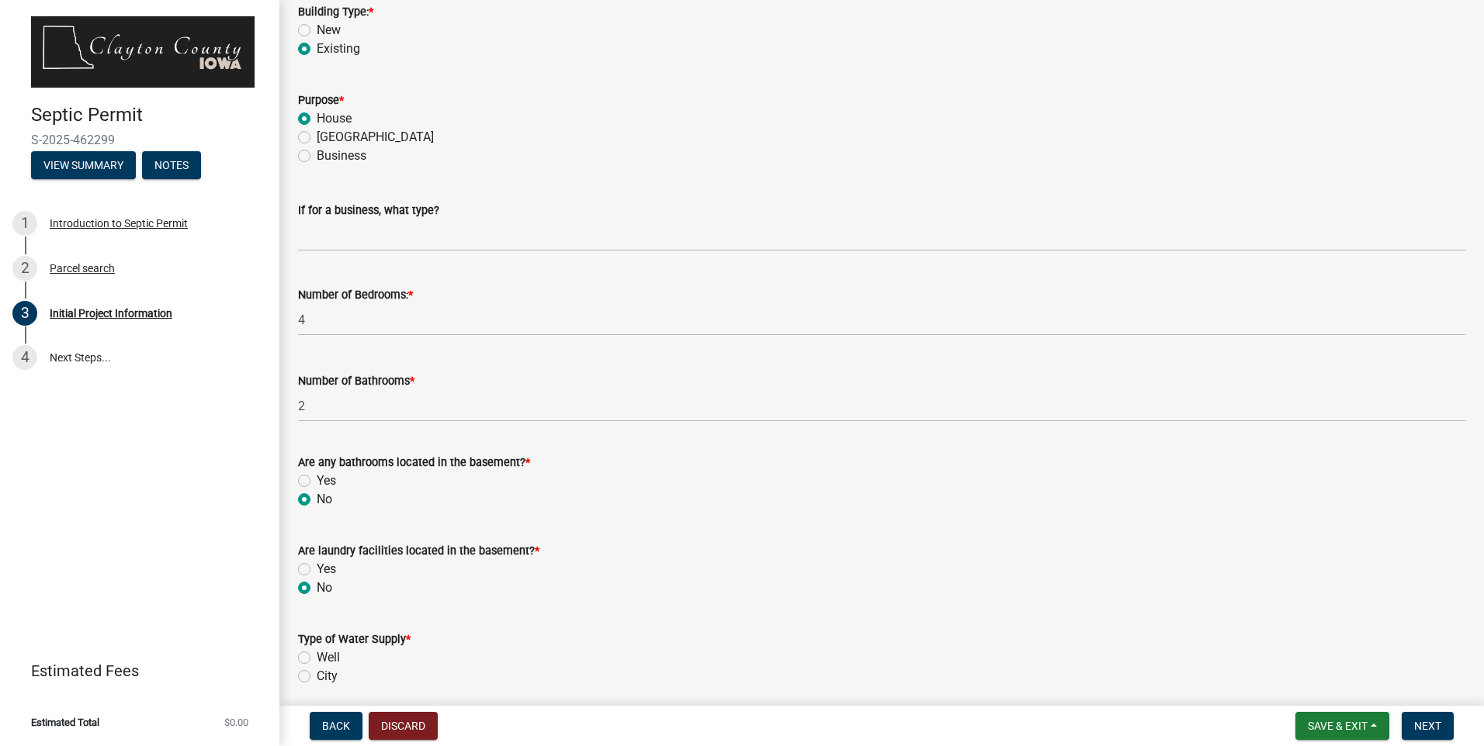
radio input "true"
click at [317, 656] on label "Well" at bounding box center [328, 658] width 23 height 19
click at [317, 656] on input "Well" at bounding box center [322, 654] width 10 height 10
radio input "true"
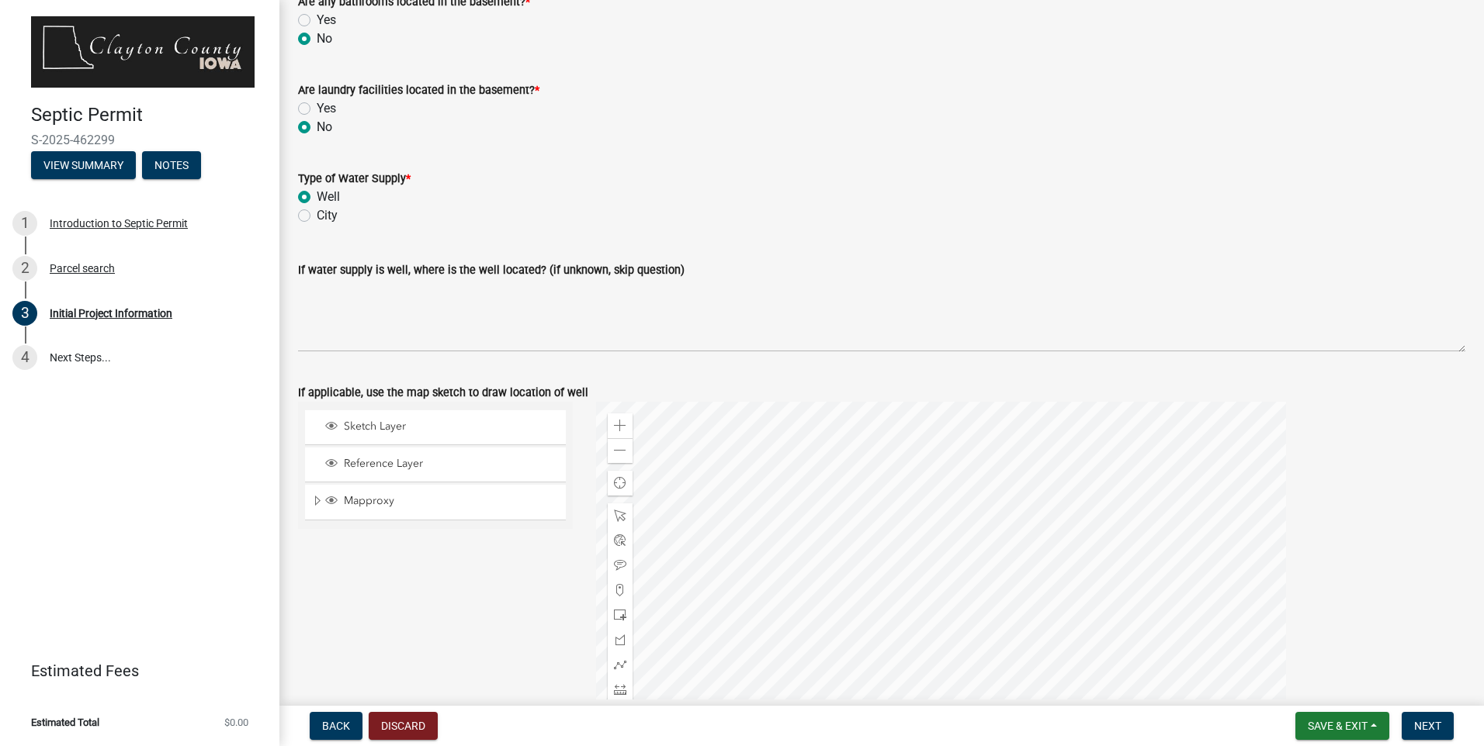
scroll to position [2250, 0]
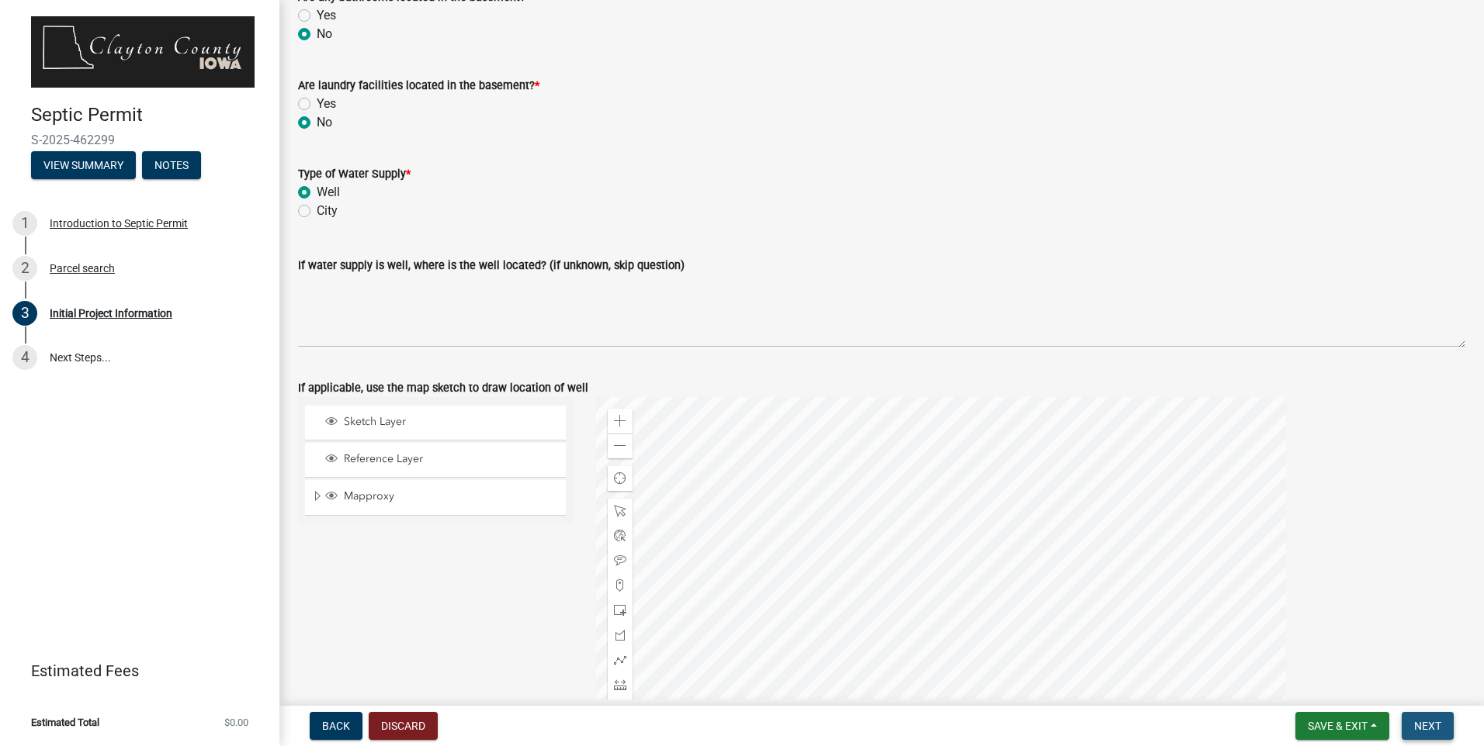
click at [1429, 723] on span "Next" at bounding box center [1427, 726] width 27 height 12
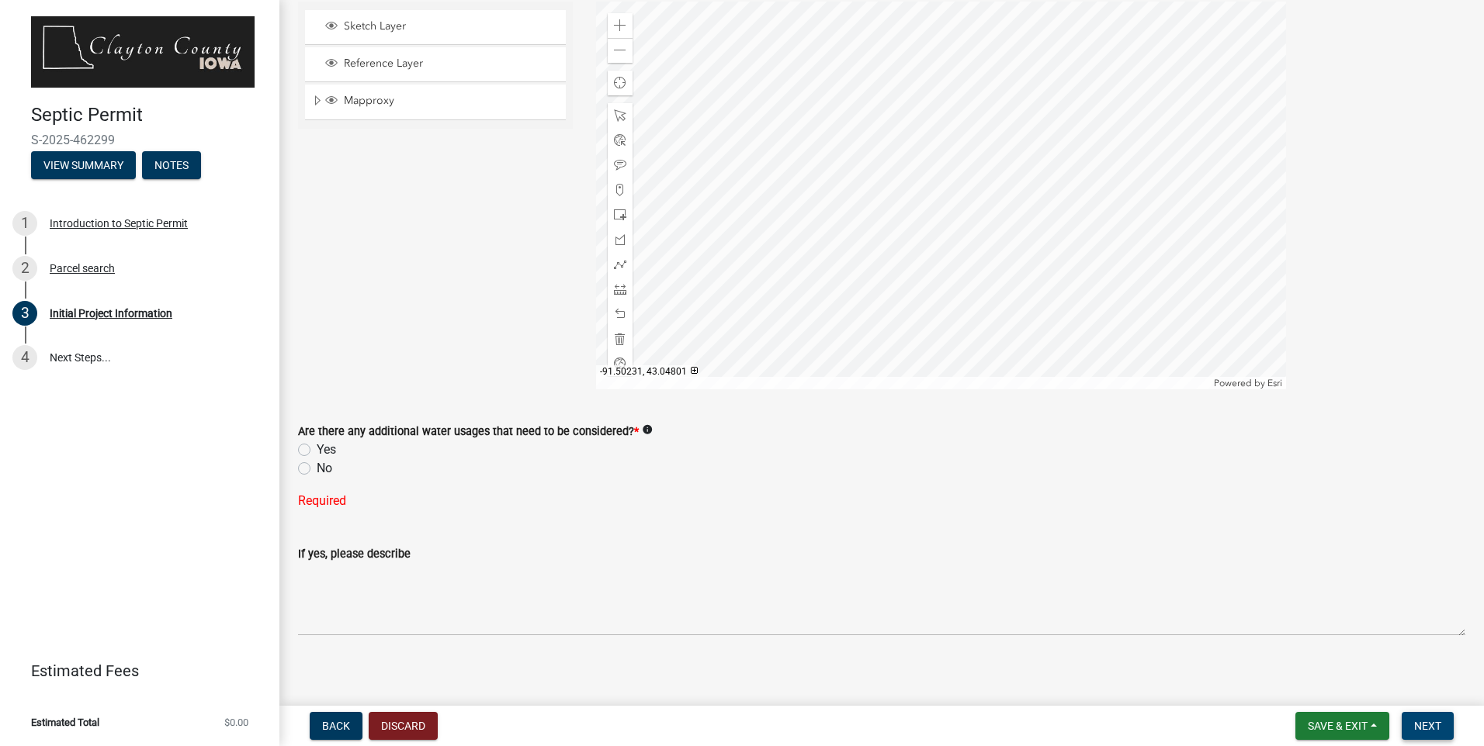
scroll to position [2655, 0]
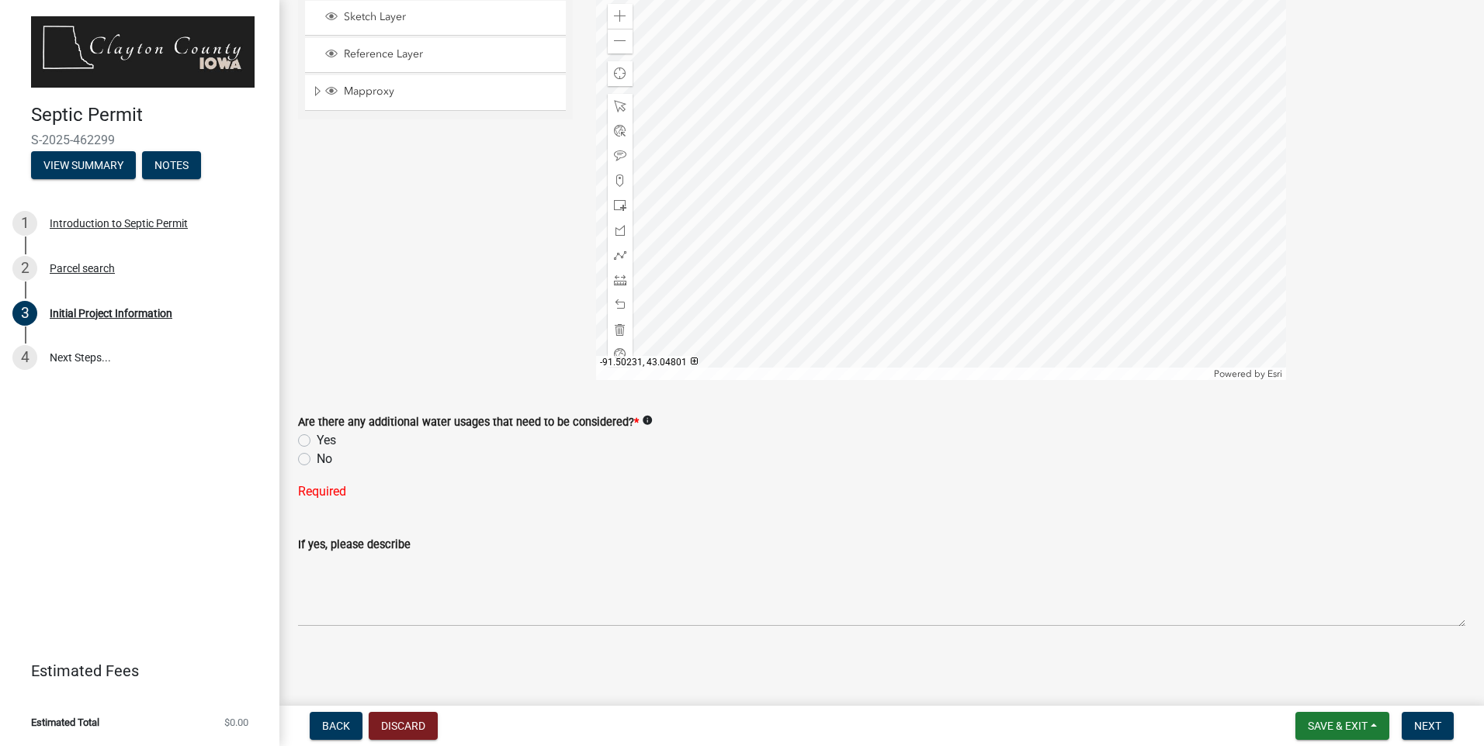
click at [317, 459] on label "No" at bounding box center [325, 459] width 16 height 19
click at [317, 459] on input "No" at bounding box center [322, 455] width 10 height 10
radio input "true"
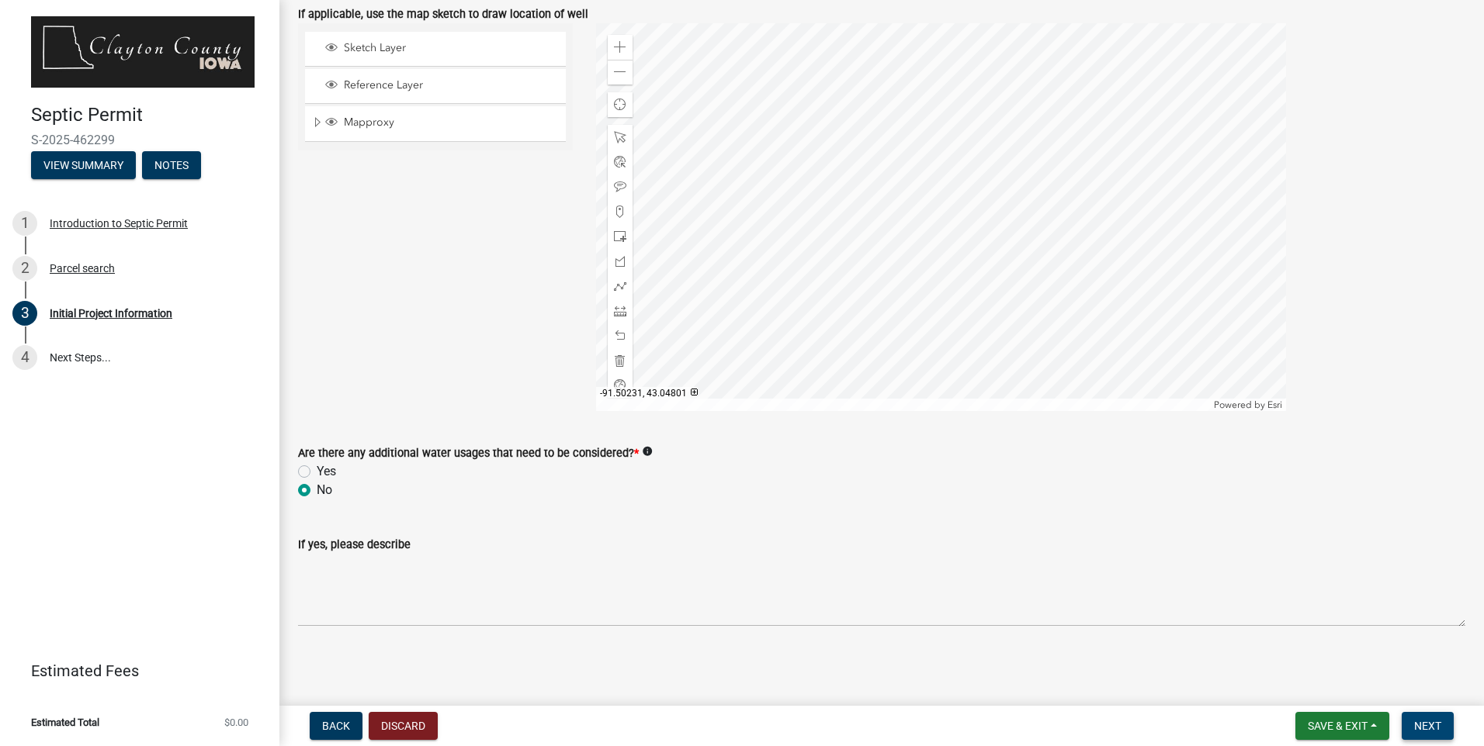
click at [1420, 724] on span "Next" at bounding box center [1427, 726] width 27 height 12
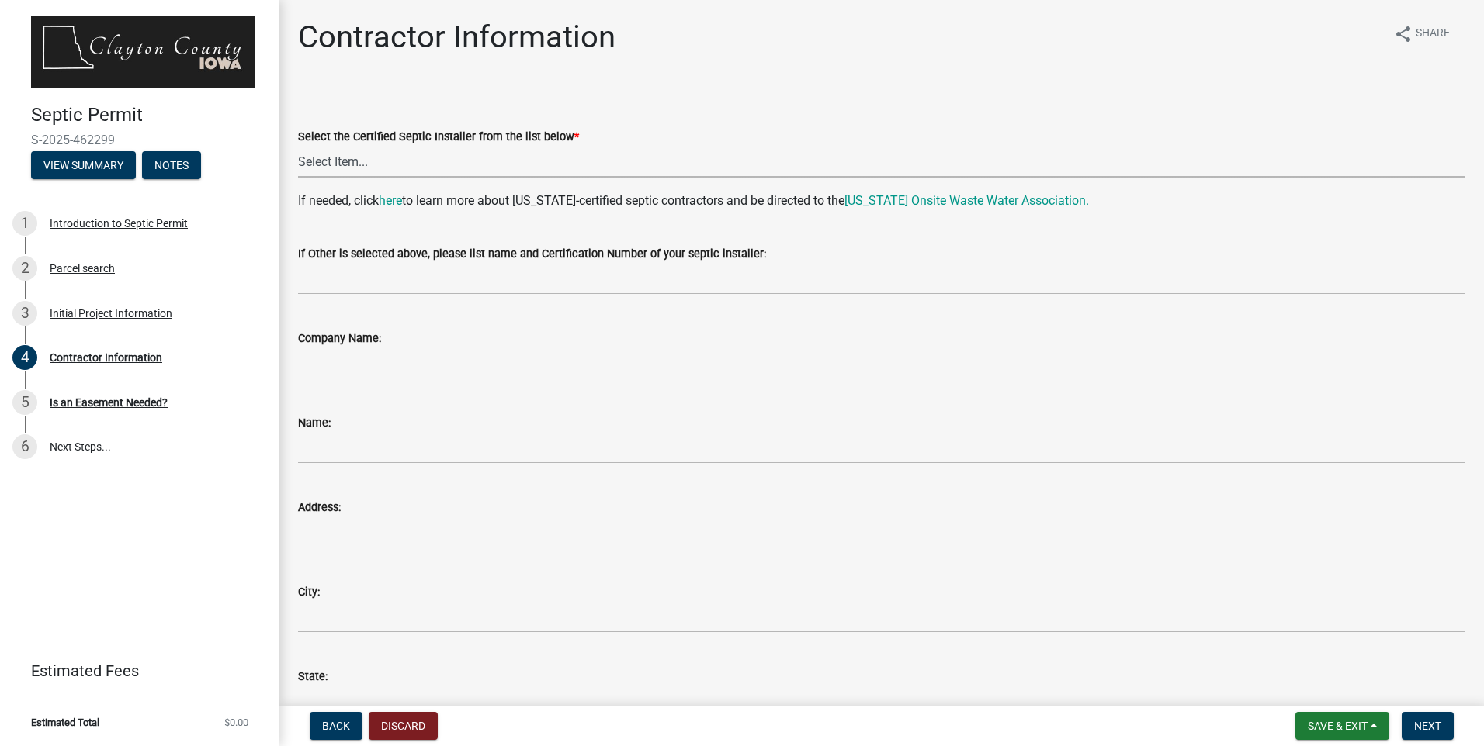
click at [333, 154] on select "Select Item... John Bonart |CIOWTS ID#509990 M. B. Construction | Mark Bries | …" at bounding box center [881, 162] width 1167 height 32
click at [298, 146] on select "Select Item... John Bonart |CIOWTS ID#509990 M. B. Construction | Mark Bries | …" at bounding box center [881, 162] width 1167 height 32
select select "1013ce6c-a7dd-4e34-967d-9a35c06e1cd9"
click at [1429, 726] on span "Next" at bounding box center [1427, 726] width 27 height 12
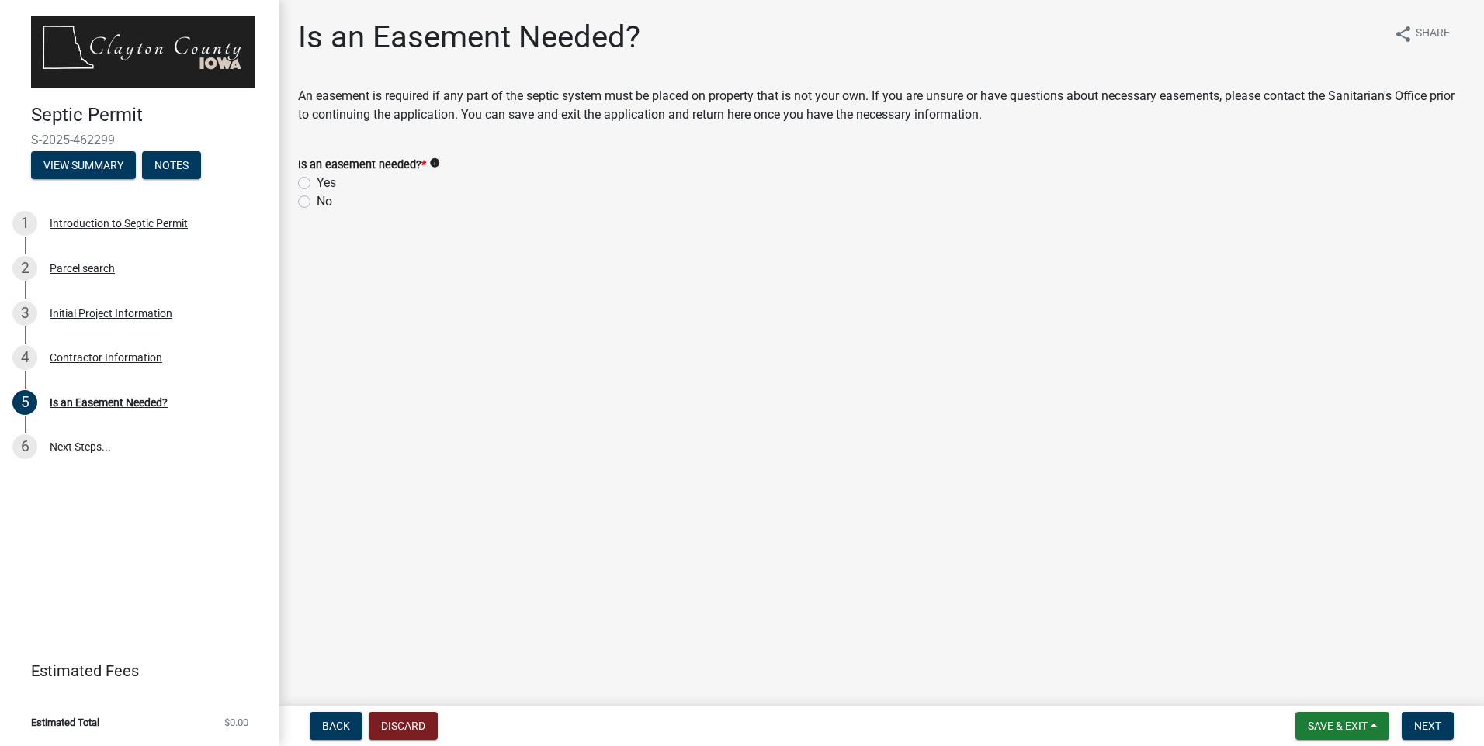
click at [317, 196] on label "No" at bounding box center [325, 201] width 16 height 19
click at [317, 196] on input "No" at bounding box center [322, 197] width 10 height 10
radio input "true"
click at [1430, 725] on span "Next" at bounding box center [1427, 726] width 27 height 12
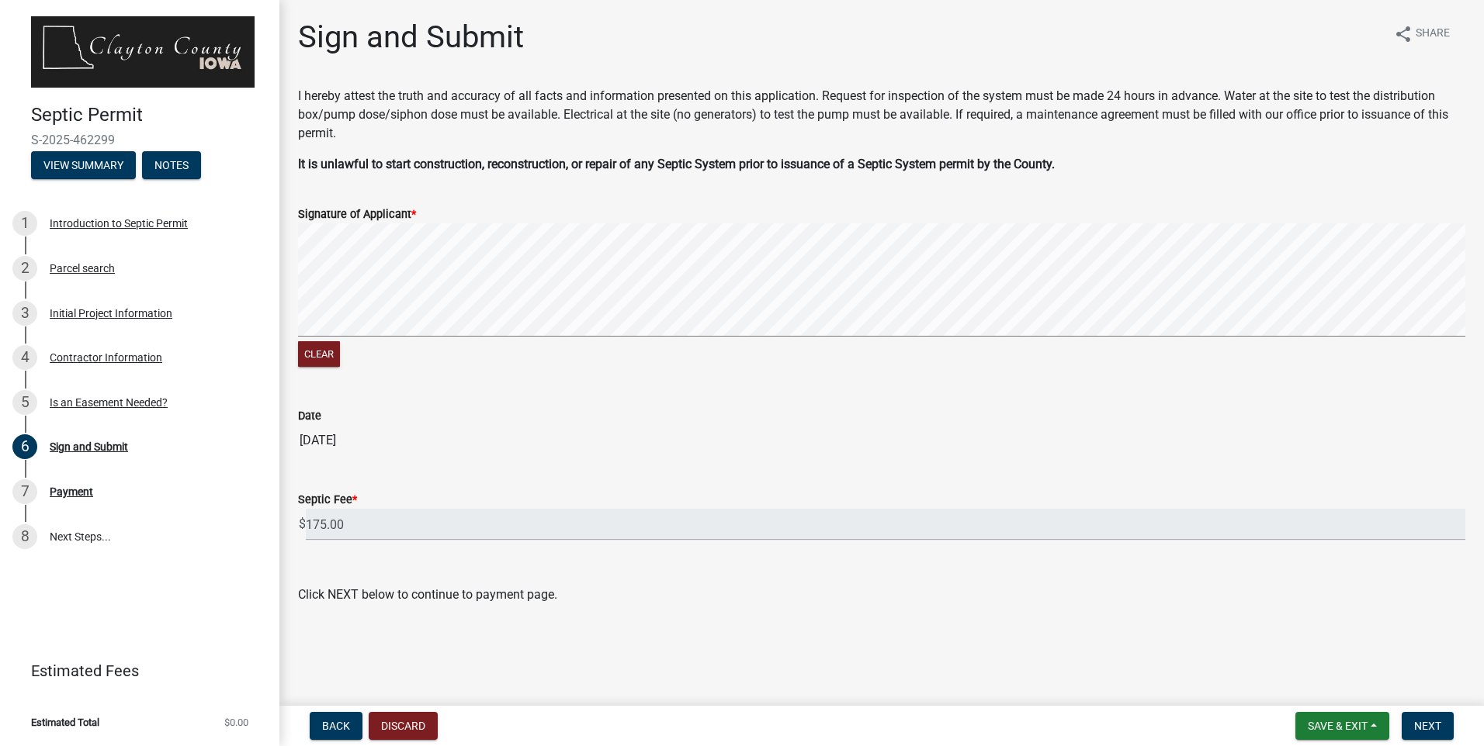
click at [392, 337] on signature-pad at bounding box center [881, 282] width 1167 height 118
click at [1433, 734] on button "Next" at bounding box center [1427, 726] width 52 height 28
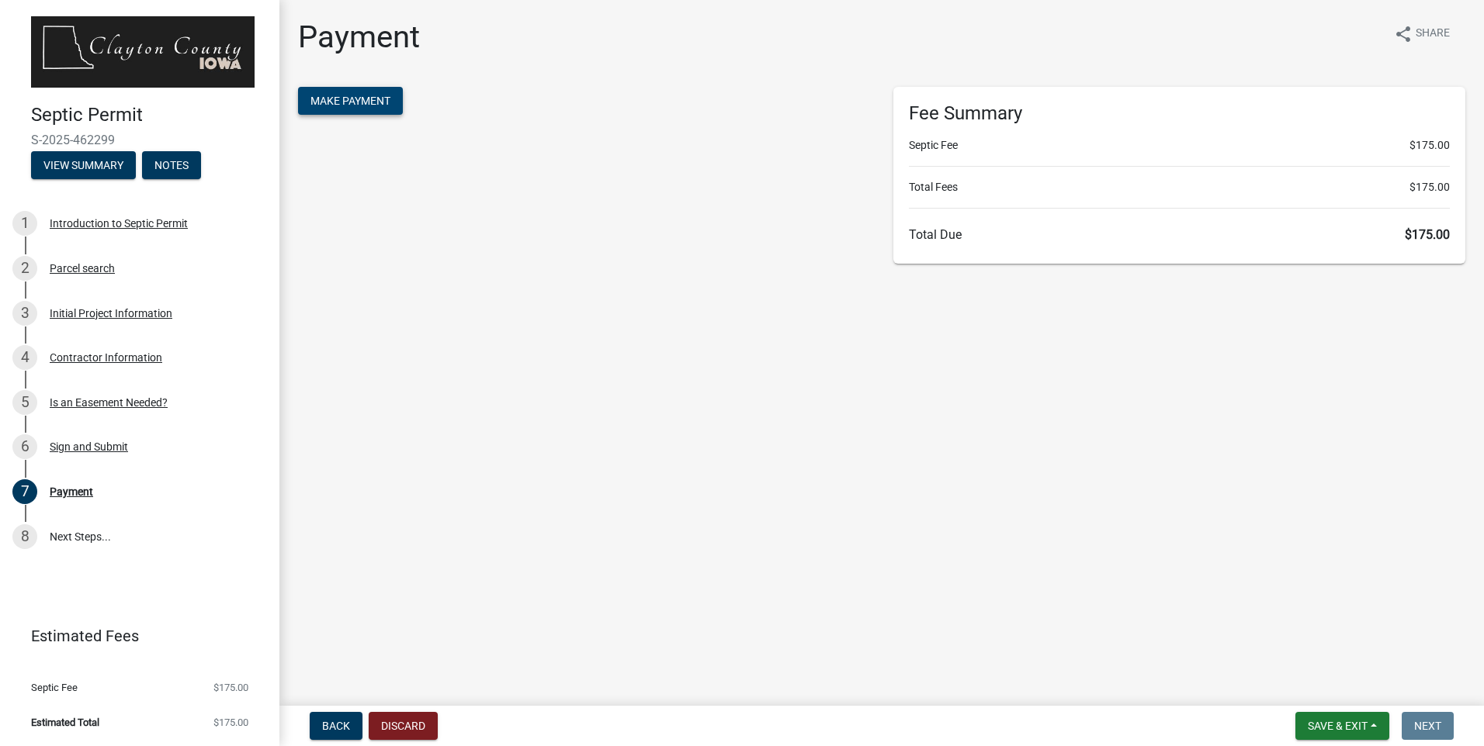
click at [343, 103] on span "Make Payment" at bounding box center [350, 101] width 80 height 12
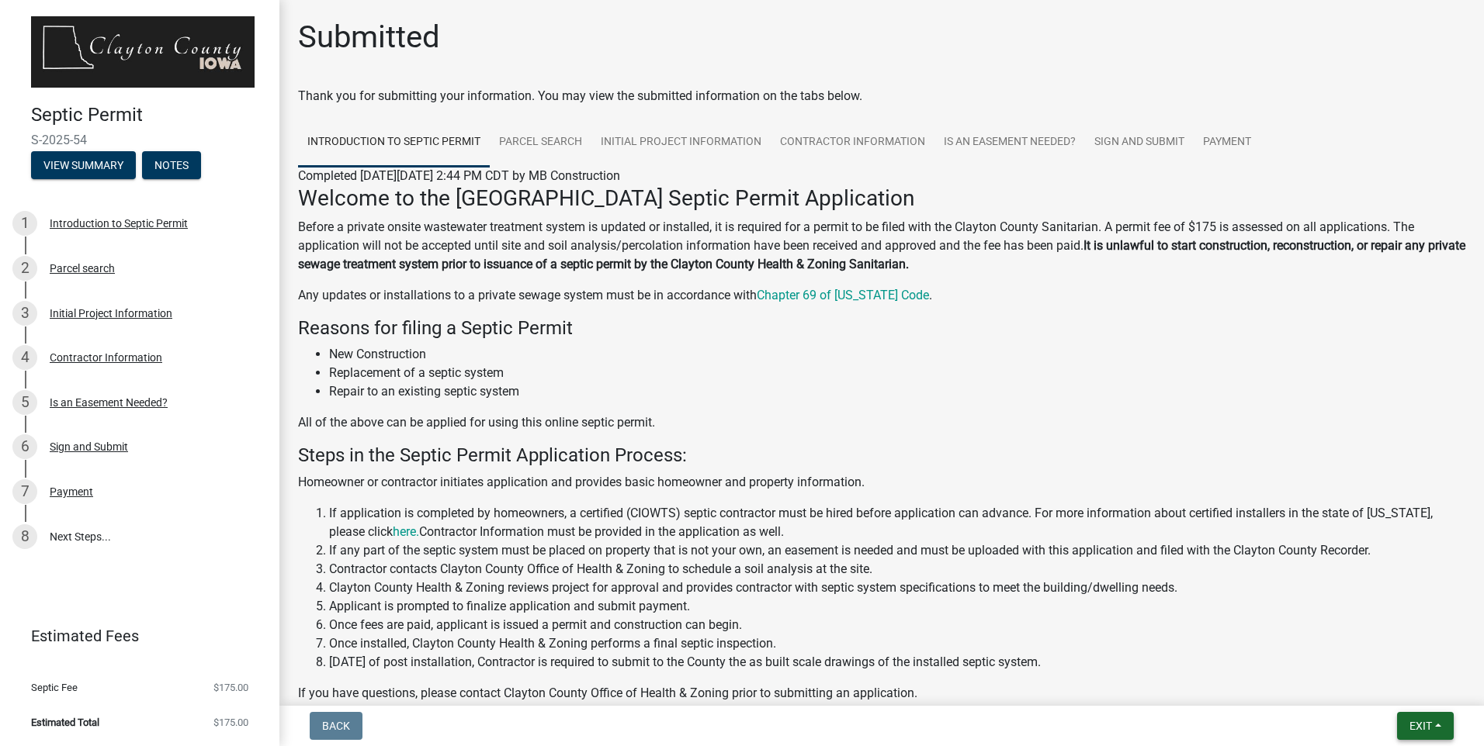
click at [1425, 715] on button "Exit" at bounding box center [1425, 726] width 57 height 28
click at [1398, 681] on button "Save & Exit" at bounding box center [1391, 685] width 124 height 37
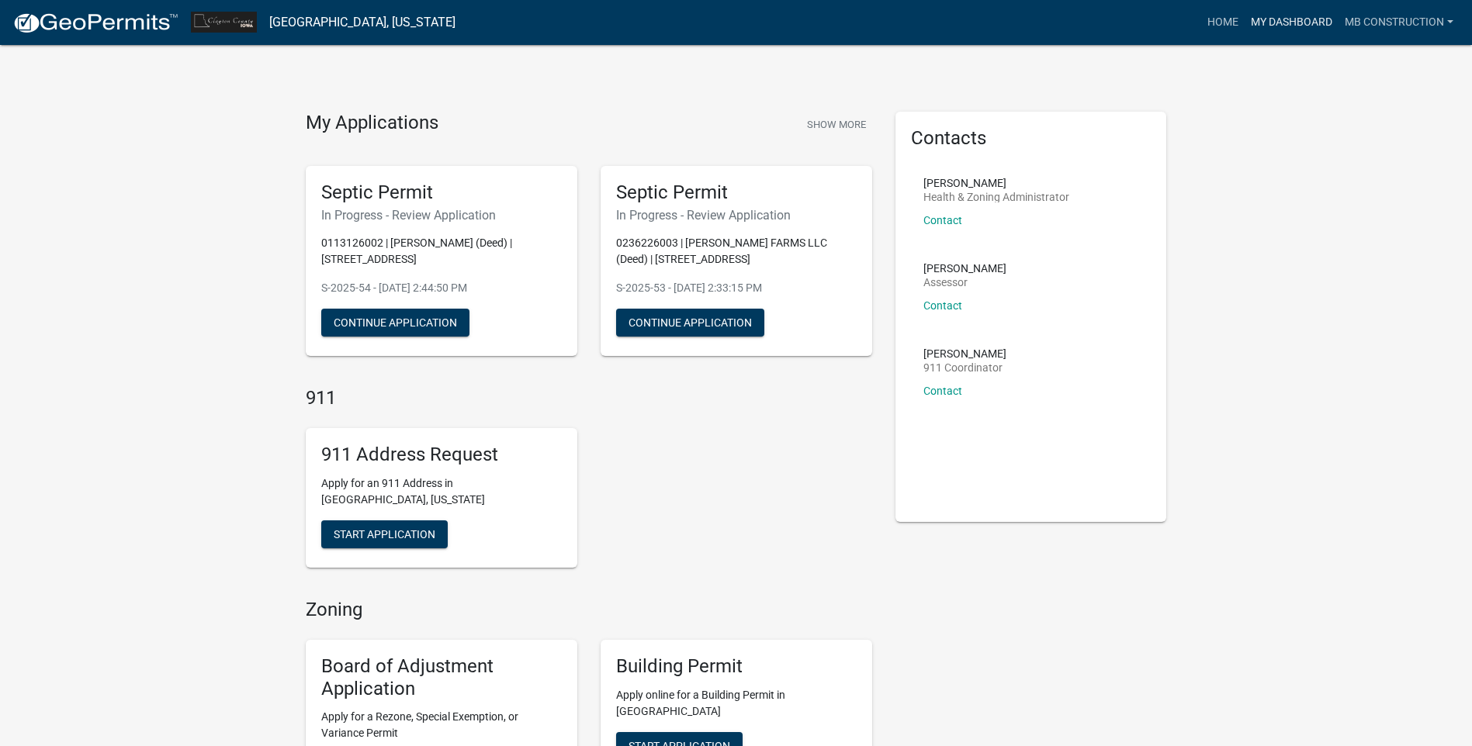
click at [1279, 18] on link "My Dashboard" at bounding box center [1292, 22] width 94 height 29
